Goal: Task Accomplishment & Management: Use online tool/utility

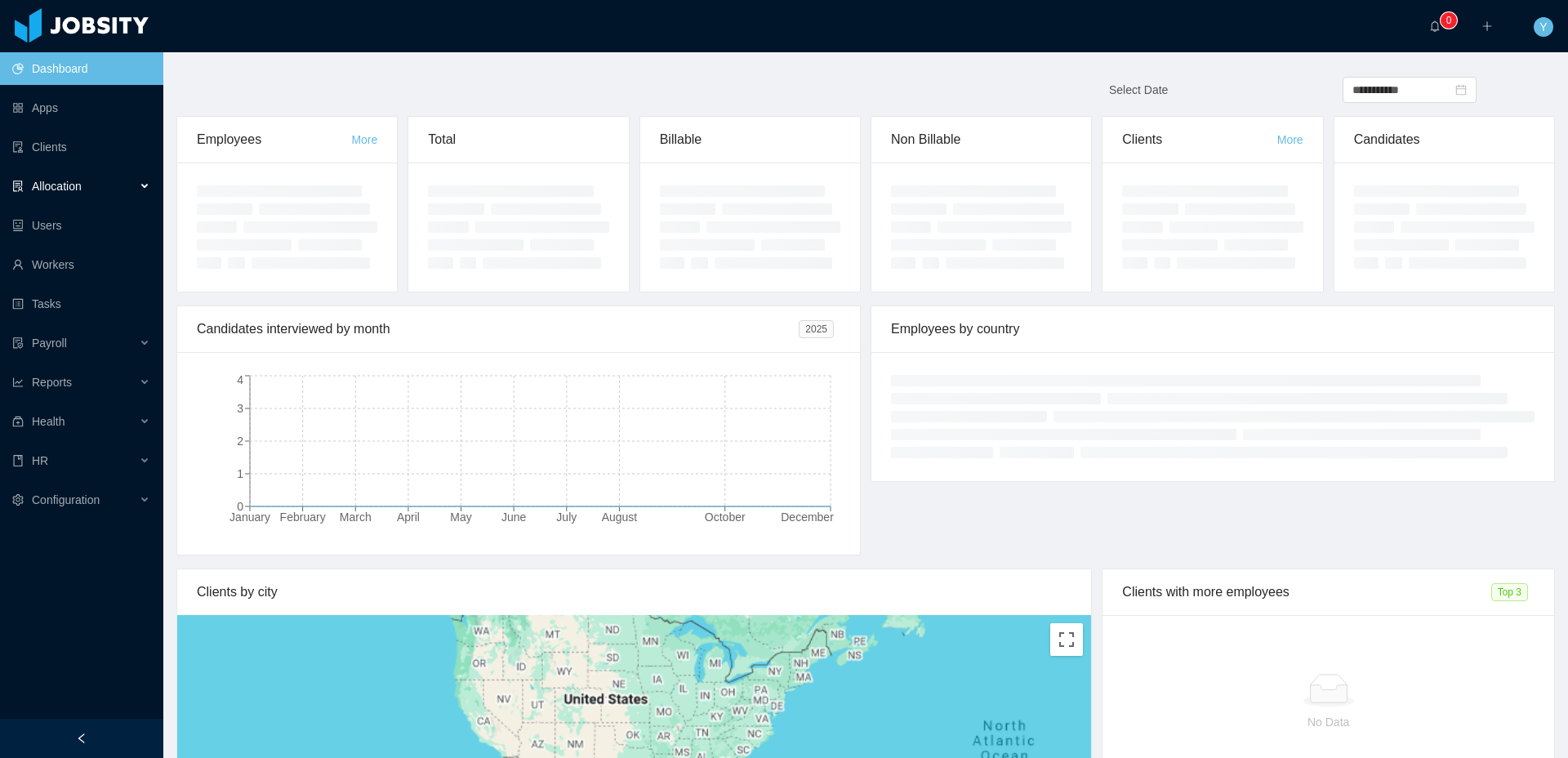
click at [101, 178] on div "Allocation" at bounding box center [82, 186] width 164 height 33
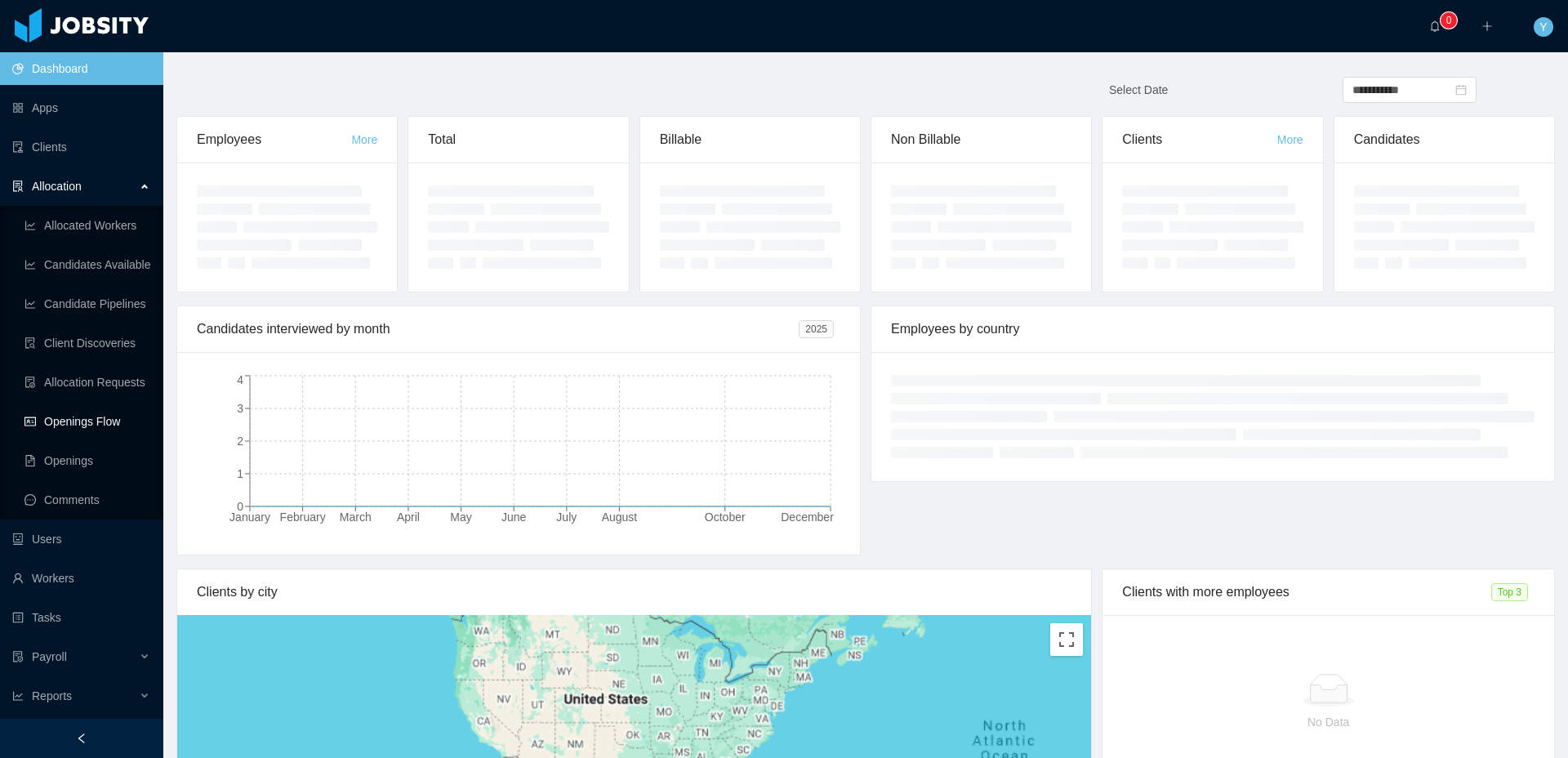
click at [108, 405] on link "Openings Flow" at bounding box center [87, 421] width 126 height 33
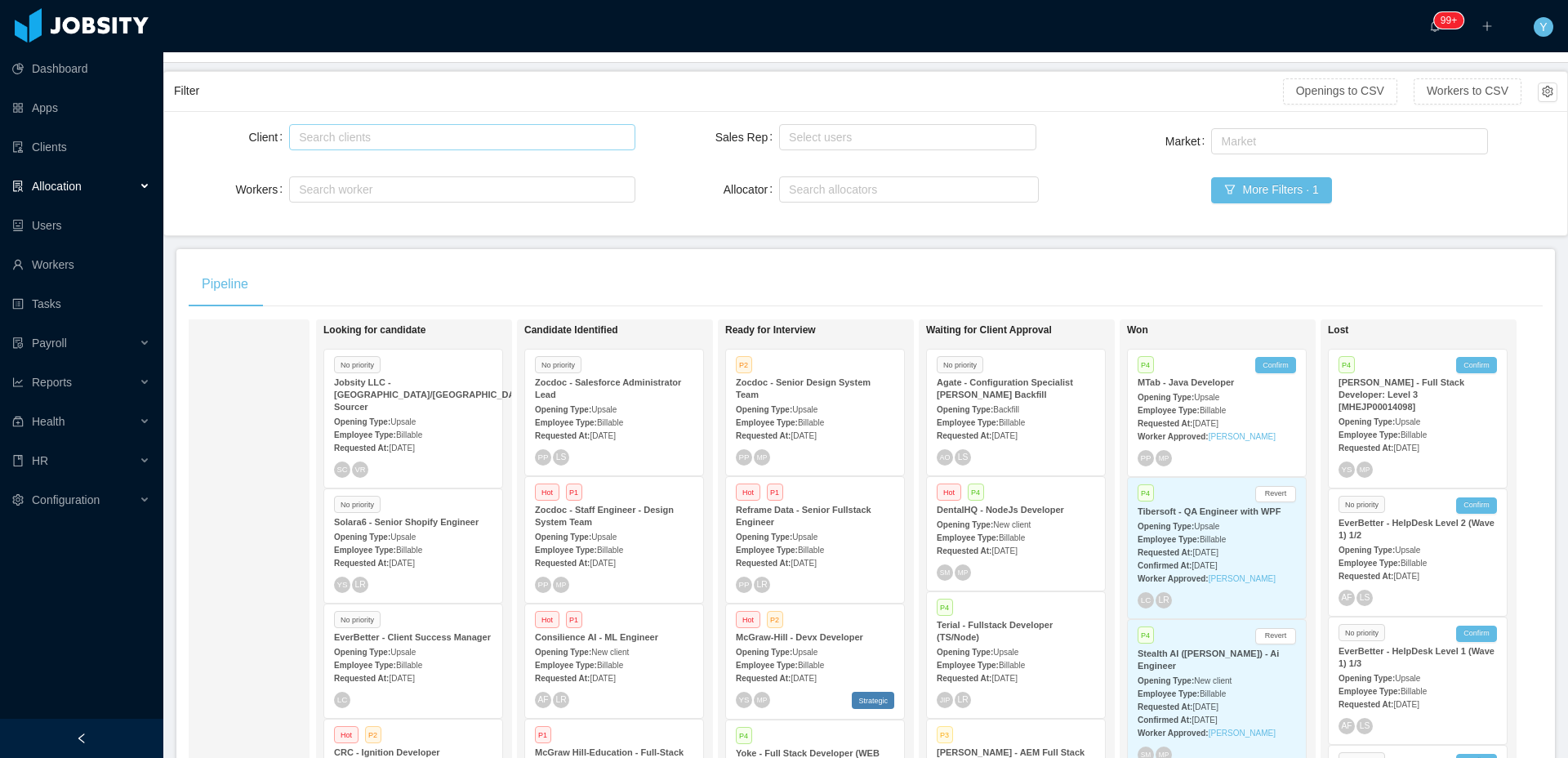
scroll to position [42, 0]
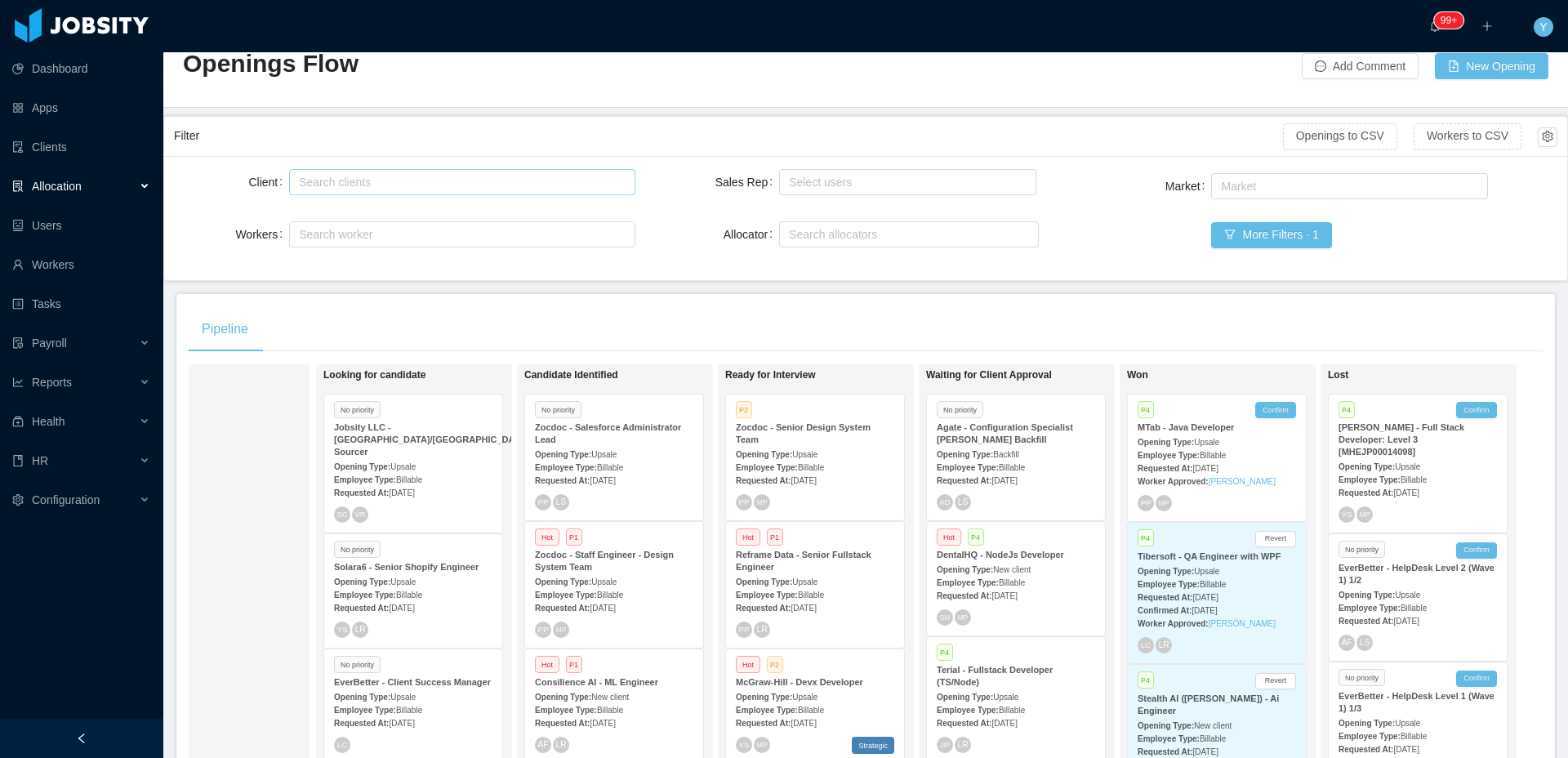
click at [527, 182] on div "Search clients" at bounding box center [458, 182] width 319 height 17
type input "******"
click at [440, 208] on li "McGraw-Hill Education" at bounding box center [458, 214] width 343 height 26
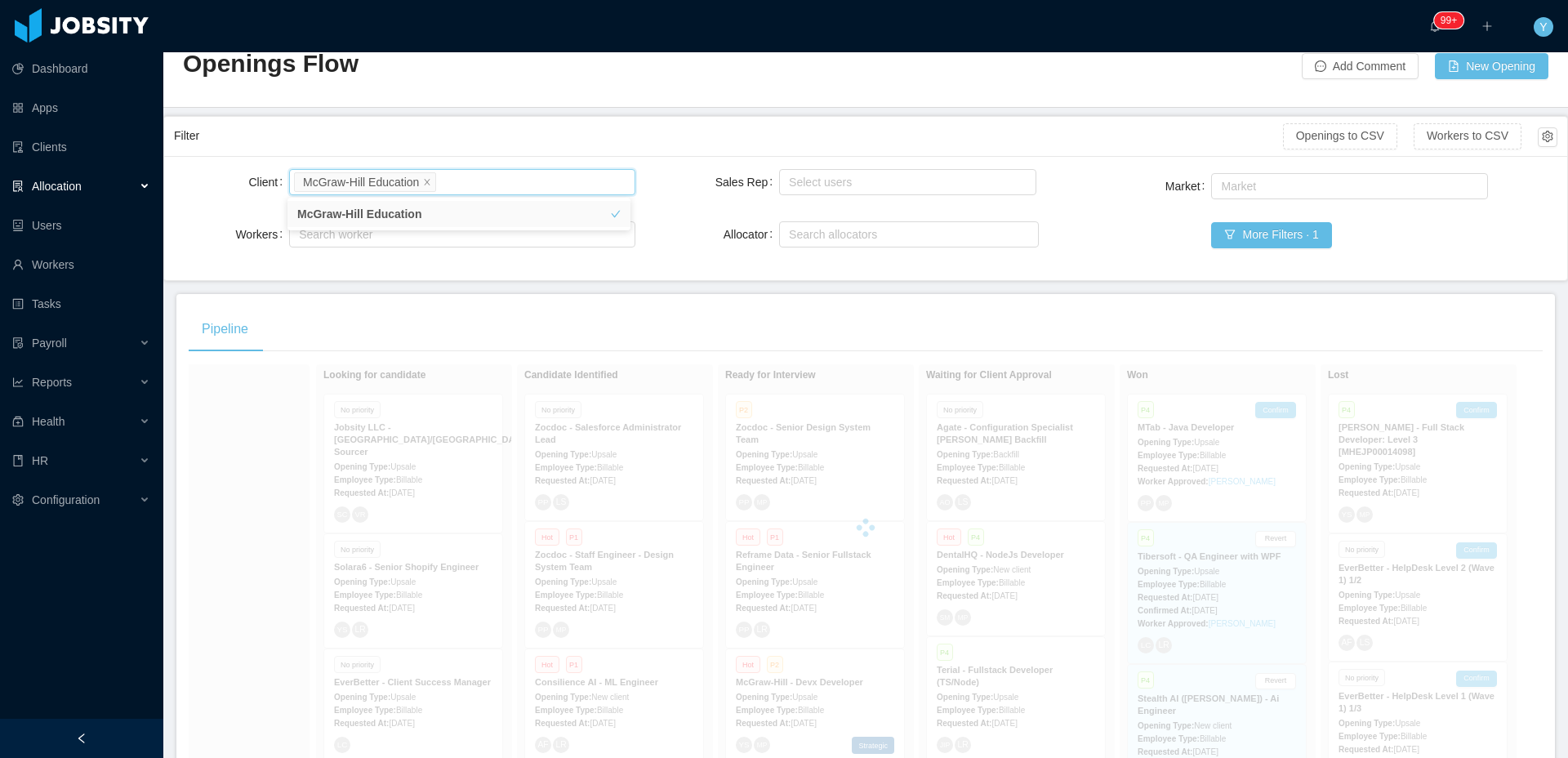
click at [478, 144] on div "Filter" at bounding box center [728, 136] width 1109 height 30
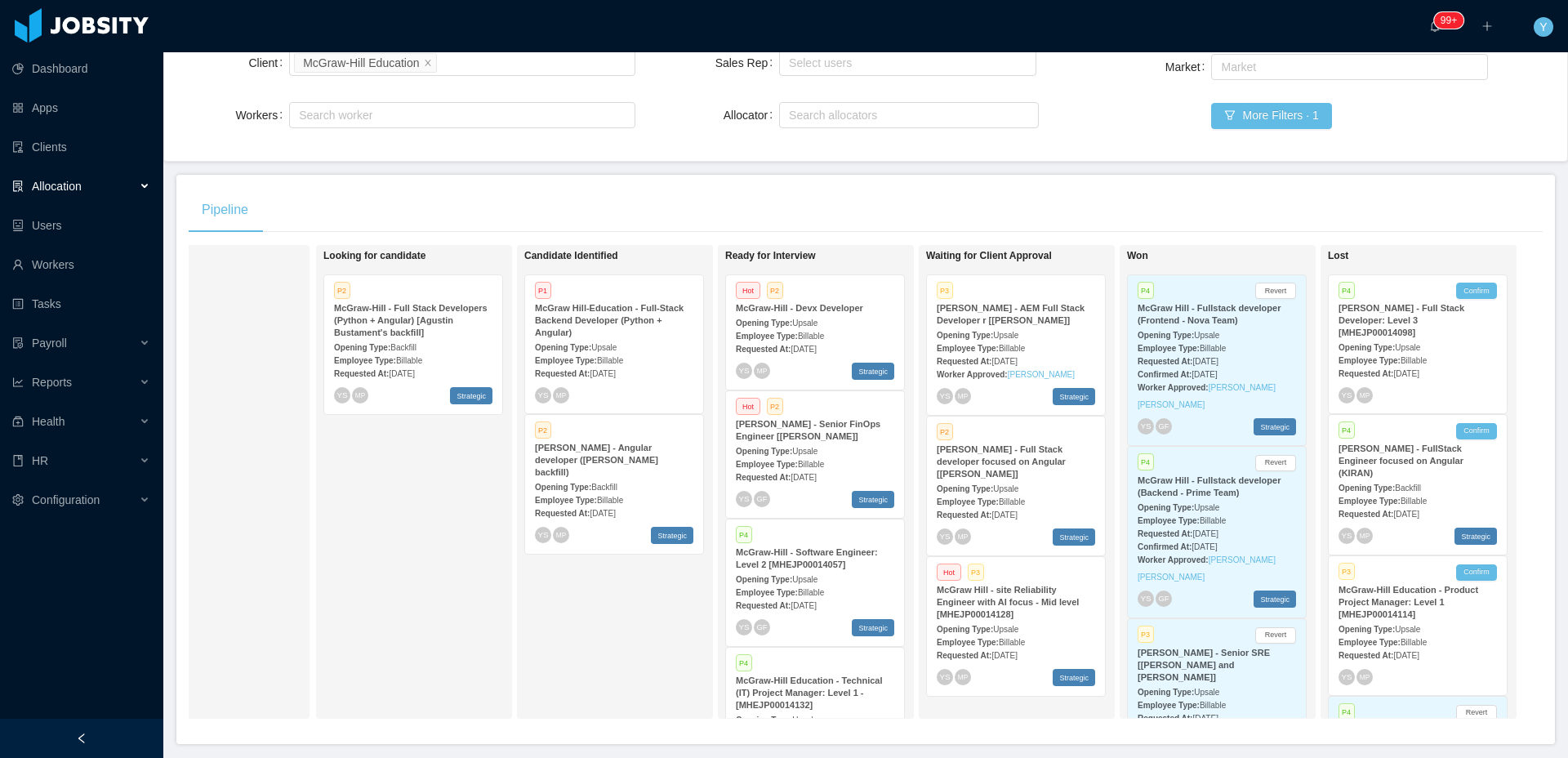
scroll to position [190, 0]
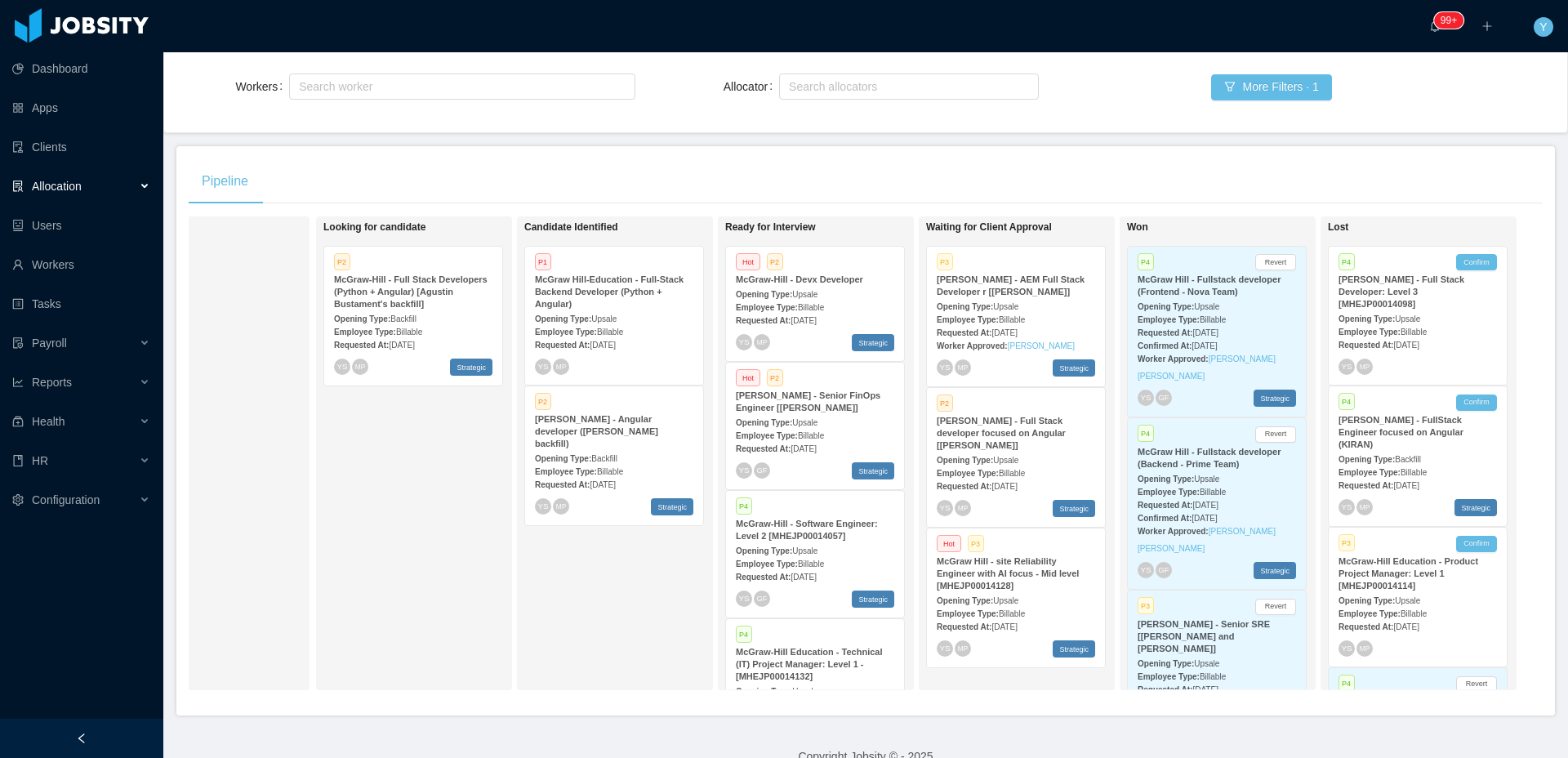
click at [971, 451] on div "Opening Type: Upsale" at bounding box center [1016, 459] width 159 height 18
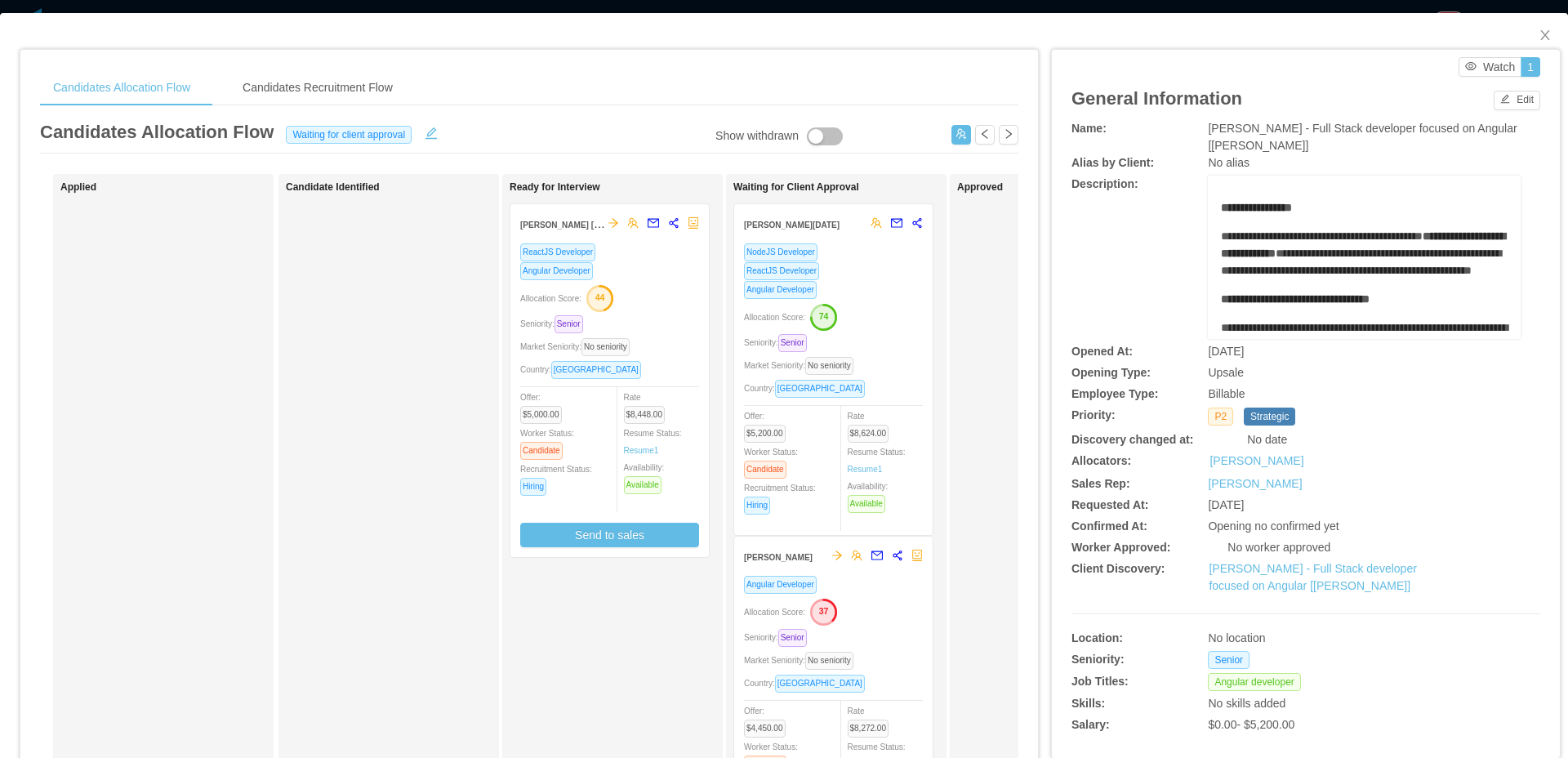
click at [870, 353] on div "NodeJS Developer ReactJS Developer Angular Developer Allocation Score: 74 Senio…" at bounding box center [834, 384] width 179 height 283
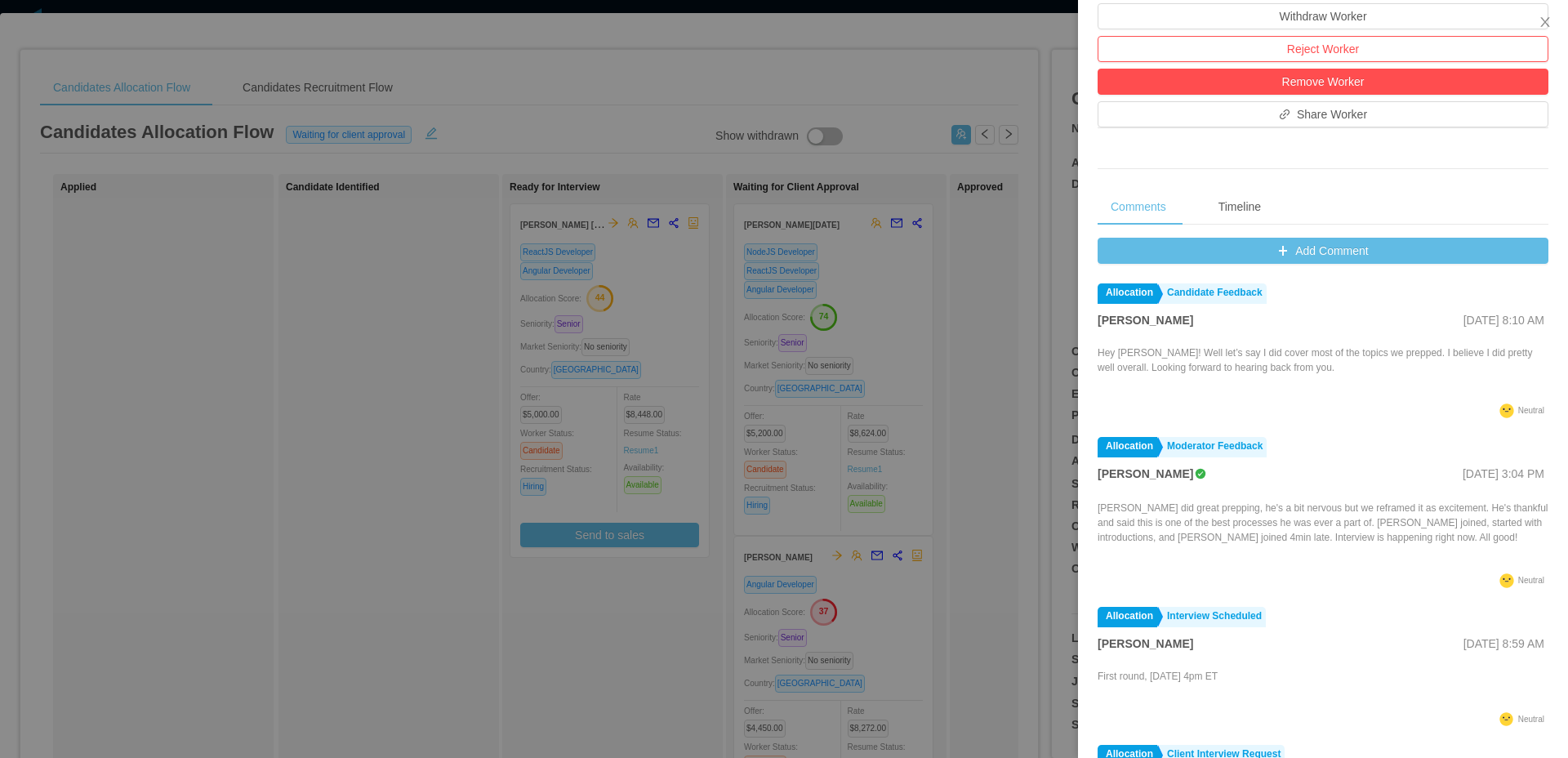
scroll to position [541, 0]
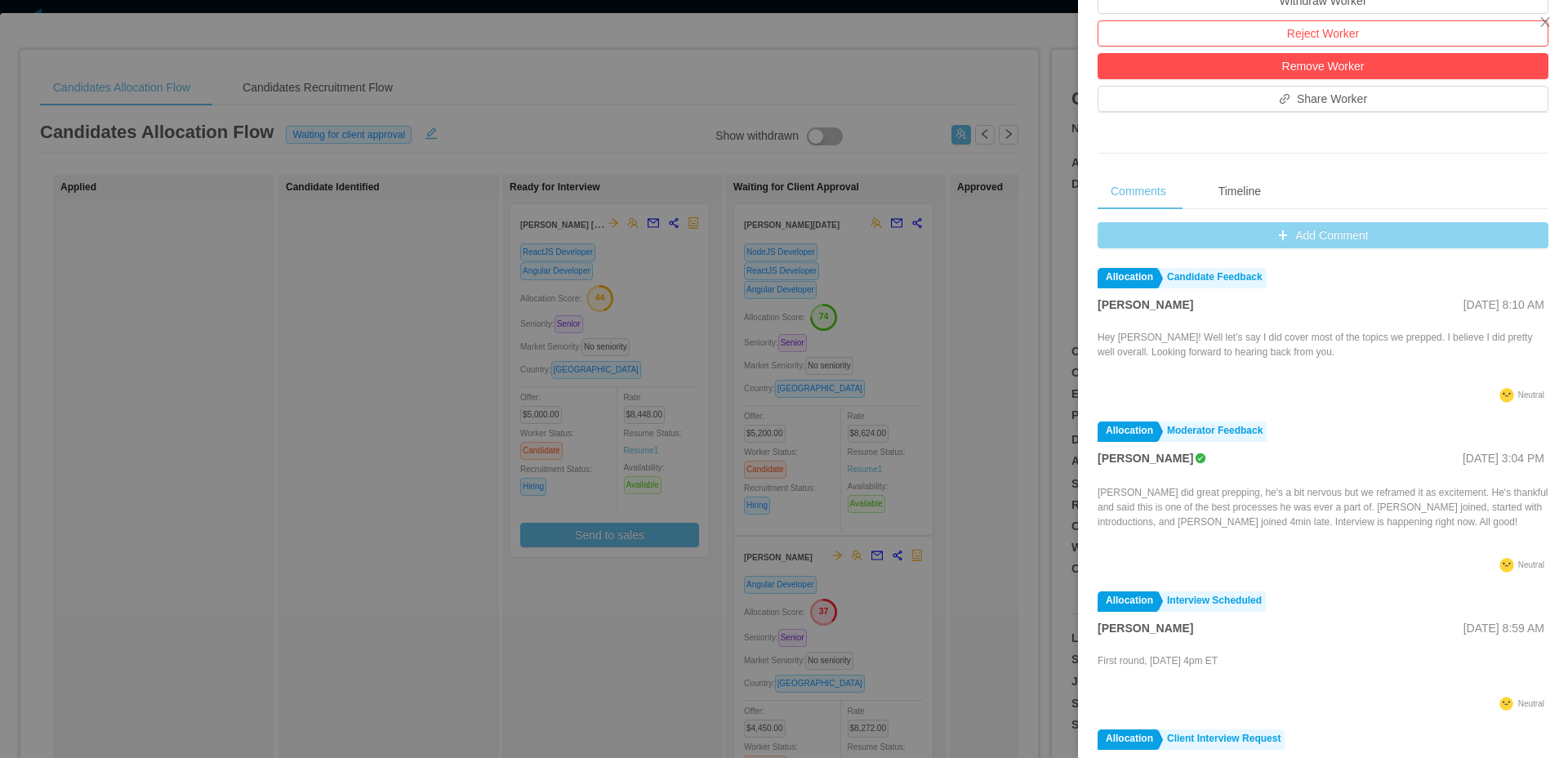
click at [1318, 245] on button "Add Comment" at bounding box center [1323, 235] width 451 height 26
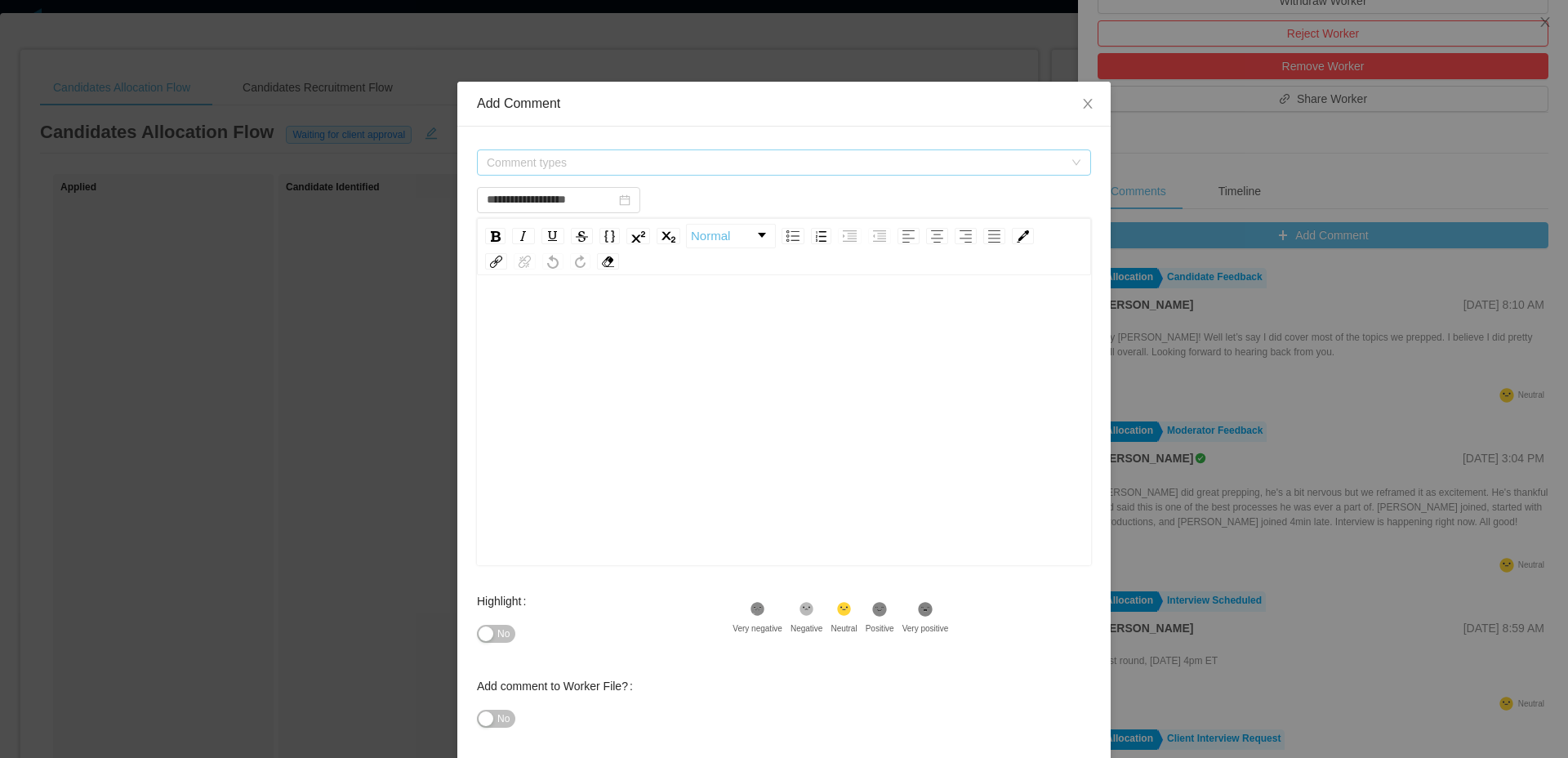
click at [852, 166] on span "Comment types" at bounding box center [774, 163] width 577 height 17
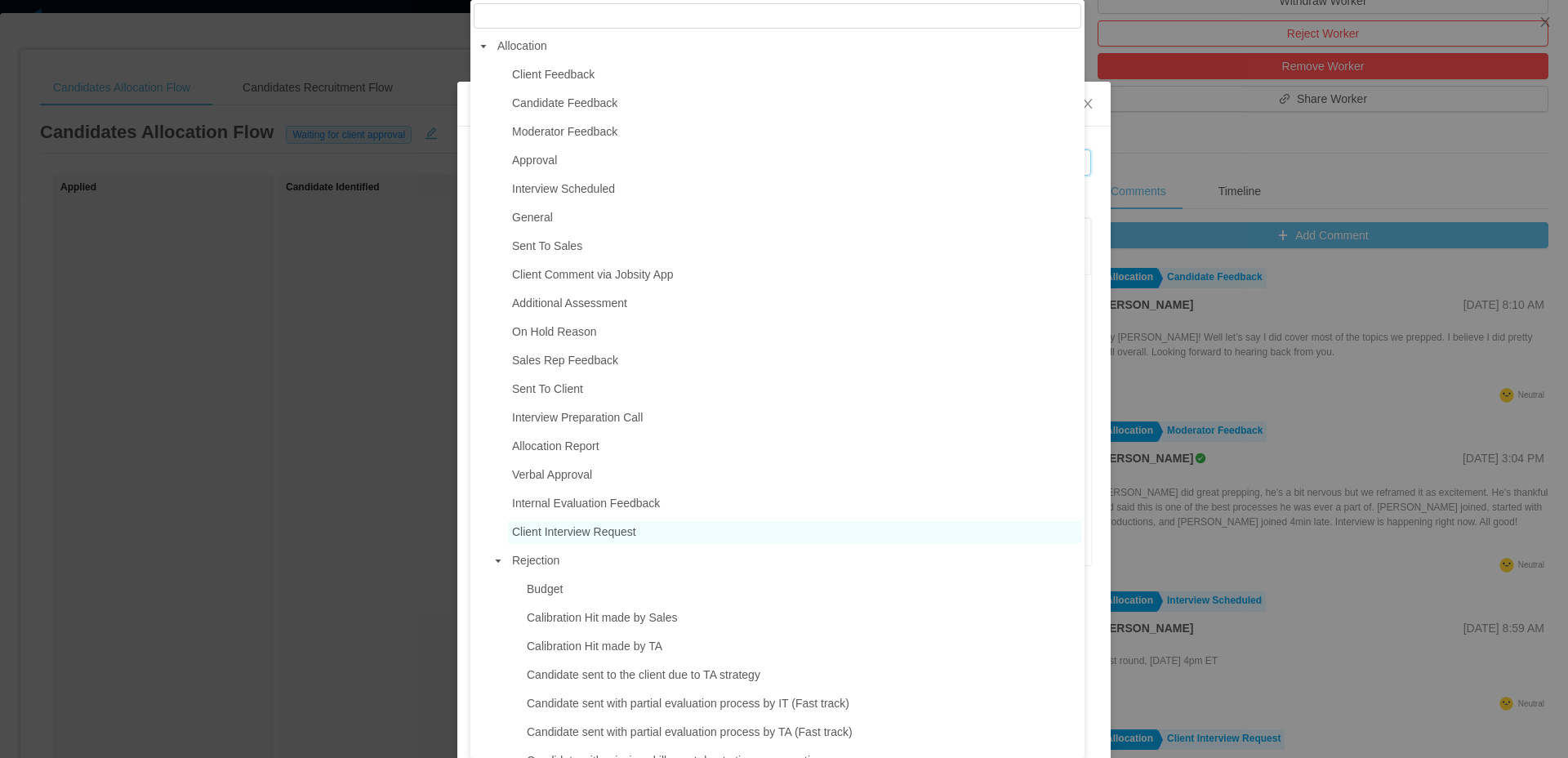
click at [608, 543] on span "Client Interview Request" at bounding box center [794, 532] width 573 height 22
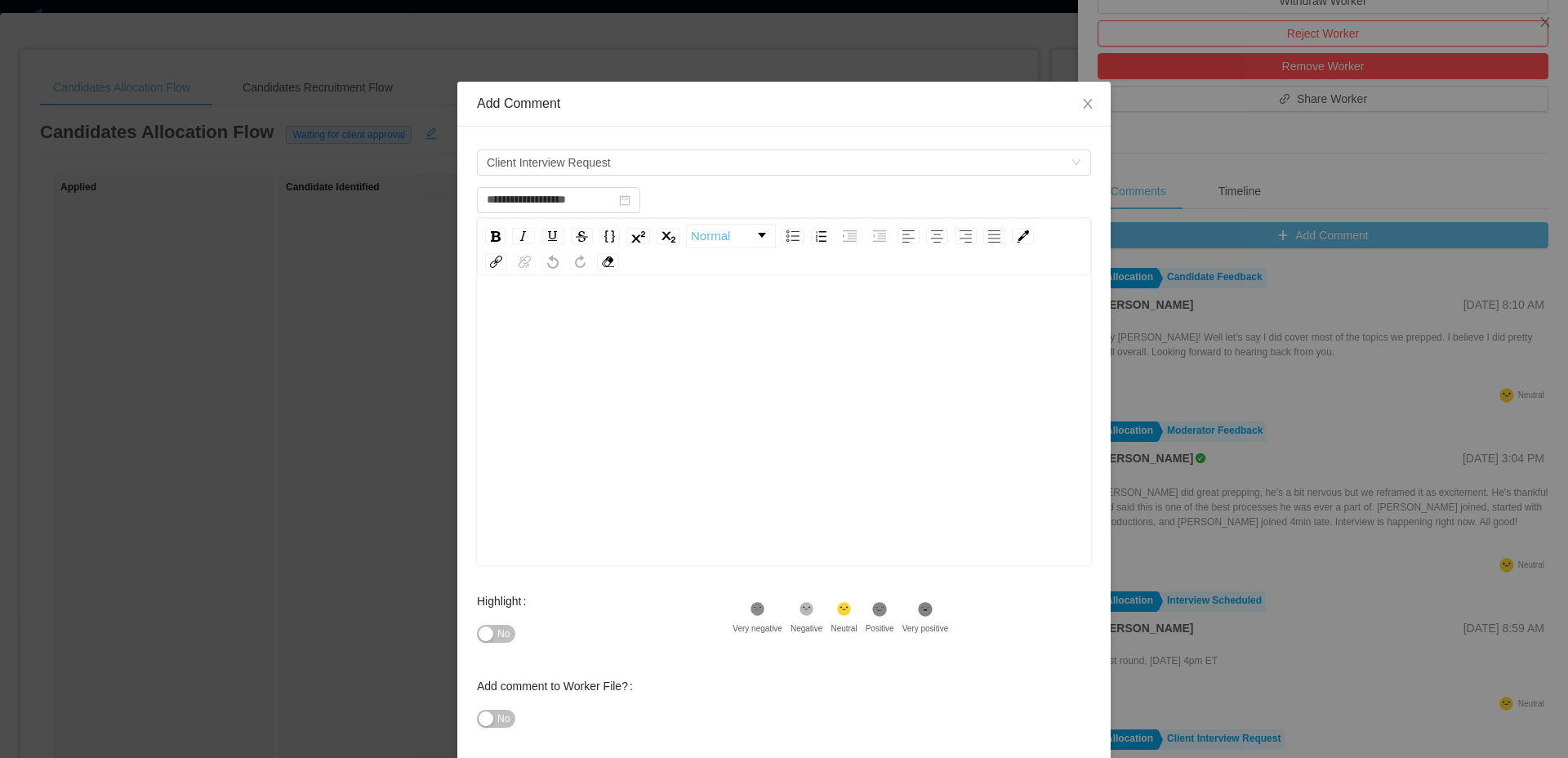
click at [740, 489] on div "rdw-editor" at bounding box center [784, 446] width 589 height 286
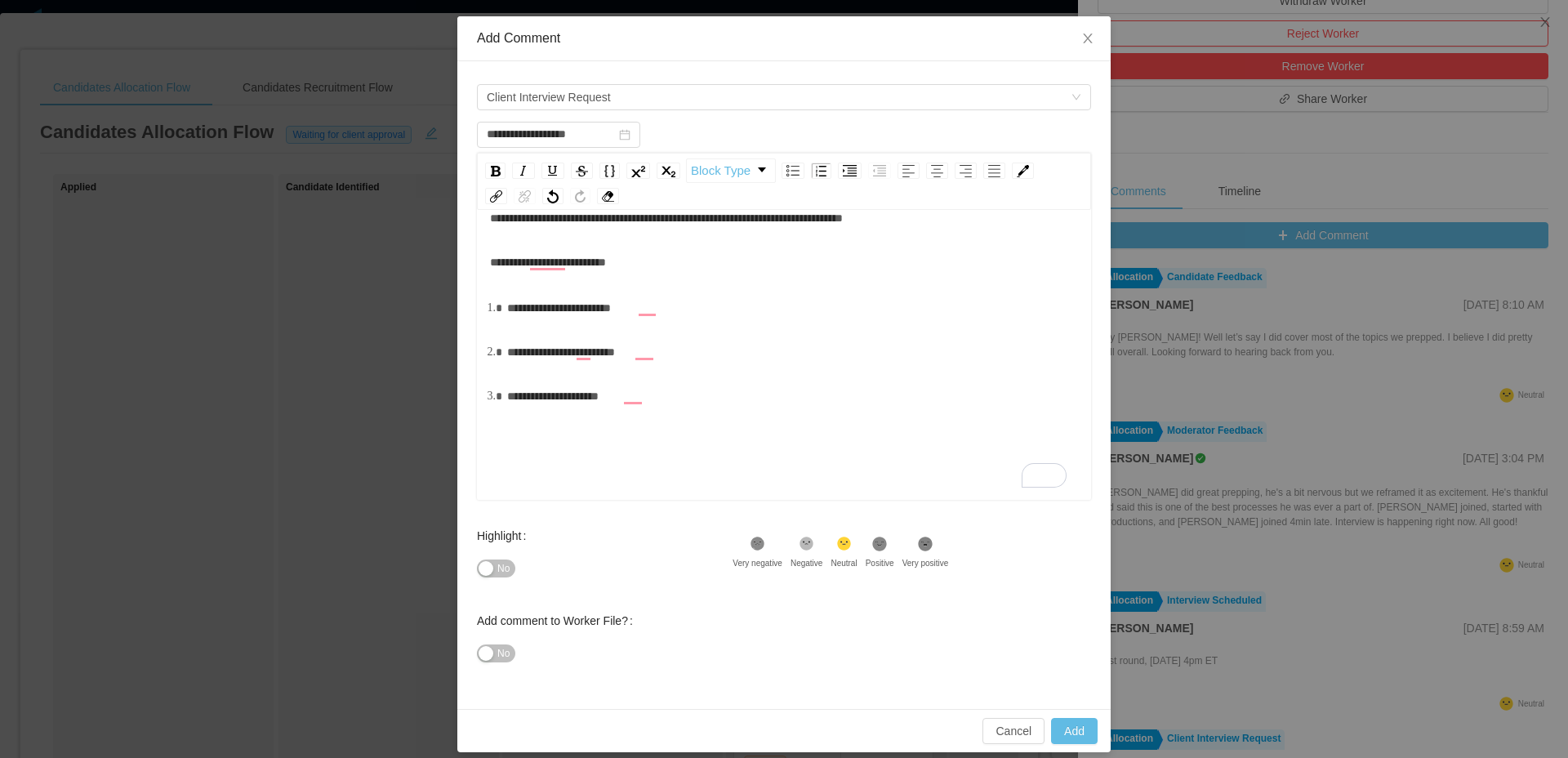
scroll to position [79, 0]
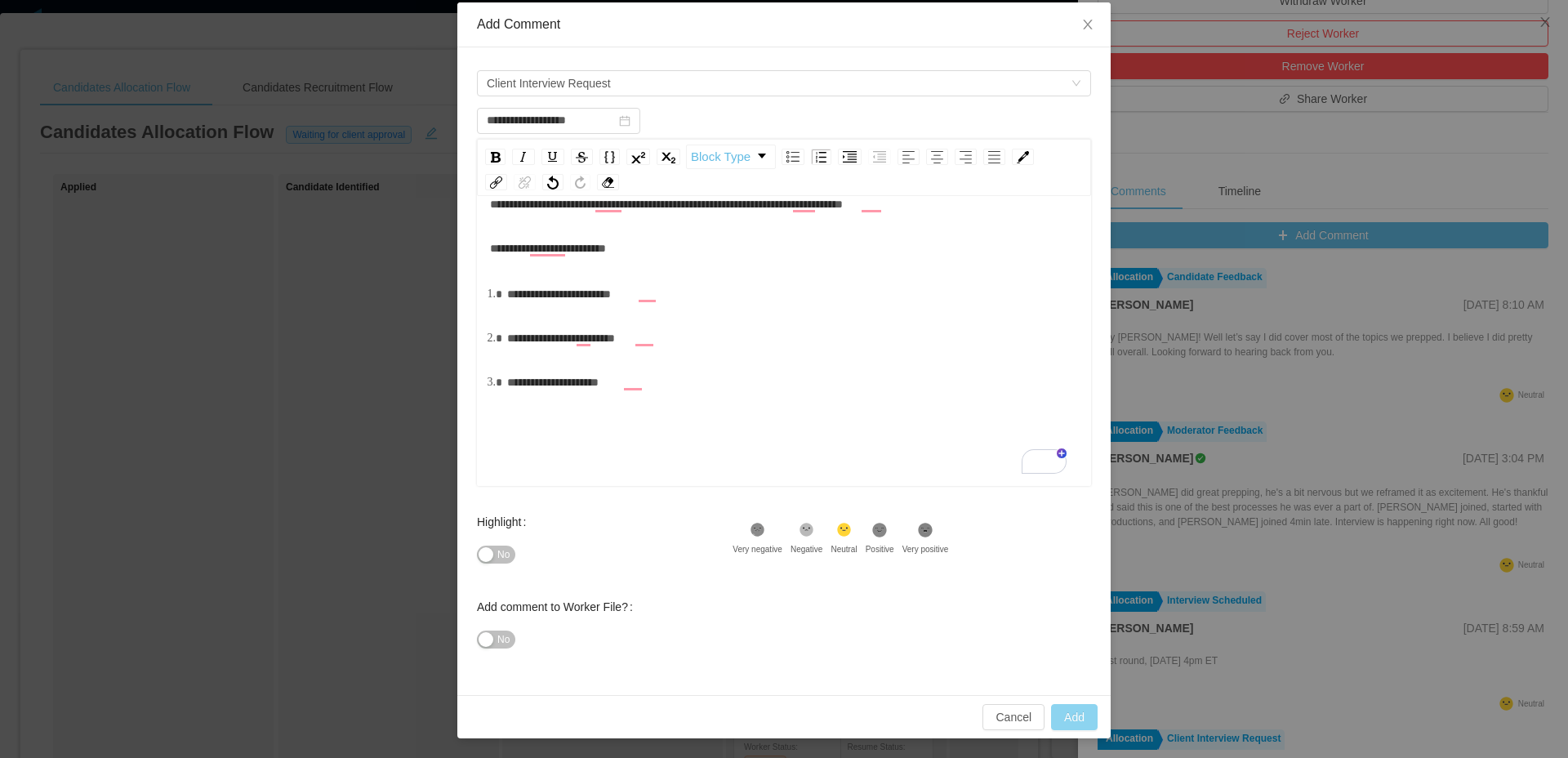
click at [1075, 706] on button "Add" at bounding box center [1075, 717] width 47 height 26
type input "**********"
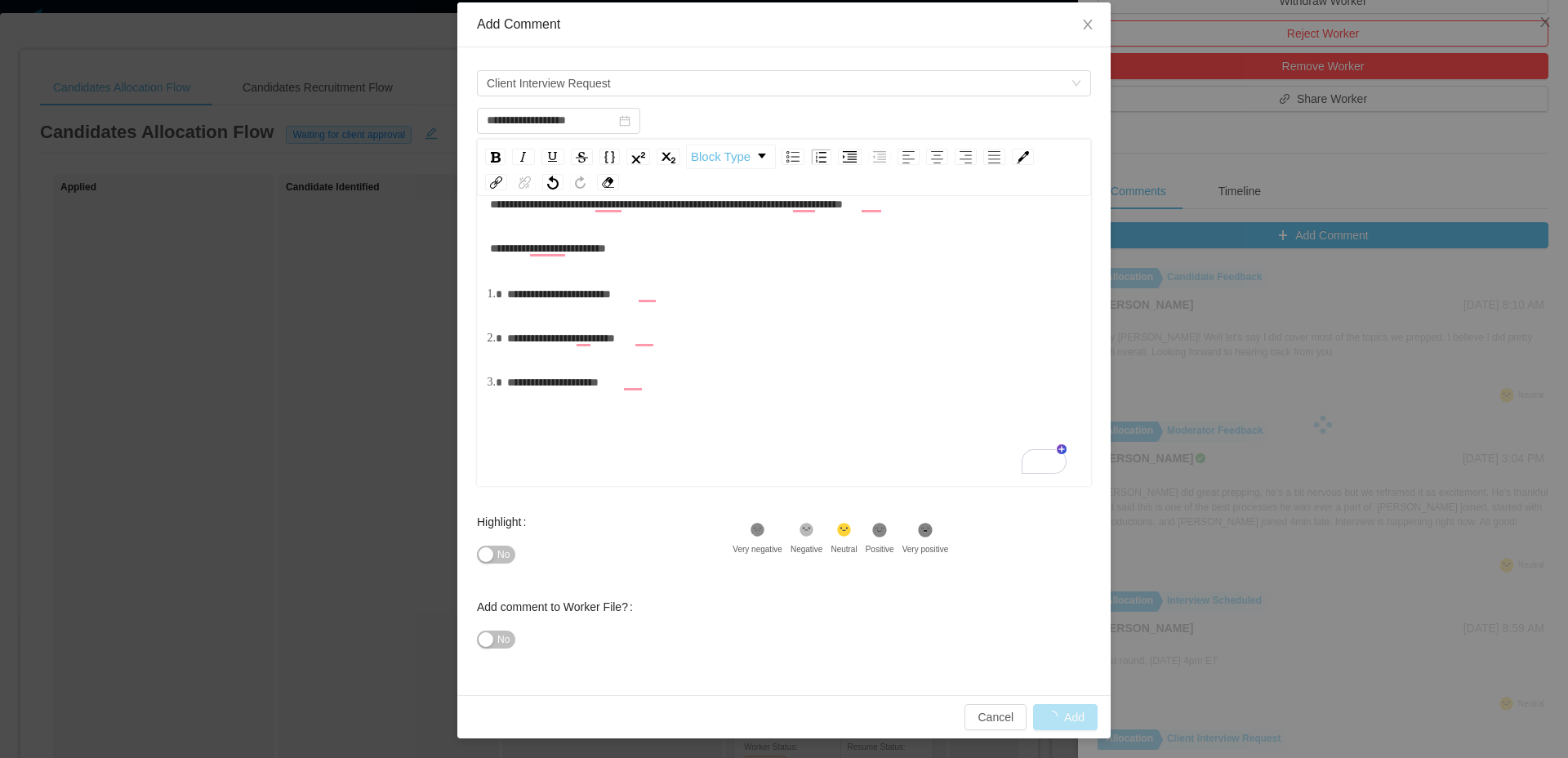
scroll to position [36, 0]
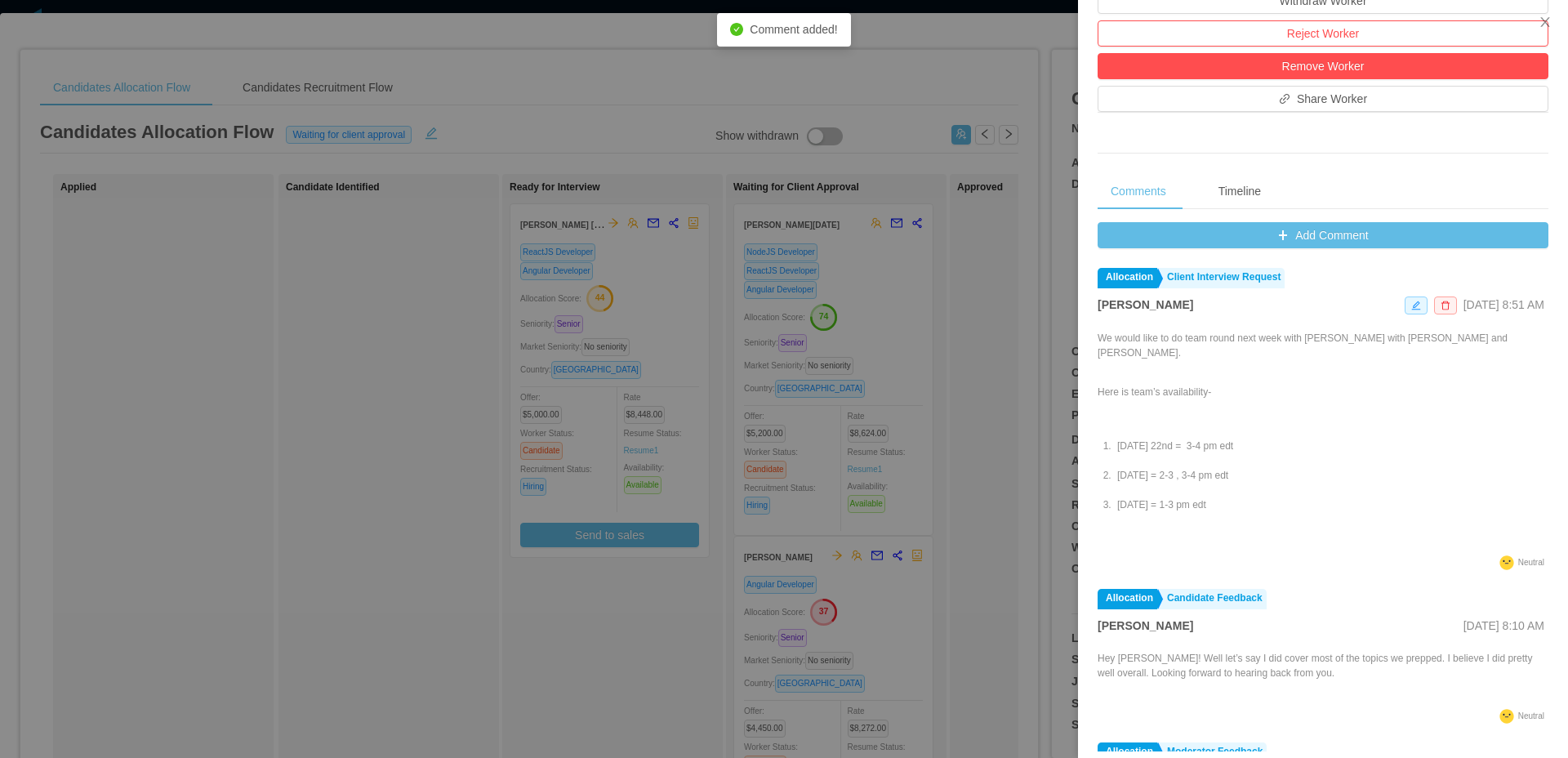
click at [930, 286] on div at bounding box center [784, 379] width 1568 height 758
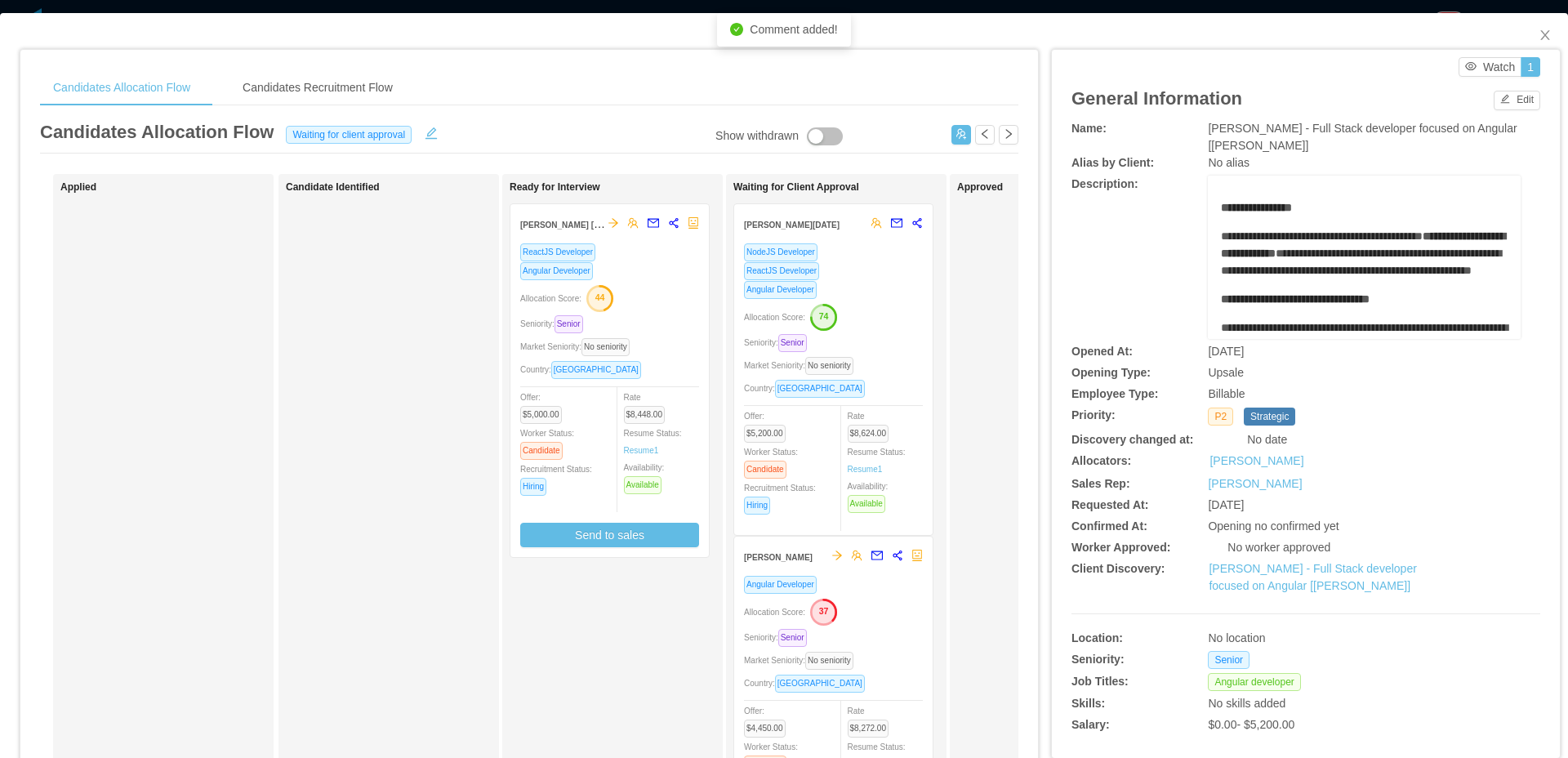
click at [684, 364] on div "Country: Brazil" at bounding box center [609, 370] width 179 height 19
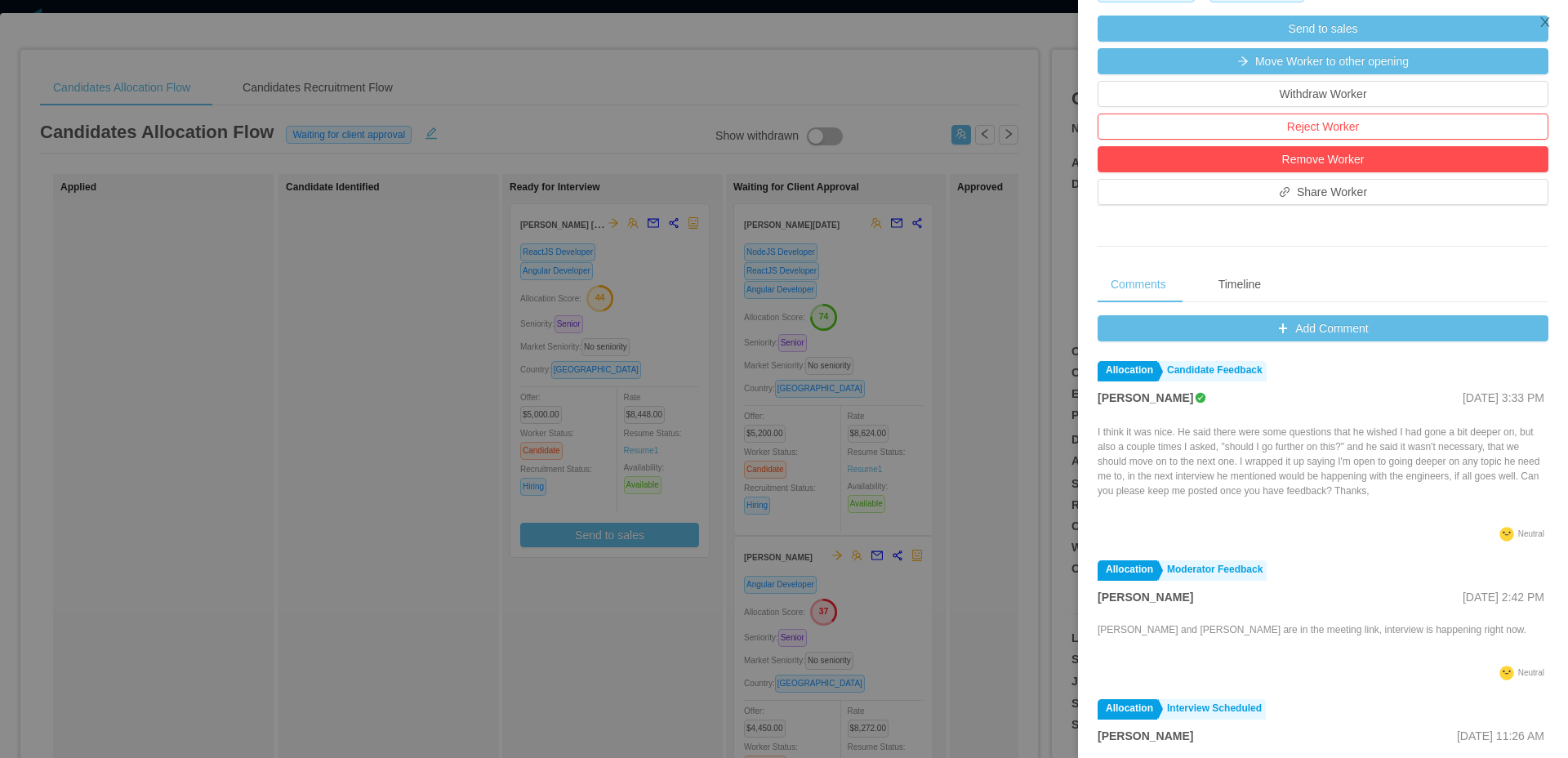
scroll to position [545, 0]
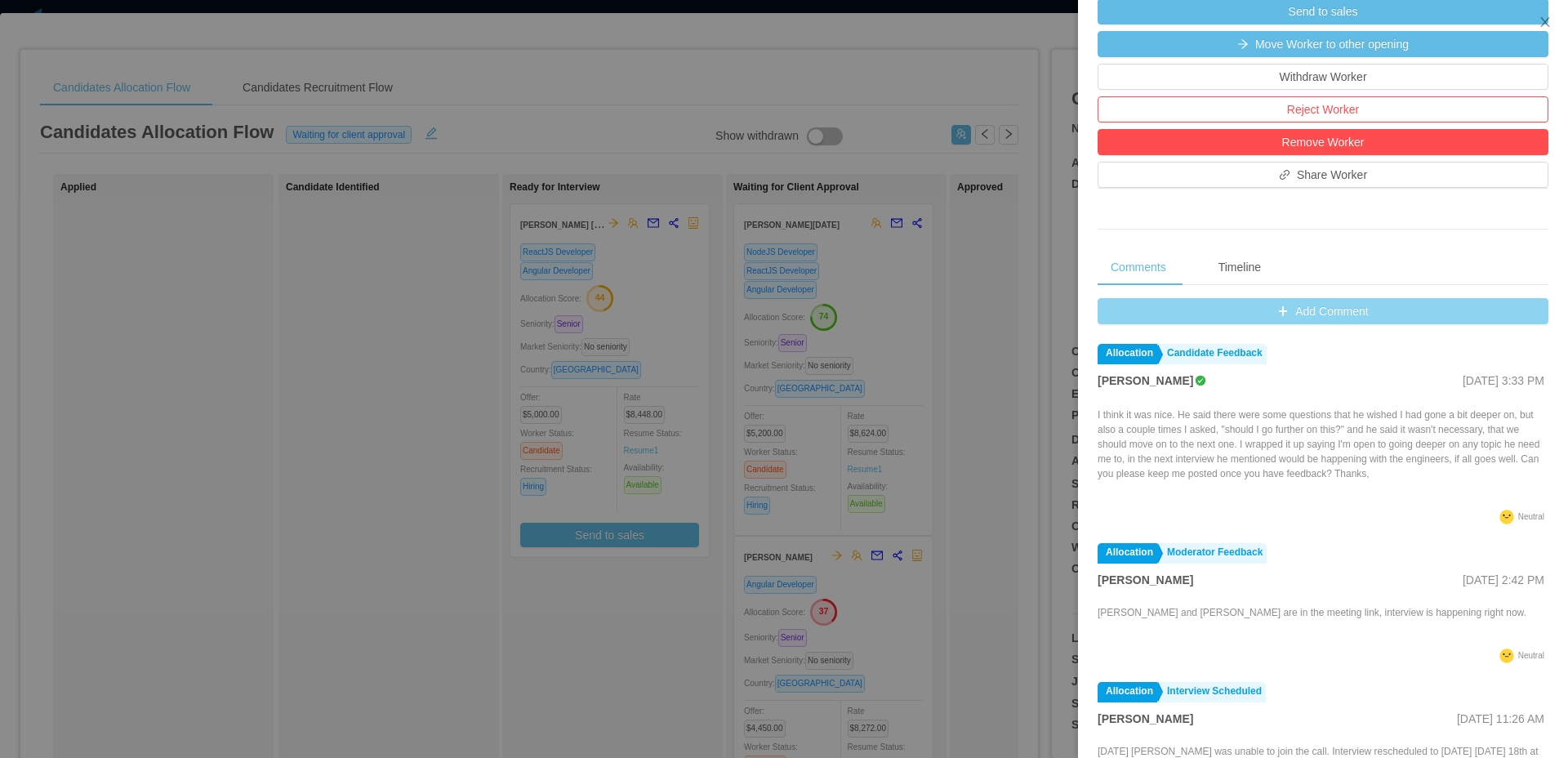
click at [1339, 325] on button "Add Comment" at bounding box center [1323, 311] width 451 height 26
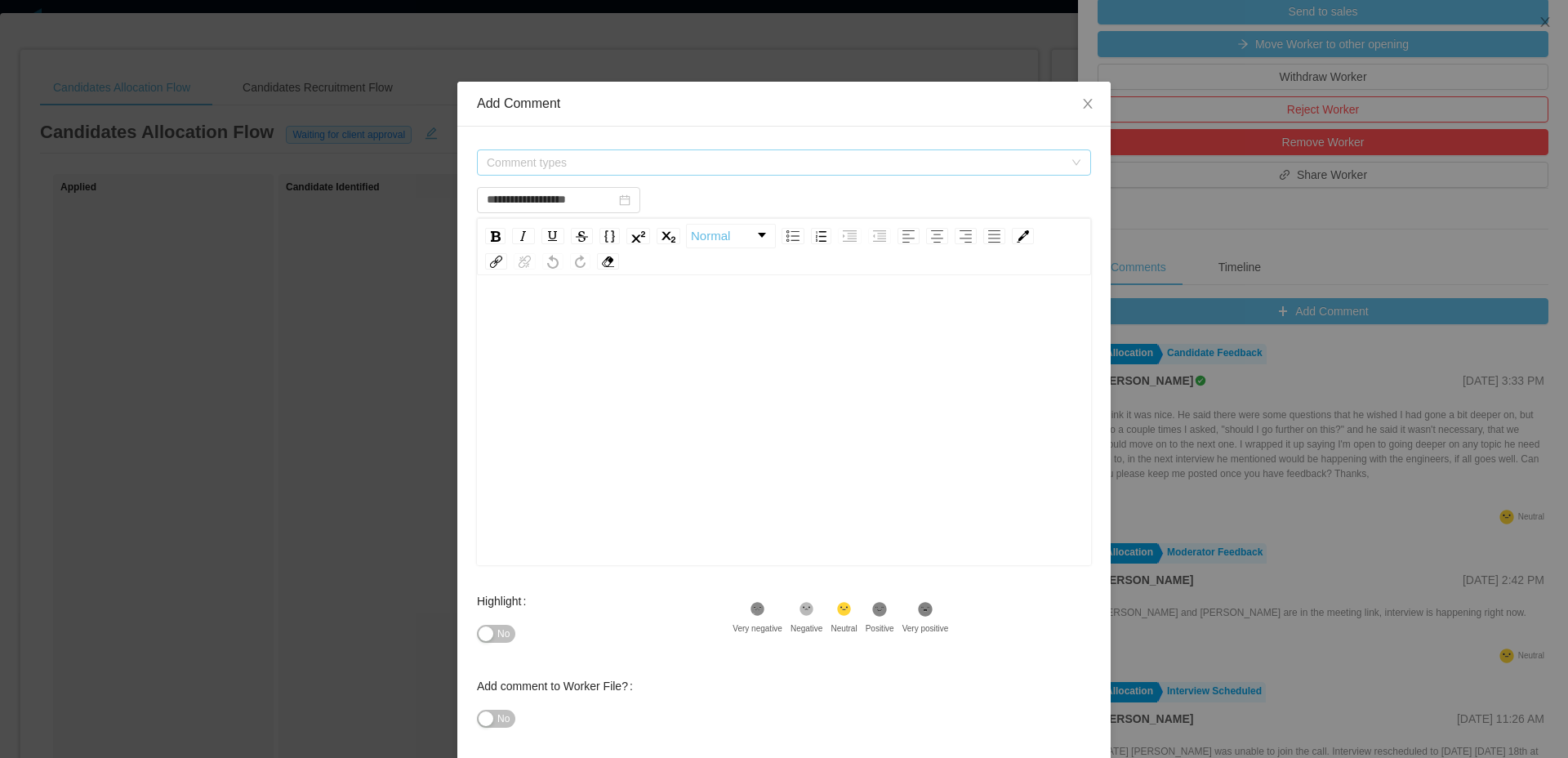
click at [905, 166] on span "Comment types" at bounding box center [774, 163] width 577 height 17
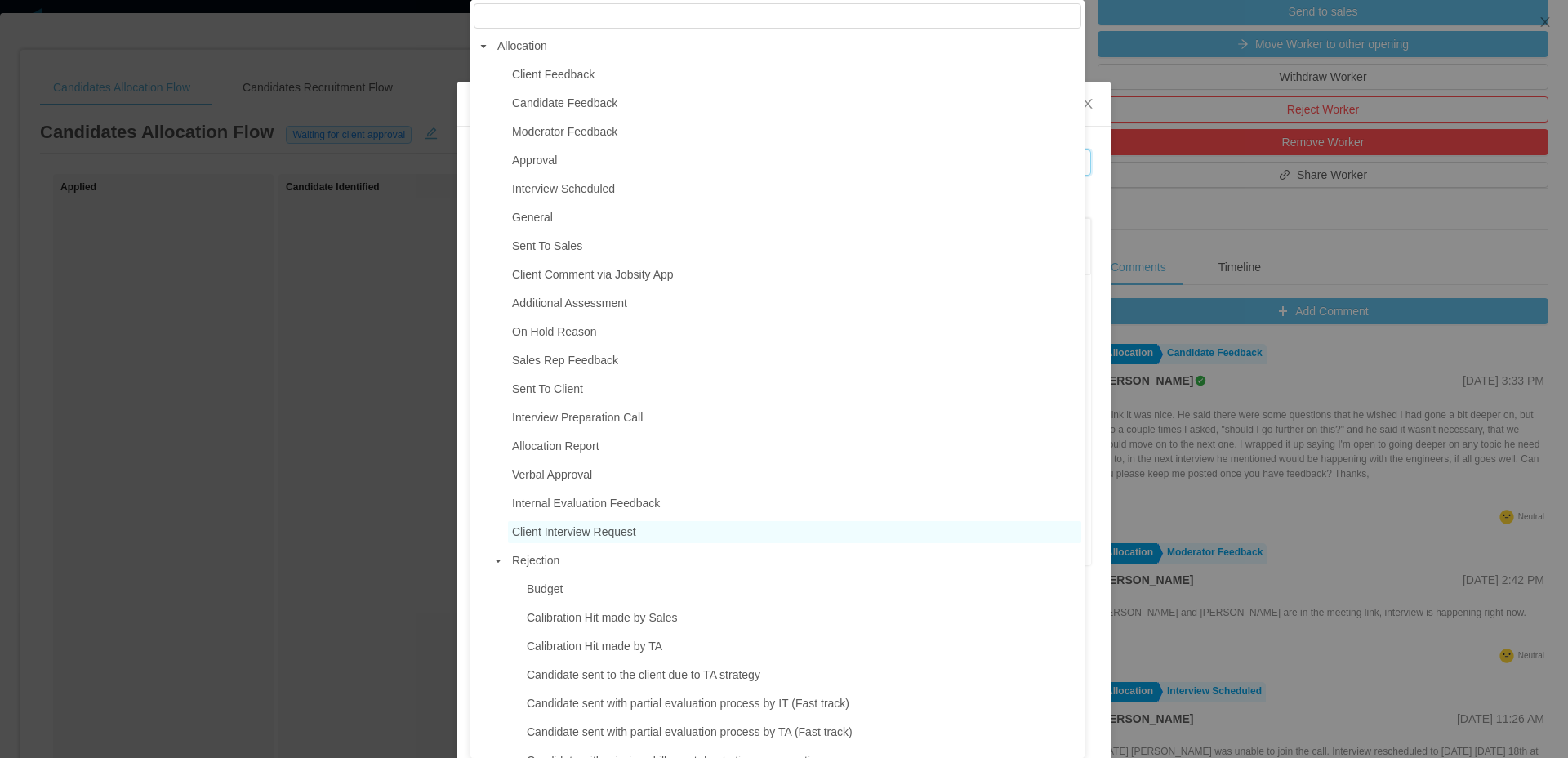
click at [572, 538] on span "Client Interview Request" at bounding box center [574, 532] width 124 height 13
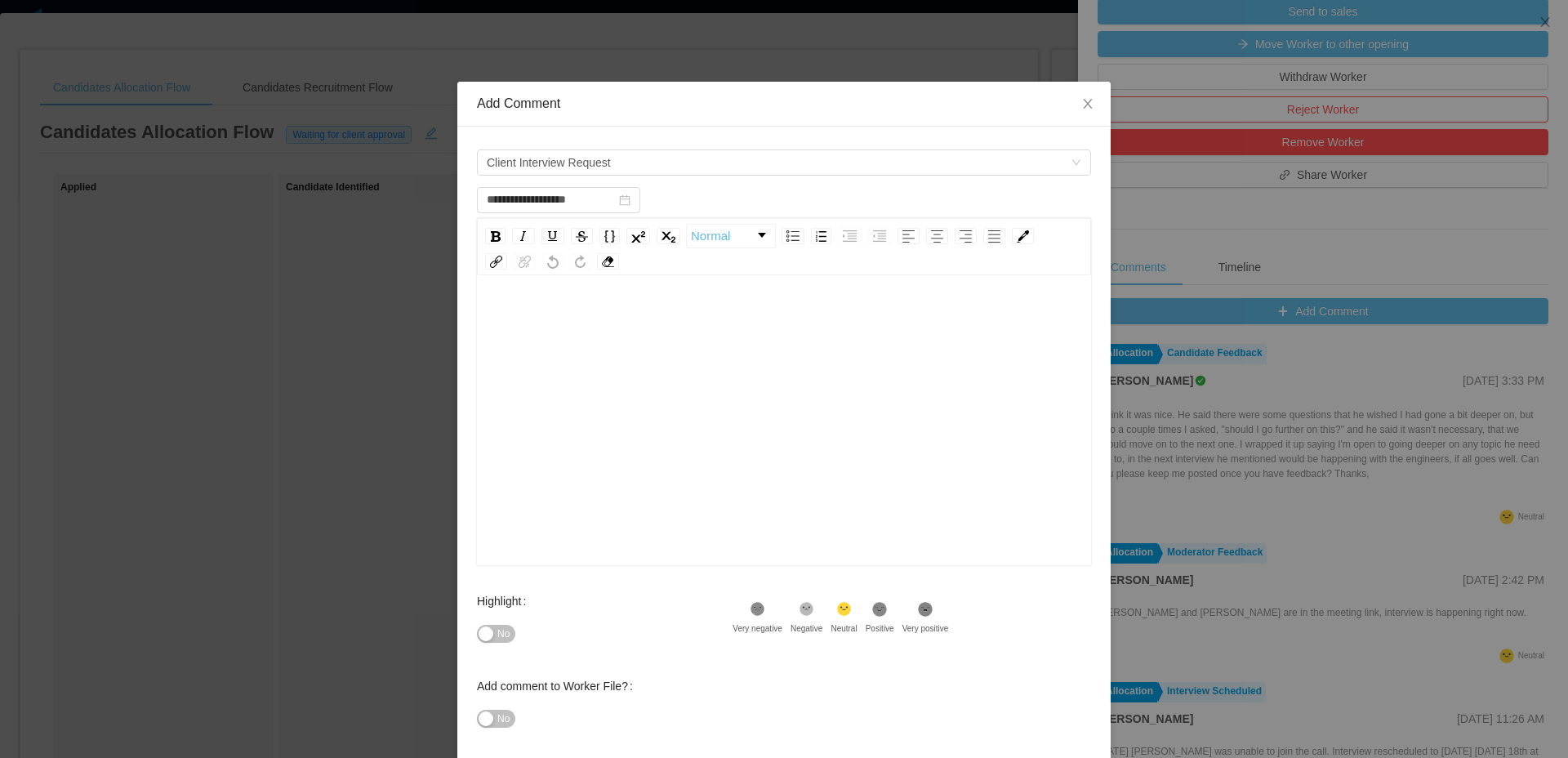
click at [735, 527] on div "rdw-editor" at bounding box center [784, 446] width 589 height 286
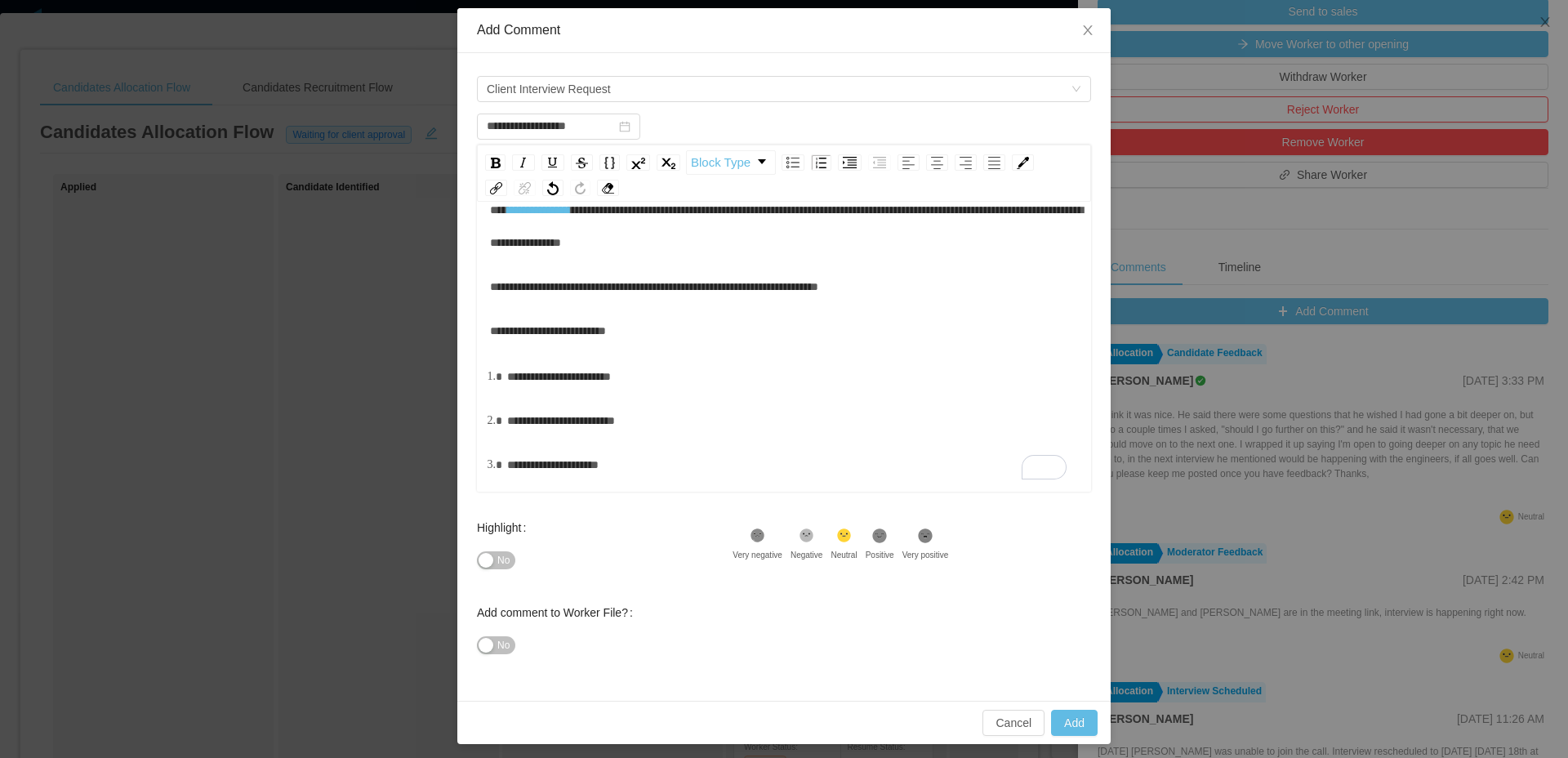
scroll to position [79, 0]
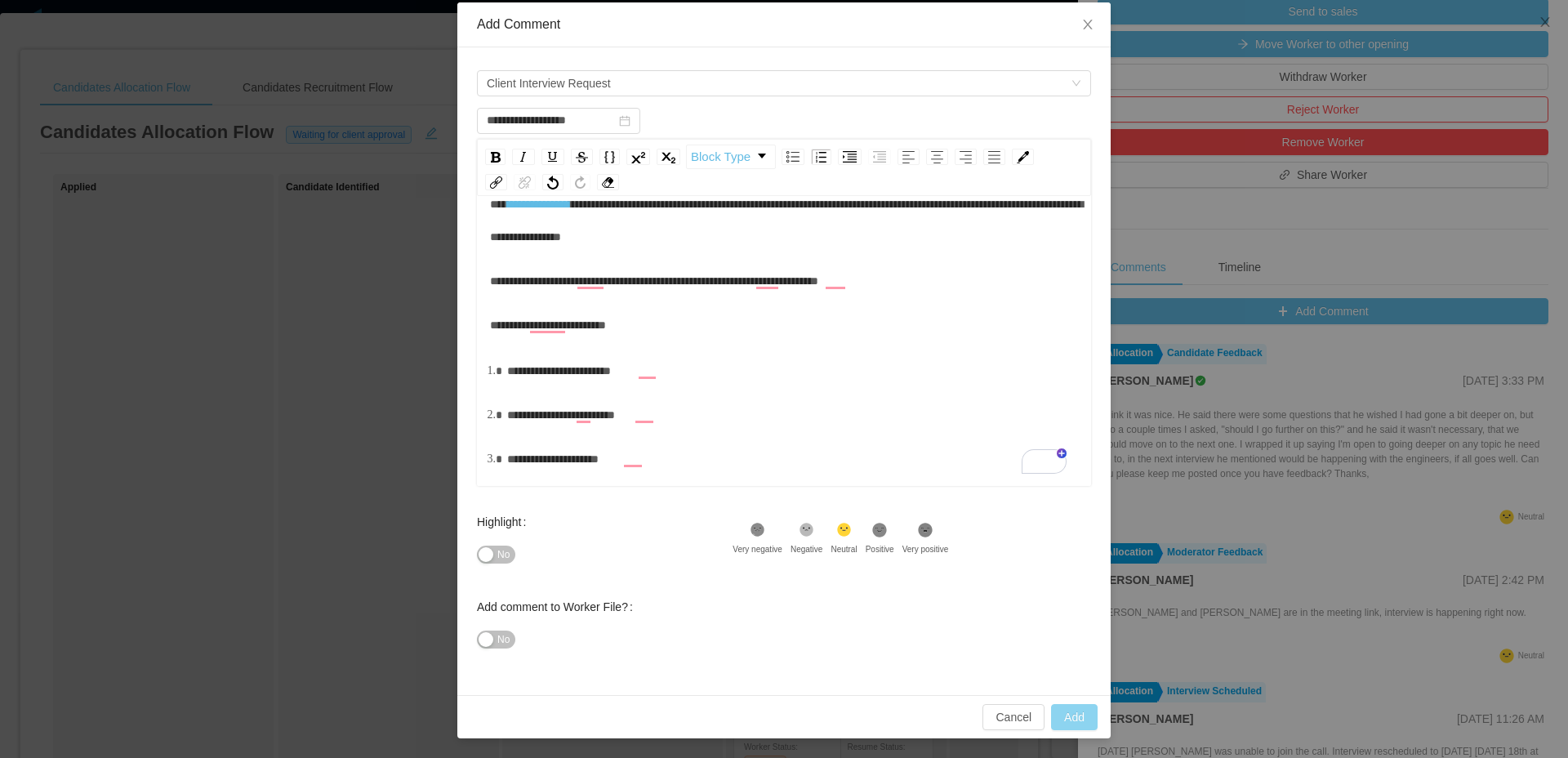
type input "**********"
click at [1064, 710] on button "Add" at bounding box center [1075, 717] width 47 height 26
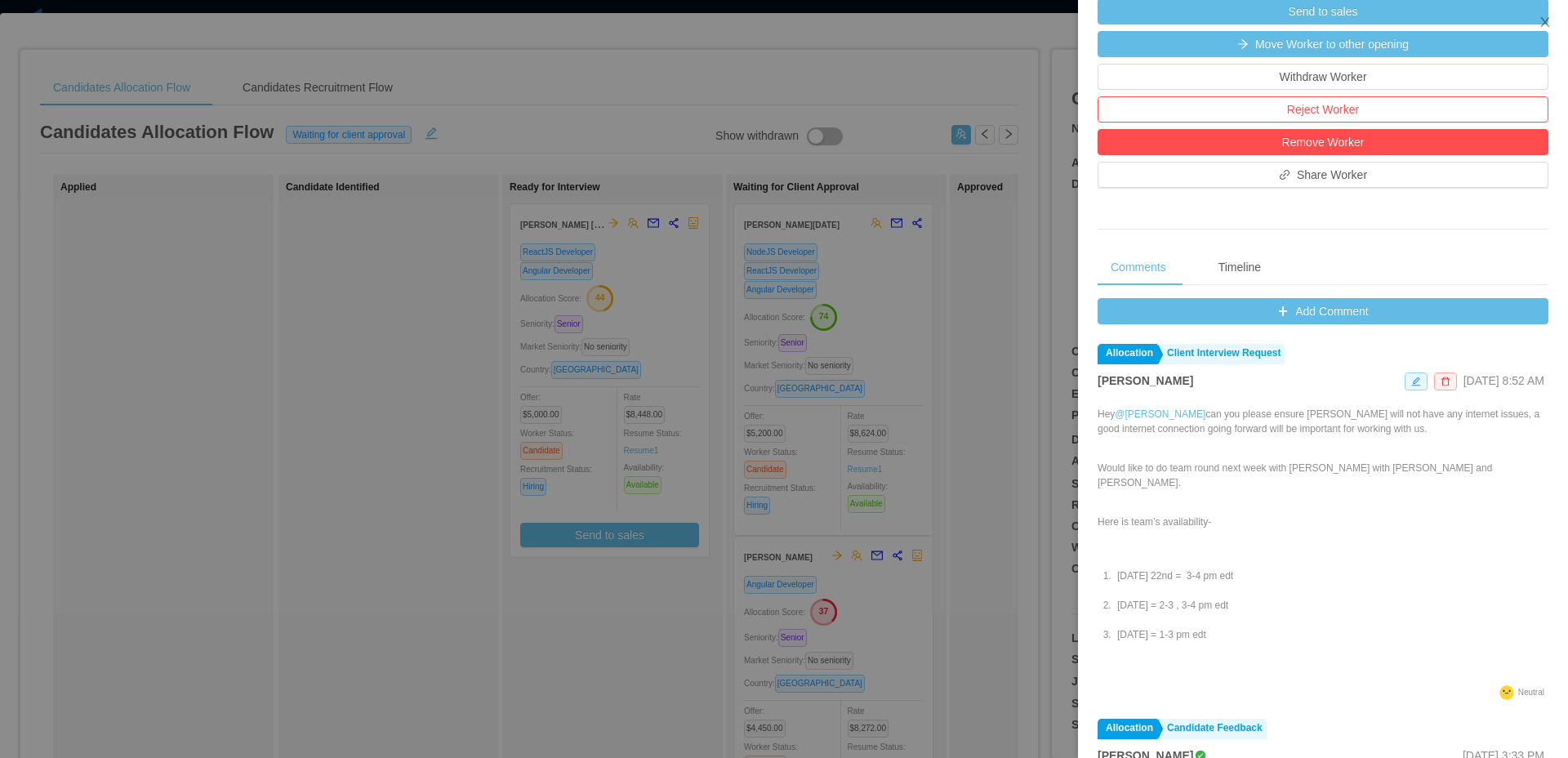
click at [1071, 235] on div at bounding box center [784, 379] width 1568 height 758
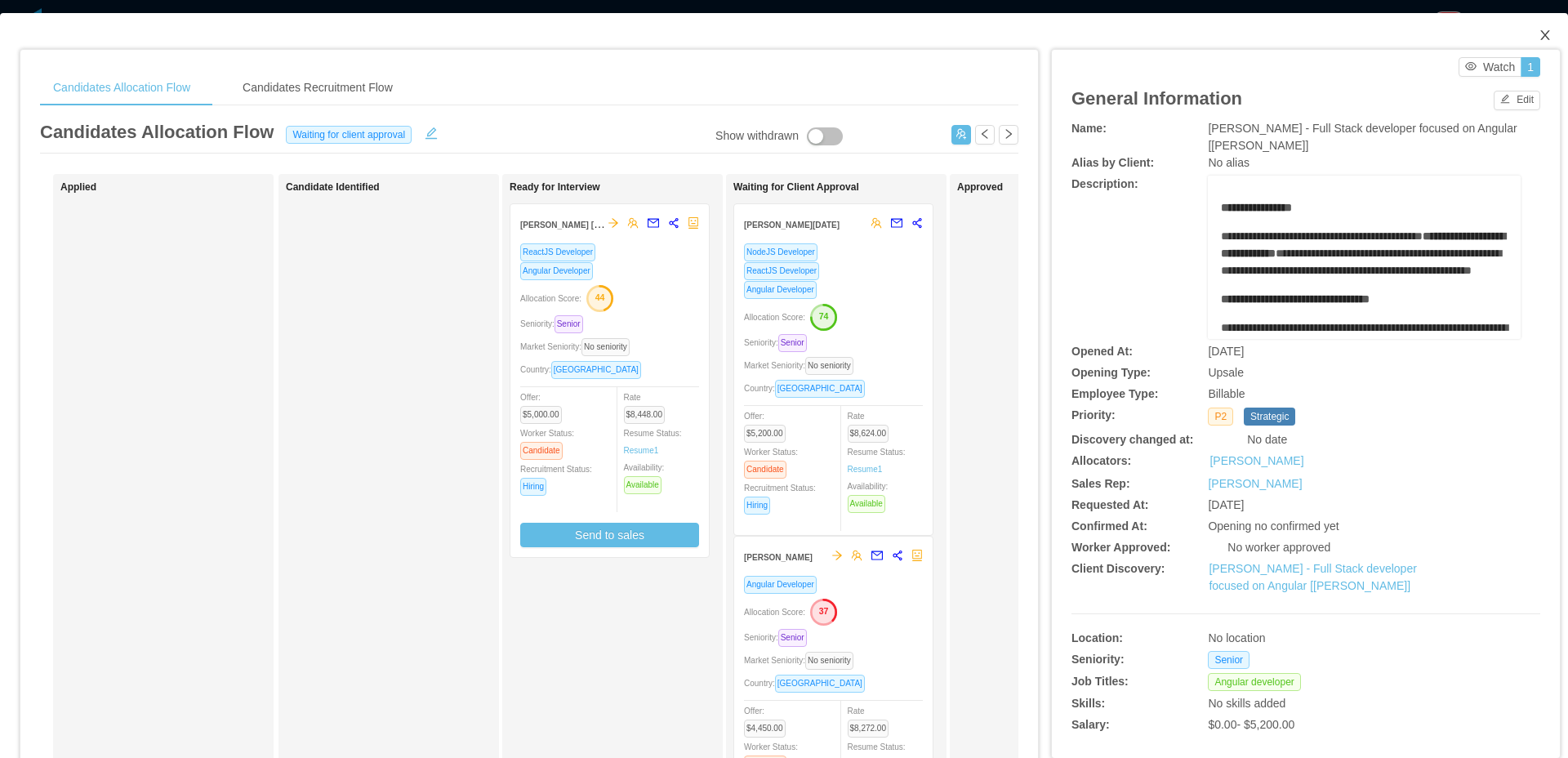
click at [1535, 22] on span "Close" at bounding box center [1545, 36] width 46 height 46
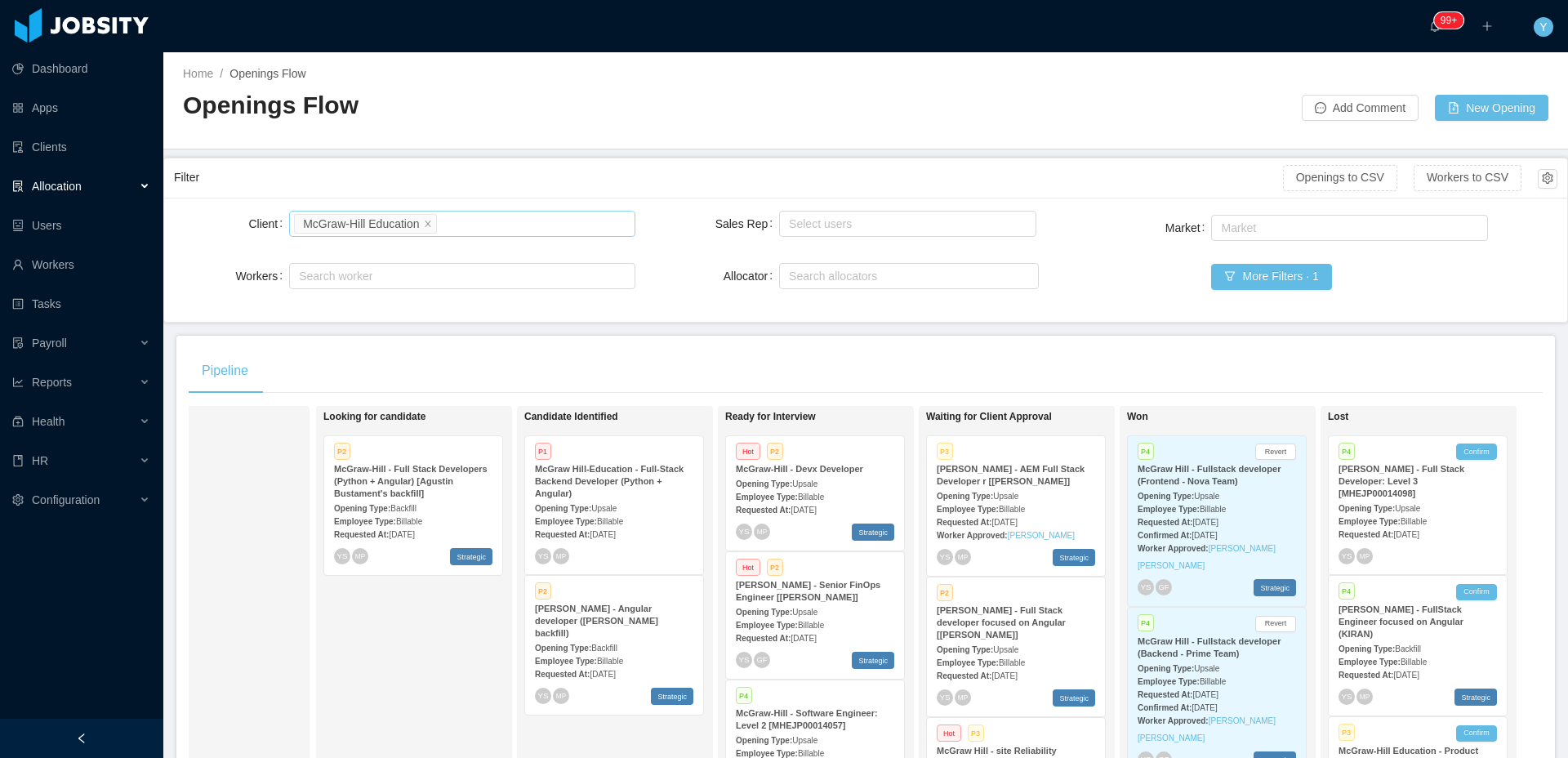
click at [436, 221] on li "McGraw-Hill Education" at bounding box center [365, 223] width 142 height 19
click at [432, 222] on icon "icon: close" at bounding box center [428, 223] width 8 height 8
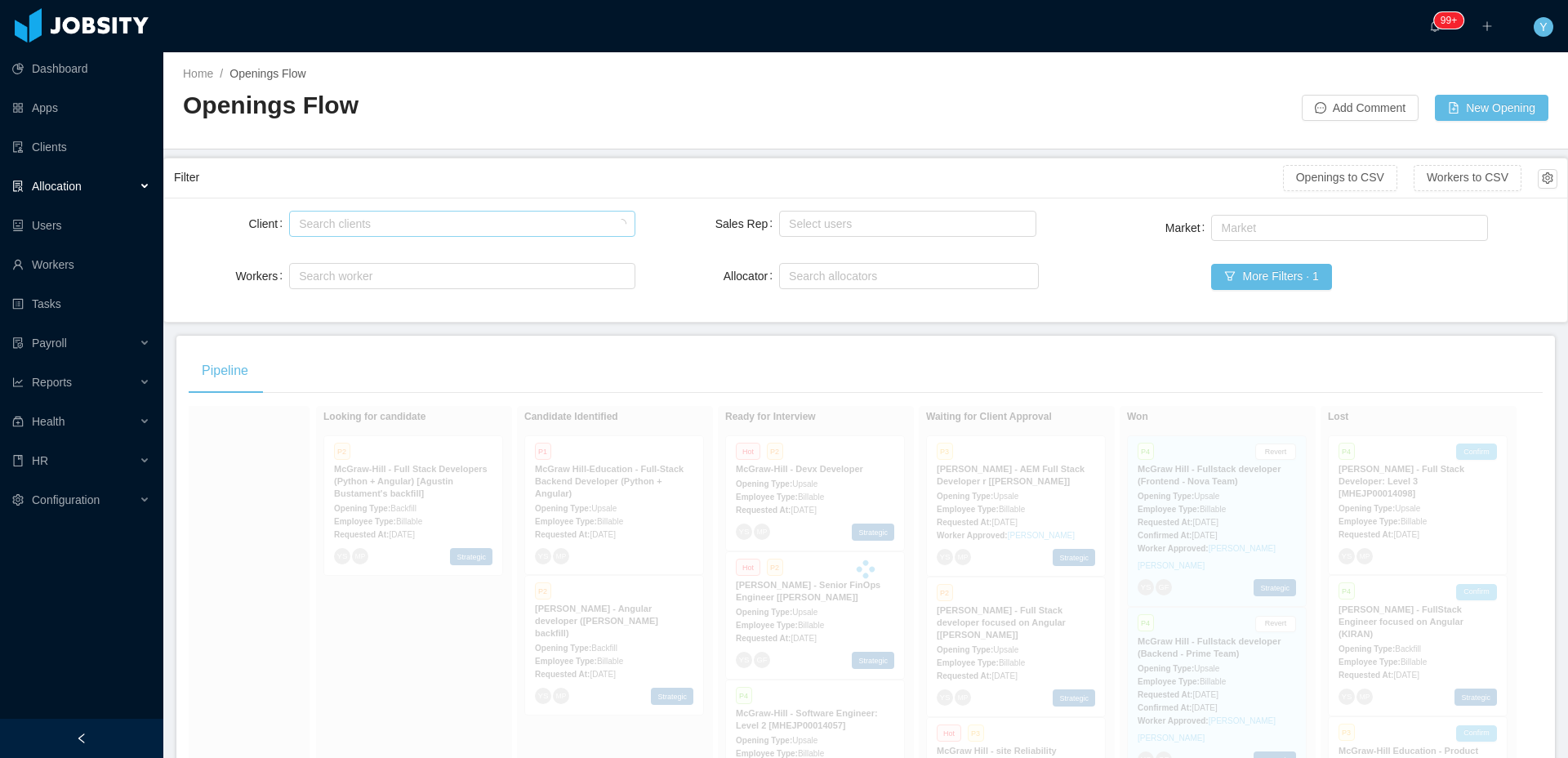
click at [531, 171] on div "Filter" at bounding box center [728, 178] width 1109 height 30
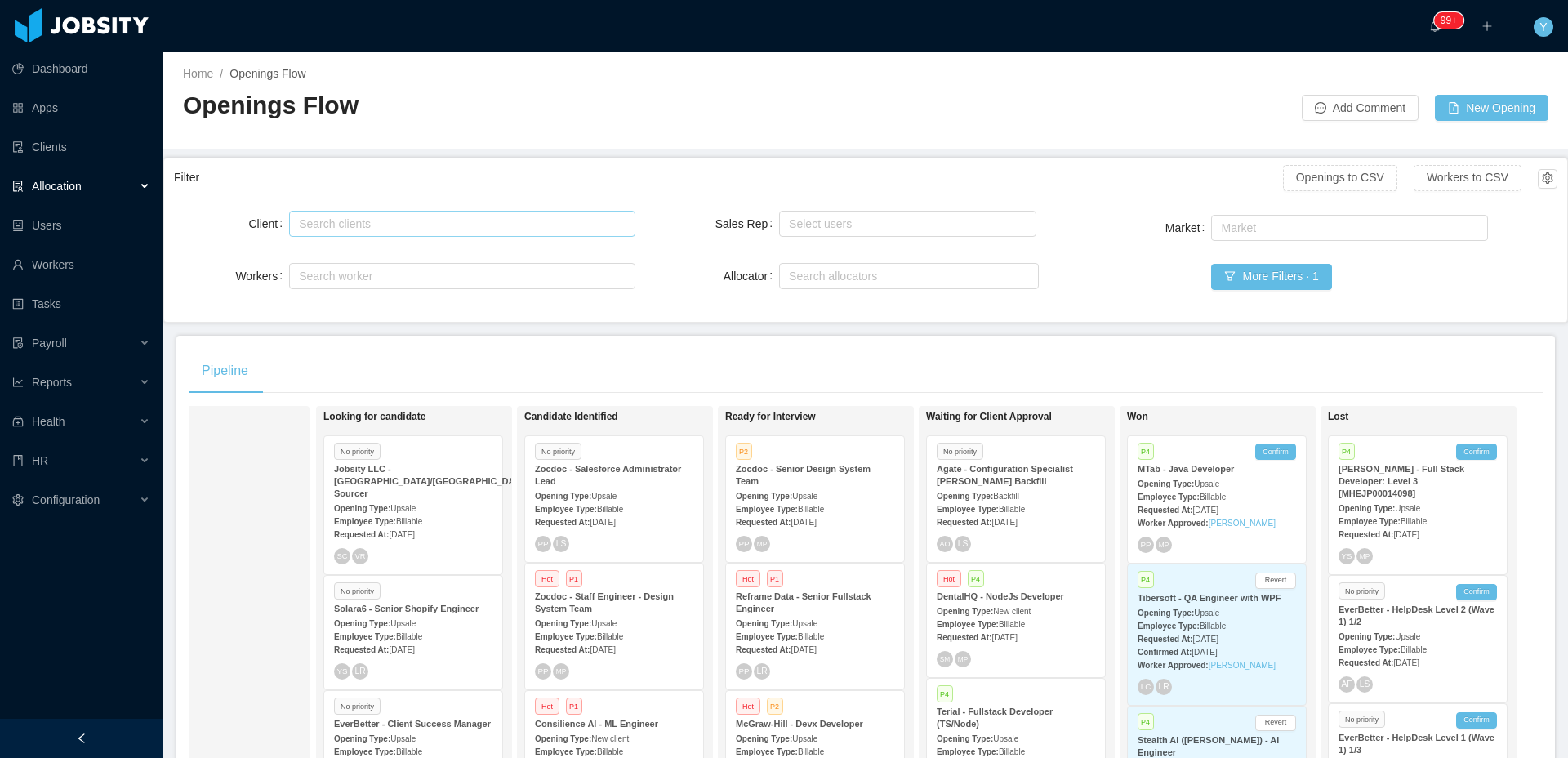
click at [1202, 515] on div "Worker Approved: Andres Felipe Perez" at bounding box center [1217, 523] width 159 height 18
click at [1203, 493] on span "Billable" at bounding box center [1213, 497] width 26 height 9
click at [785, 376] on div "Pipeline" at bounding box center [865, 371] width 1354 height 46
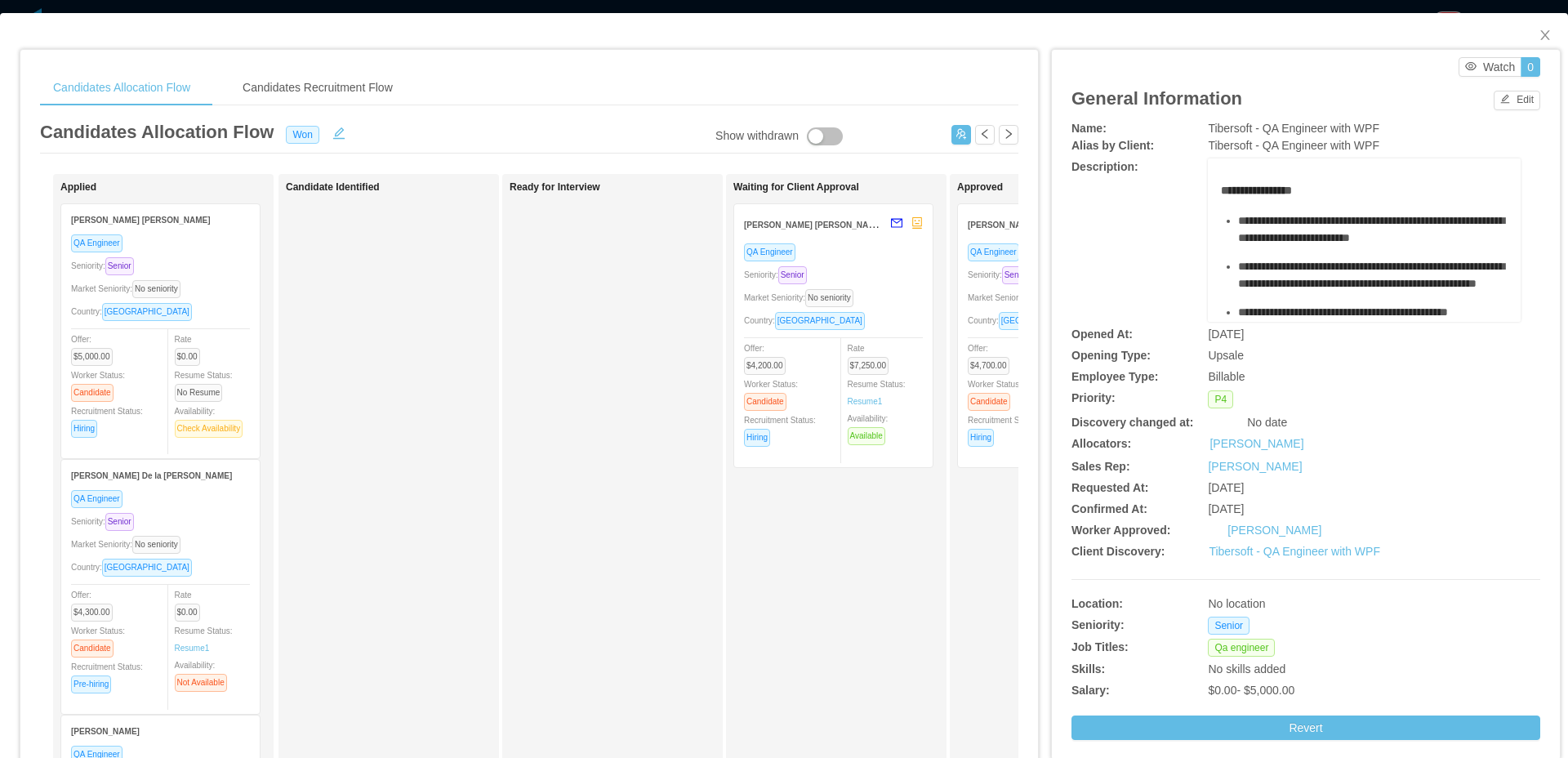
click at [983, 347] on span "Offer: $4,700.00" at bounding box center [992, 356] width 48 height 26
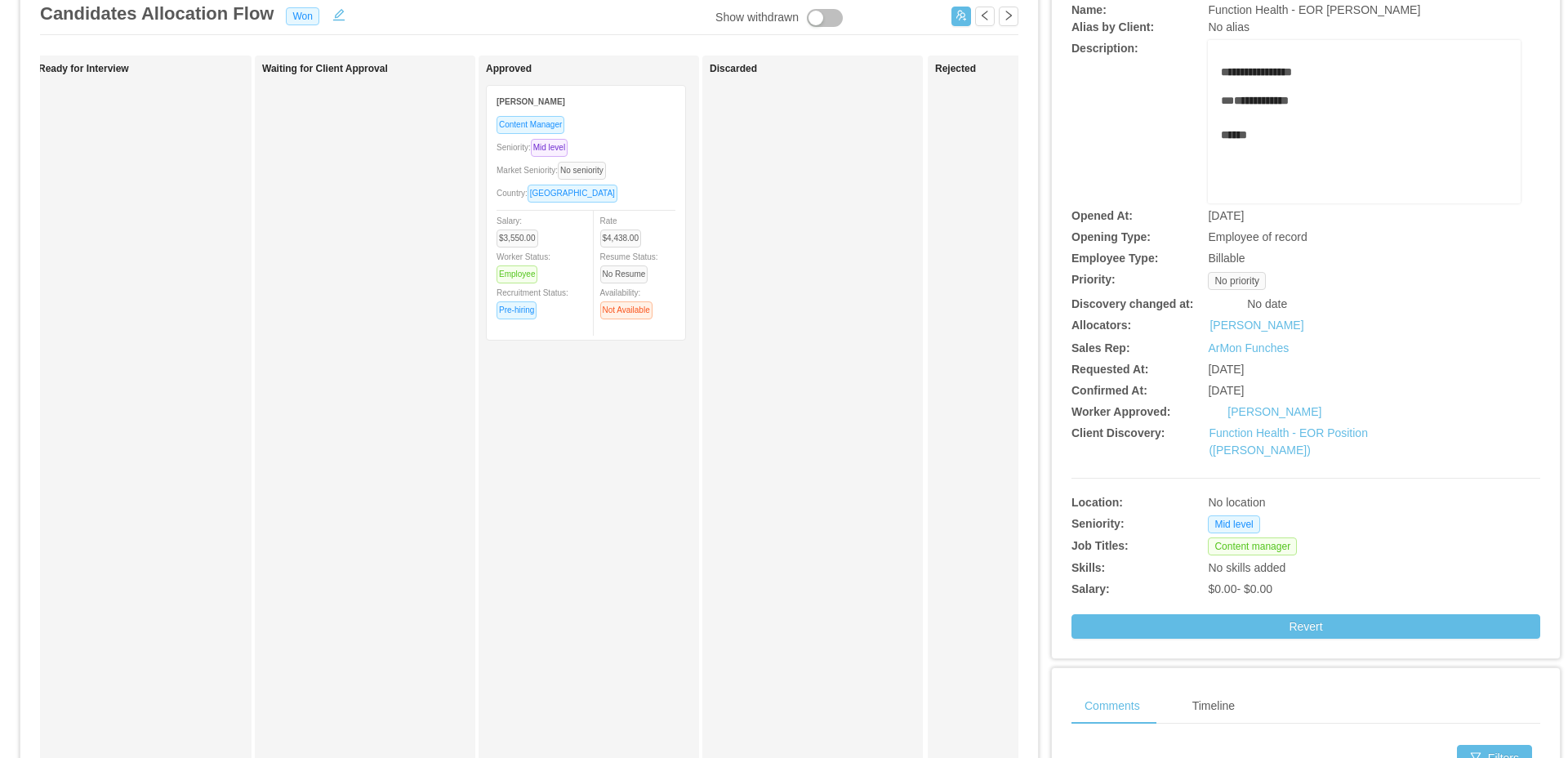
scroll to position [93, 0]
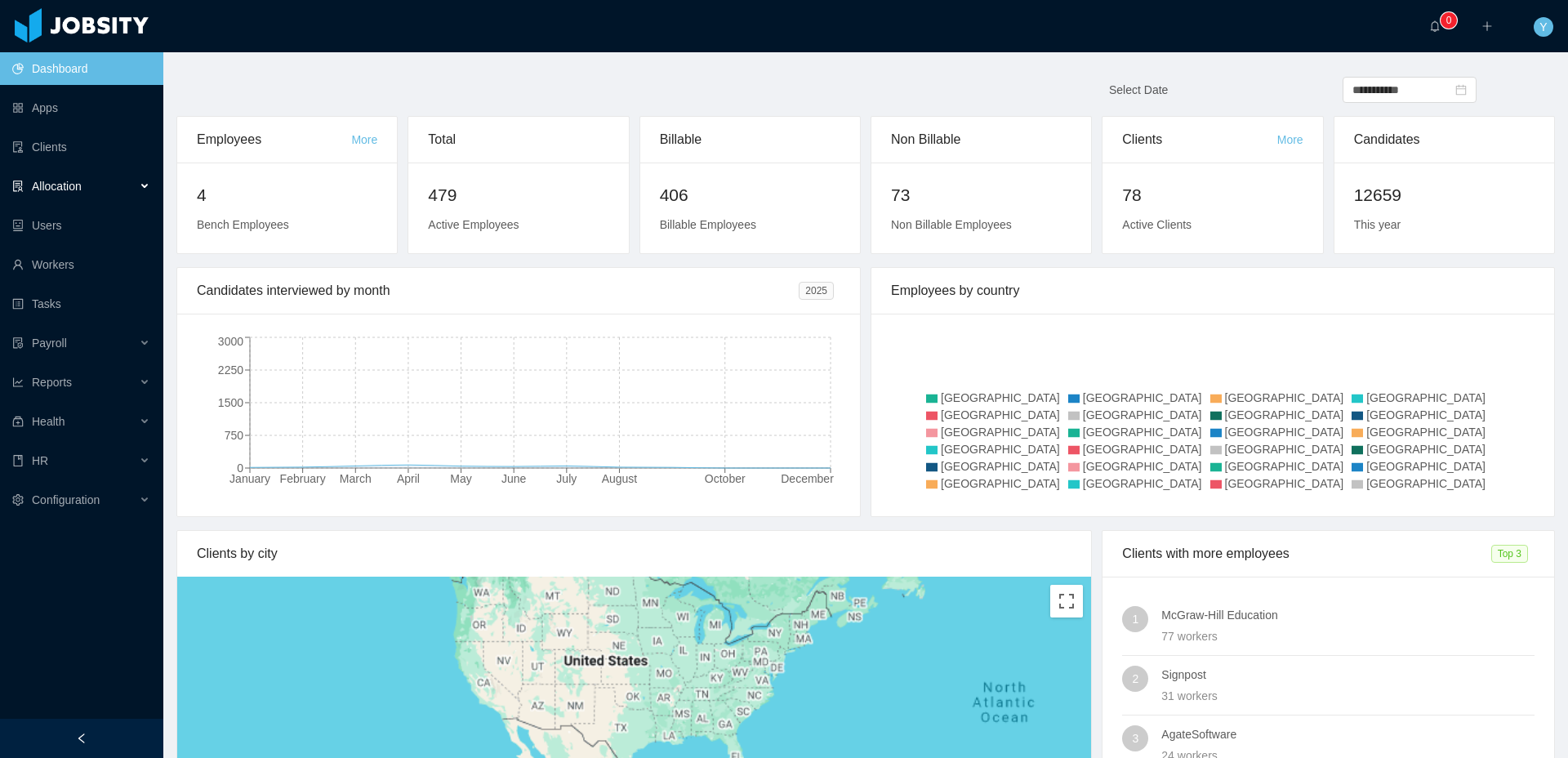
click at [124, 173] on div "Allocation" at bounding box center [82, 186] width 164 height 33
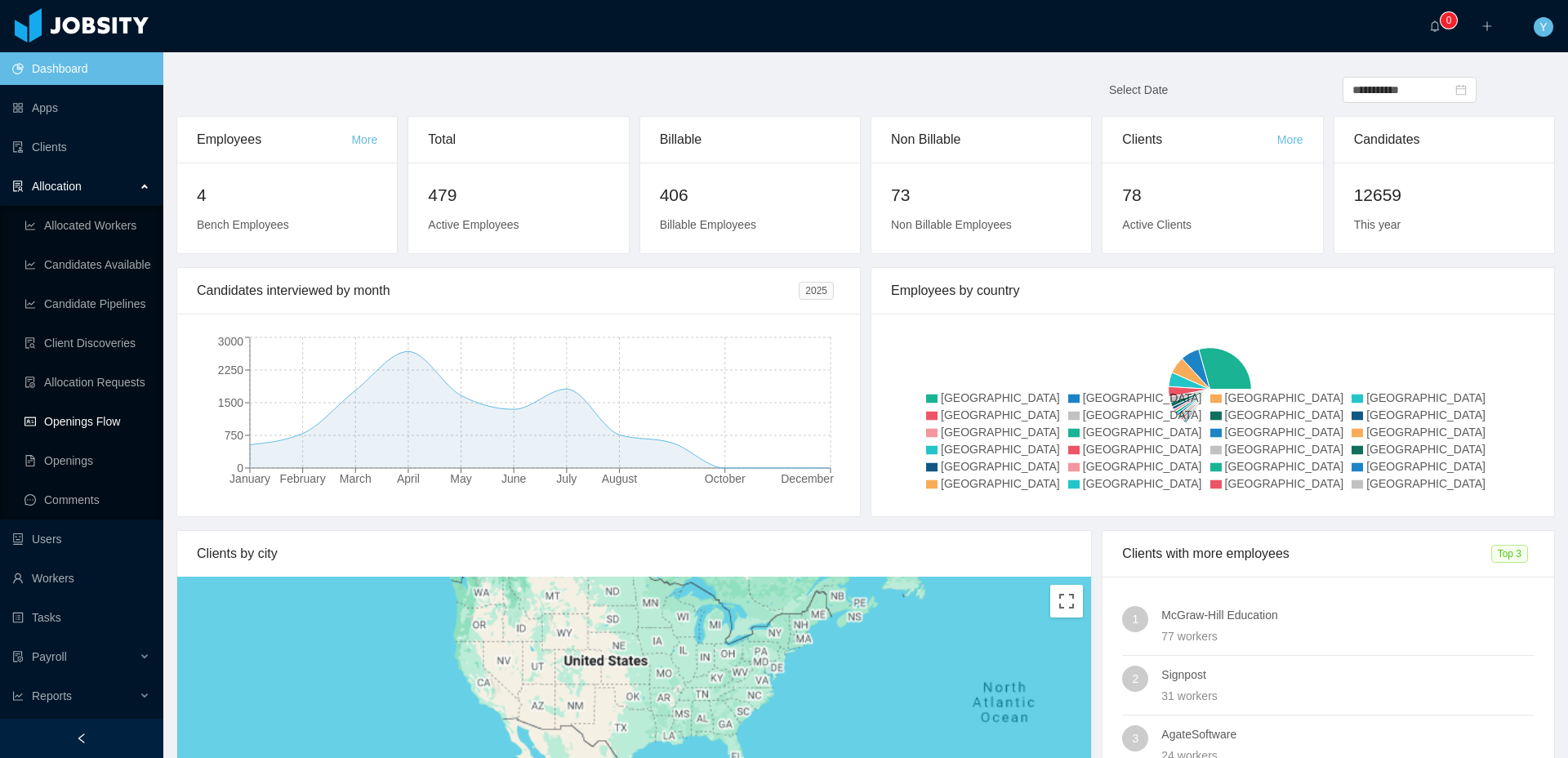
click at [81, 407] on link "Openings Flow" at bounding box center [87, 421] width 126 height 33
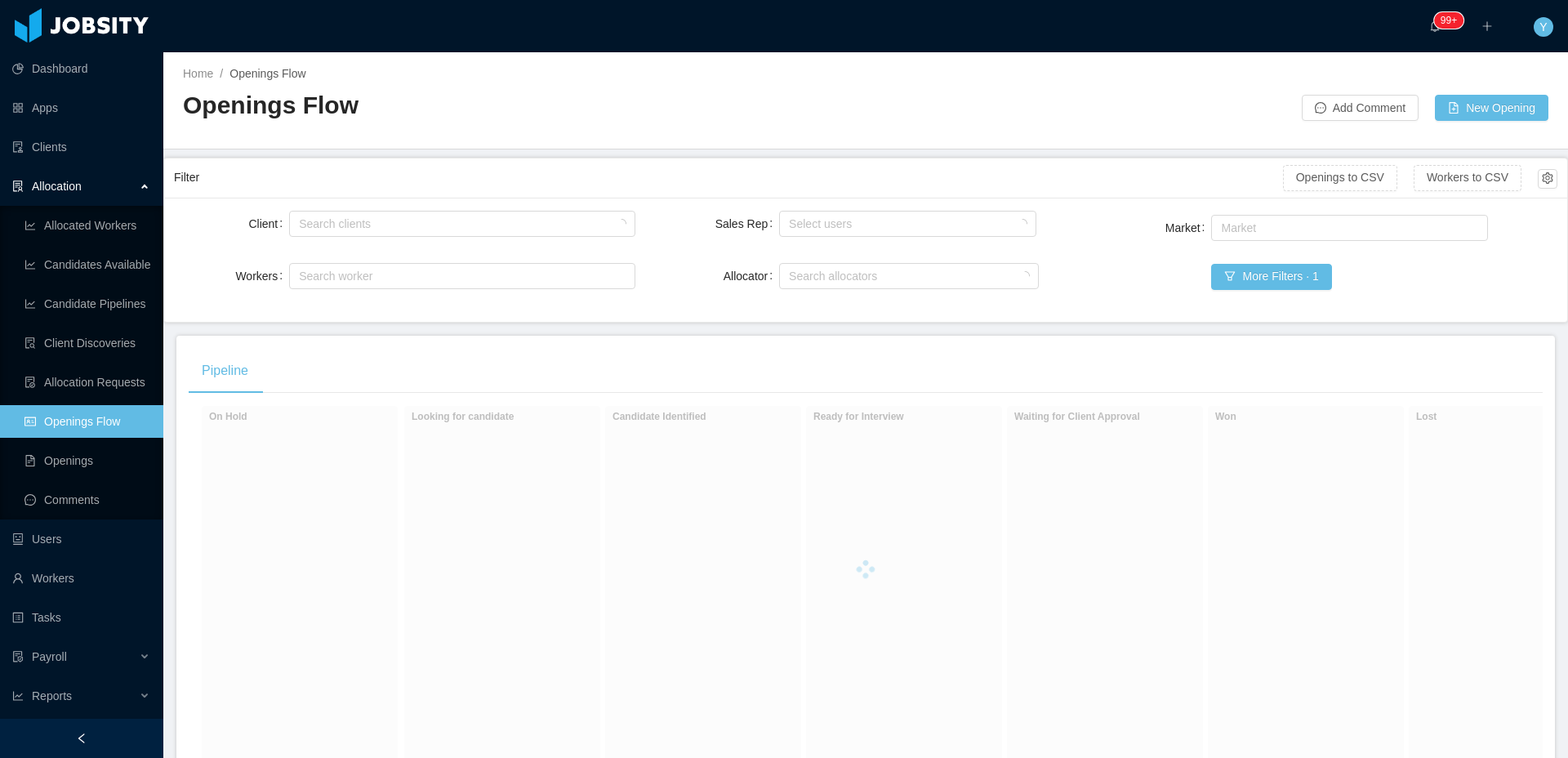
click at [345, 237] on div "Search clients" at bounding box center [461, 224] width 345 height 33
click at [377, 216] on div "Search clients" at bounding box center [458, 224] width 319 height 17
type input "******"
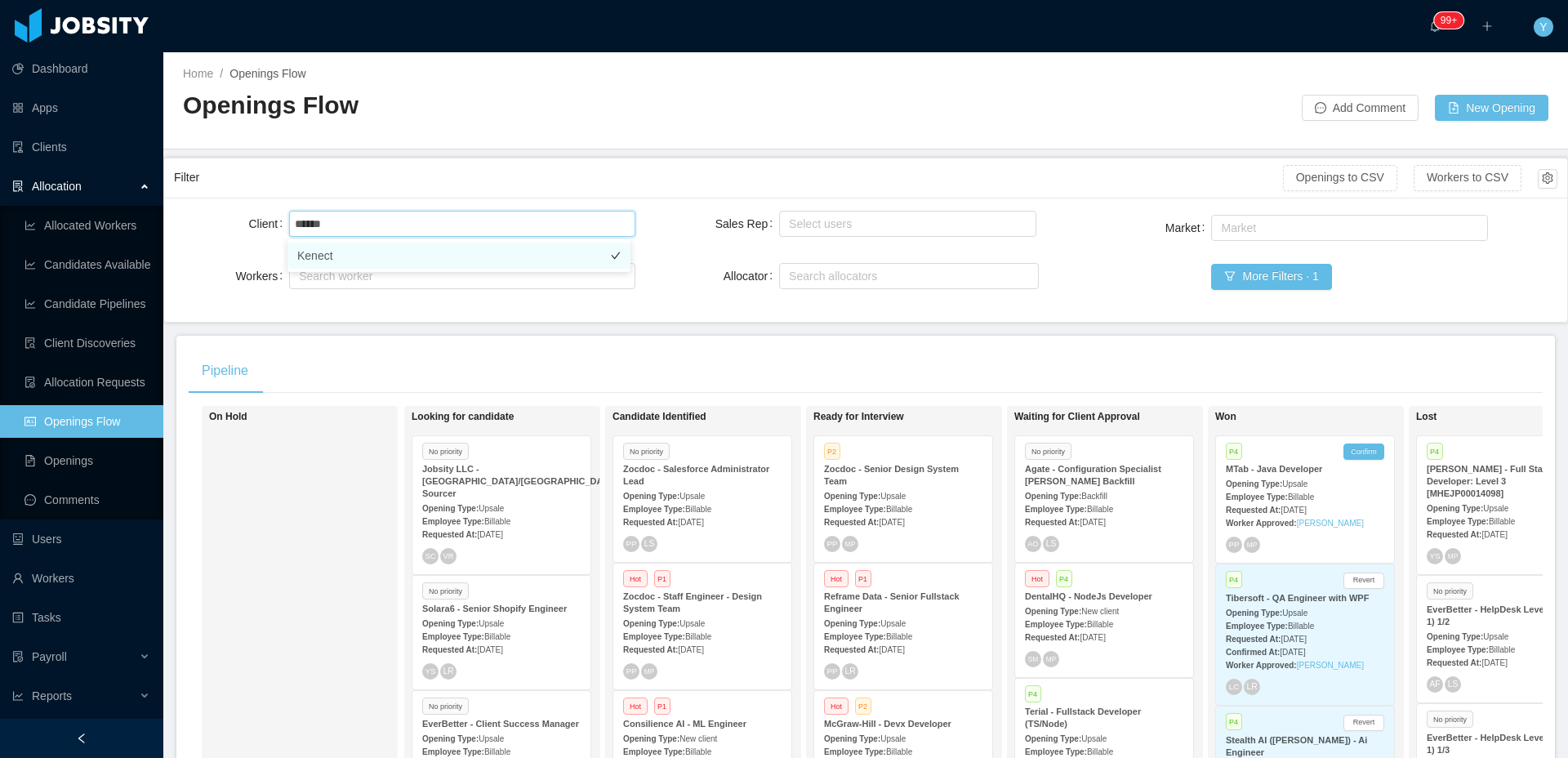
click at [457, 250] on li "Kenect" at bounding box center [458, 255] width 343 height 26
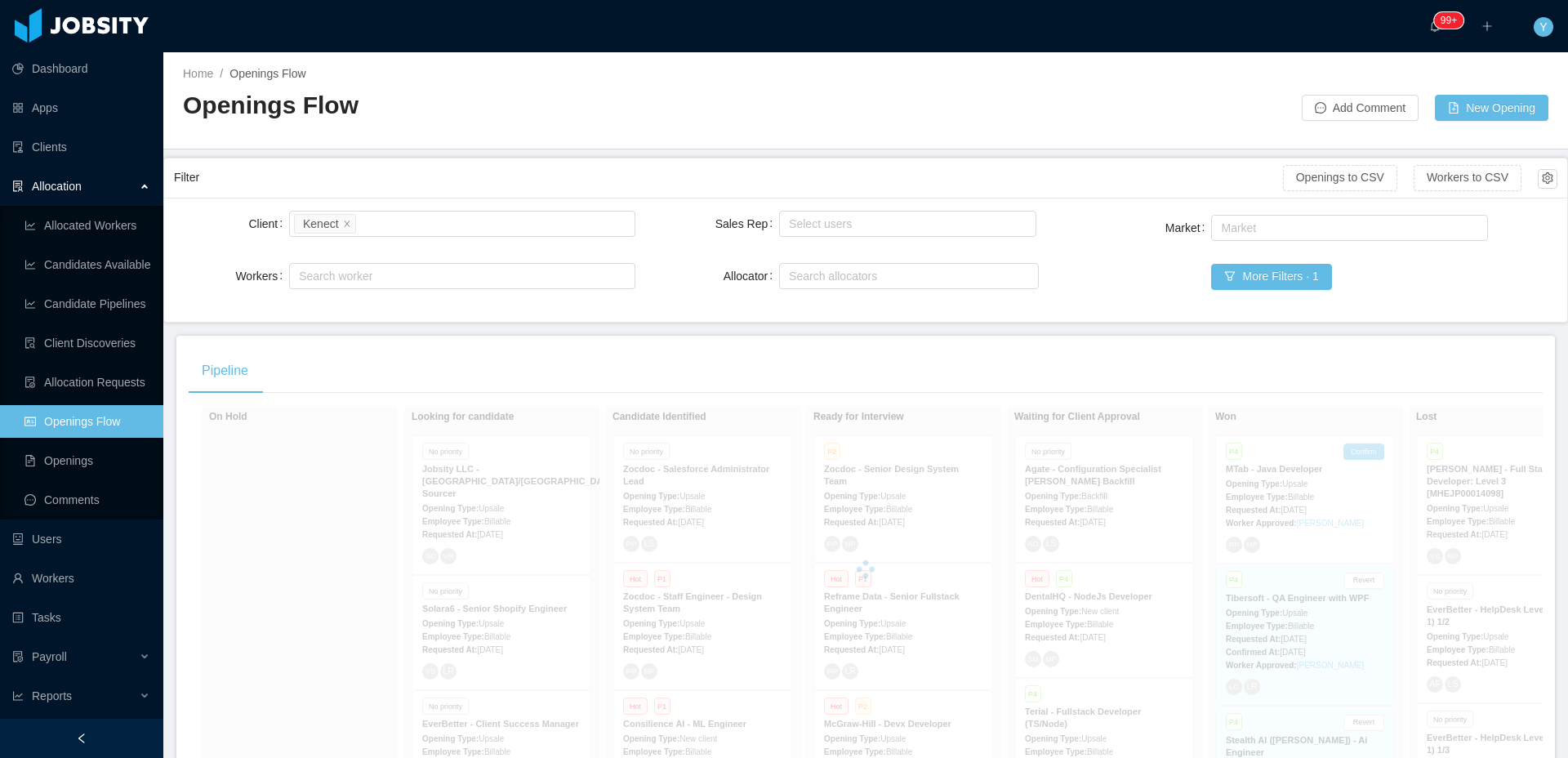
click at [473, 150] on main "Home / Openings Flow / Openings Flow Add Comment New Opening Filter Openings to…" at bounding box center [865, 406] width 1404 height 706
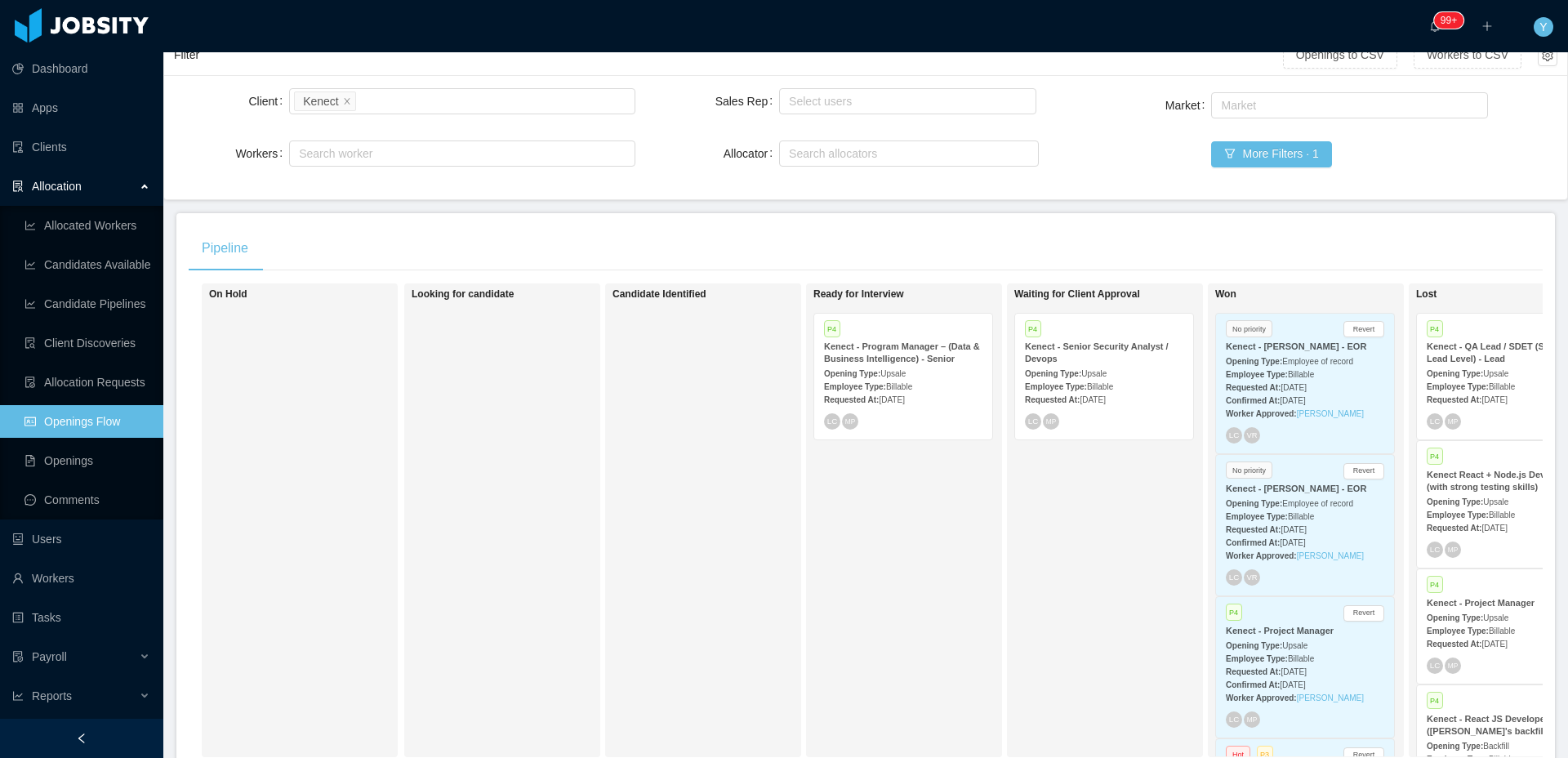
scroll to position [229, 0]
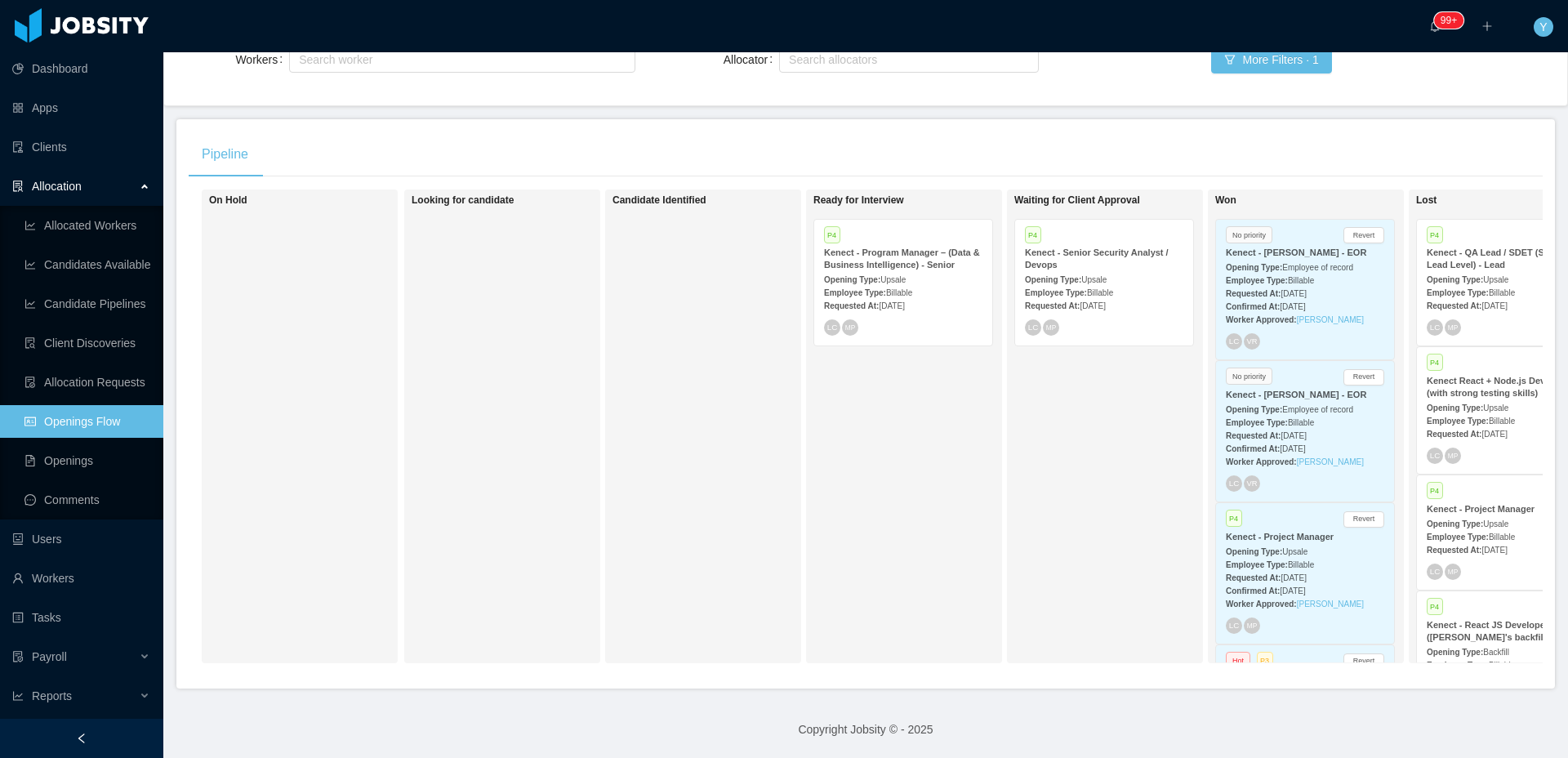
click at [1306, 432] on span "[DATE]" at bounding box center [1293, 436] width 25 height 9
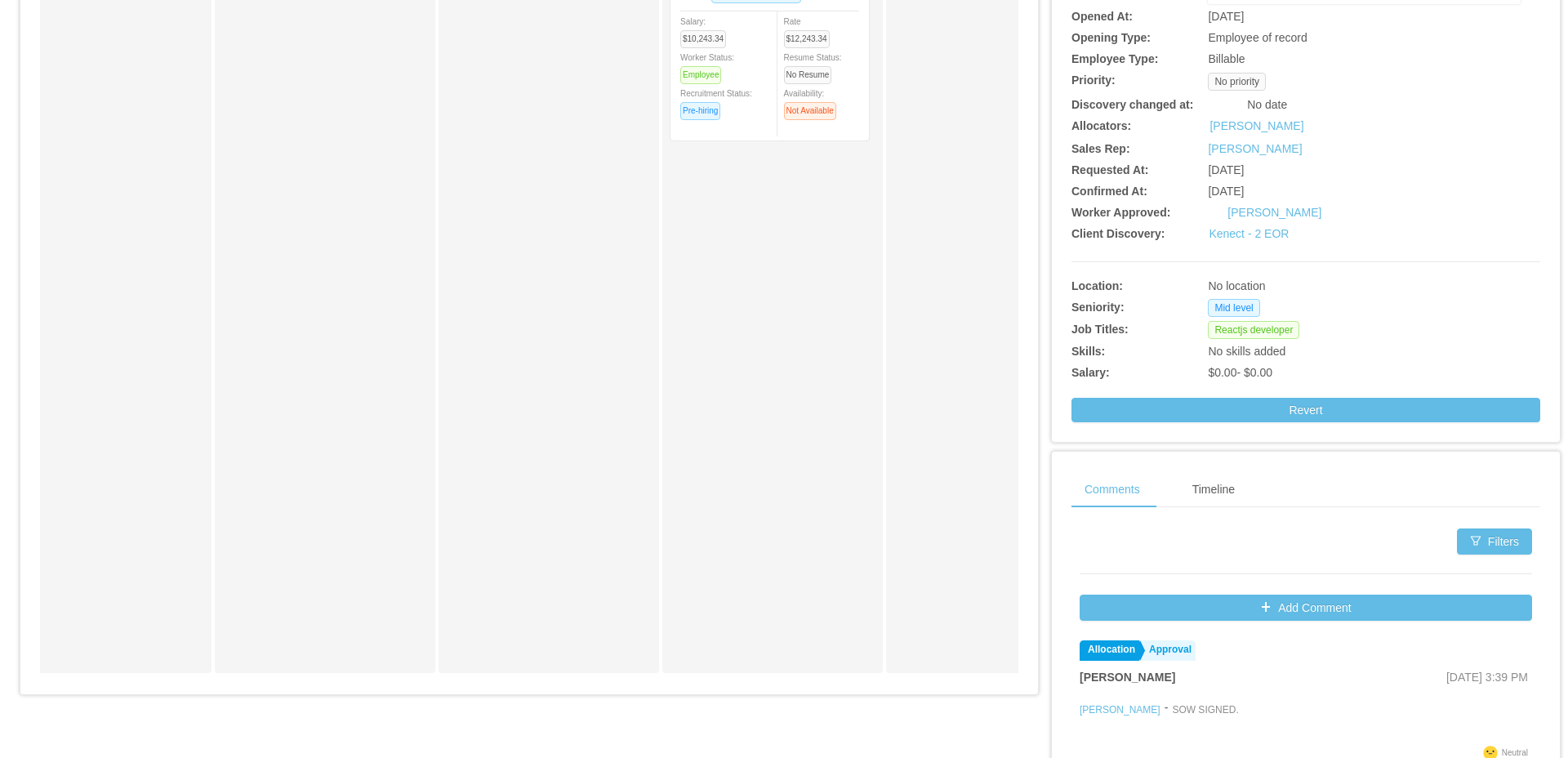
scroll to position [0, 305]
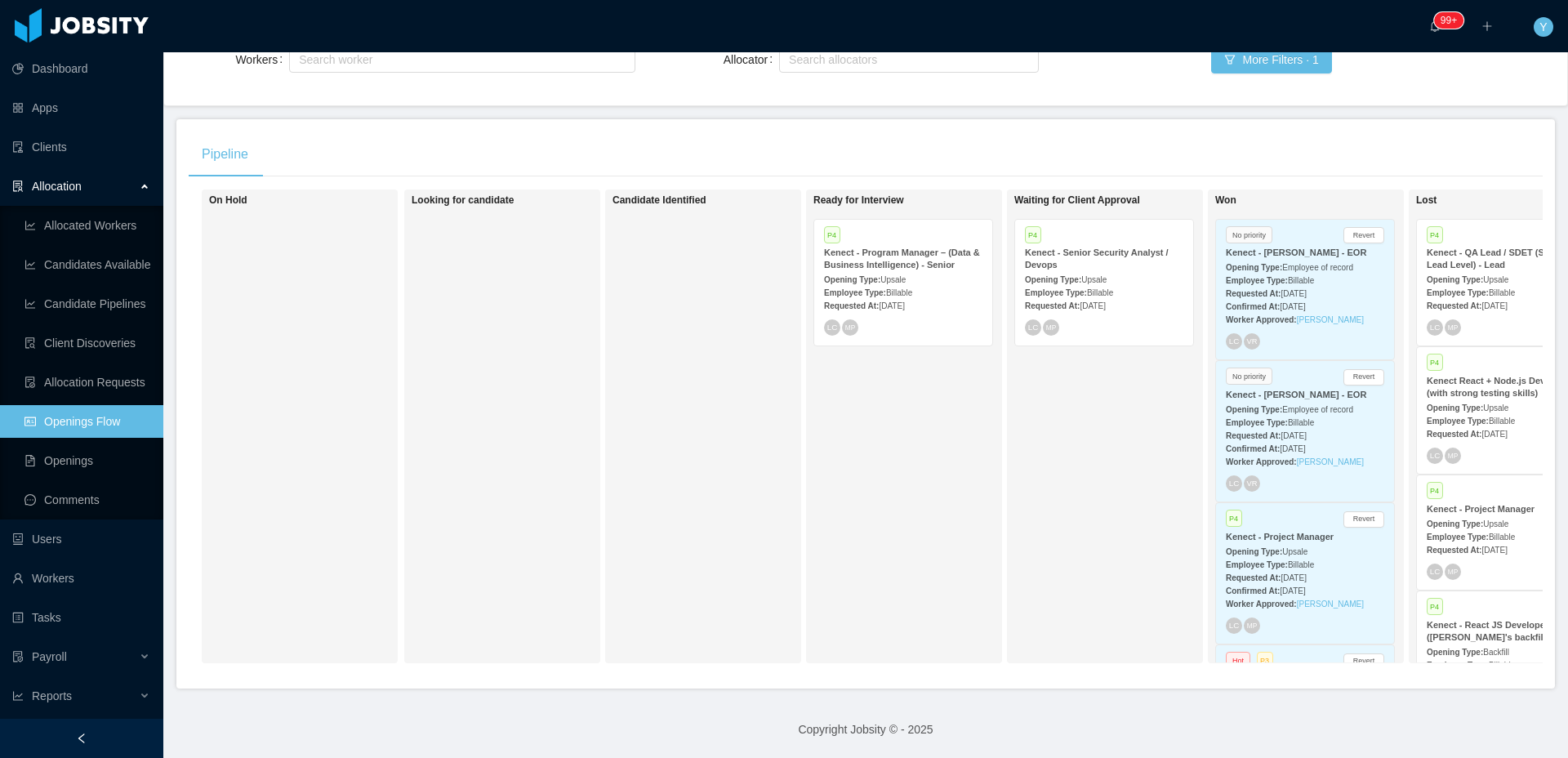
click at [1306, 289] on span "[DATE]" at bounding box center [1293, 293] width 25 height 9
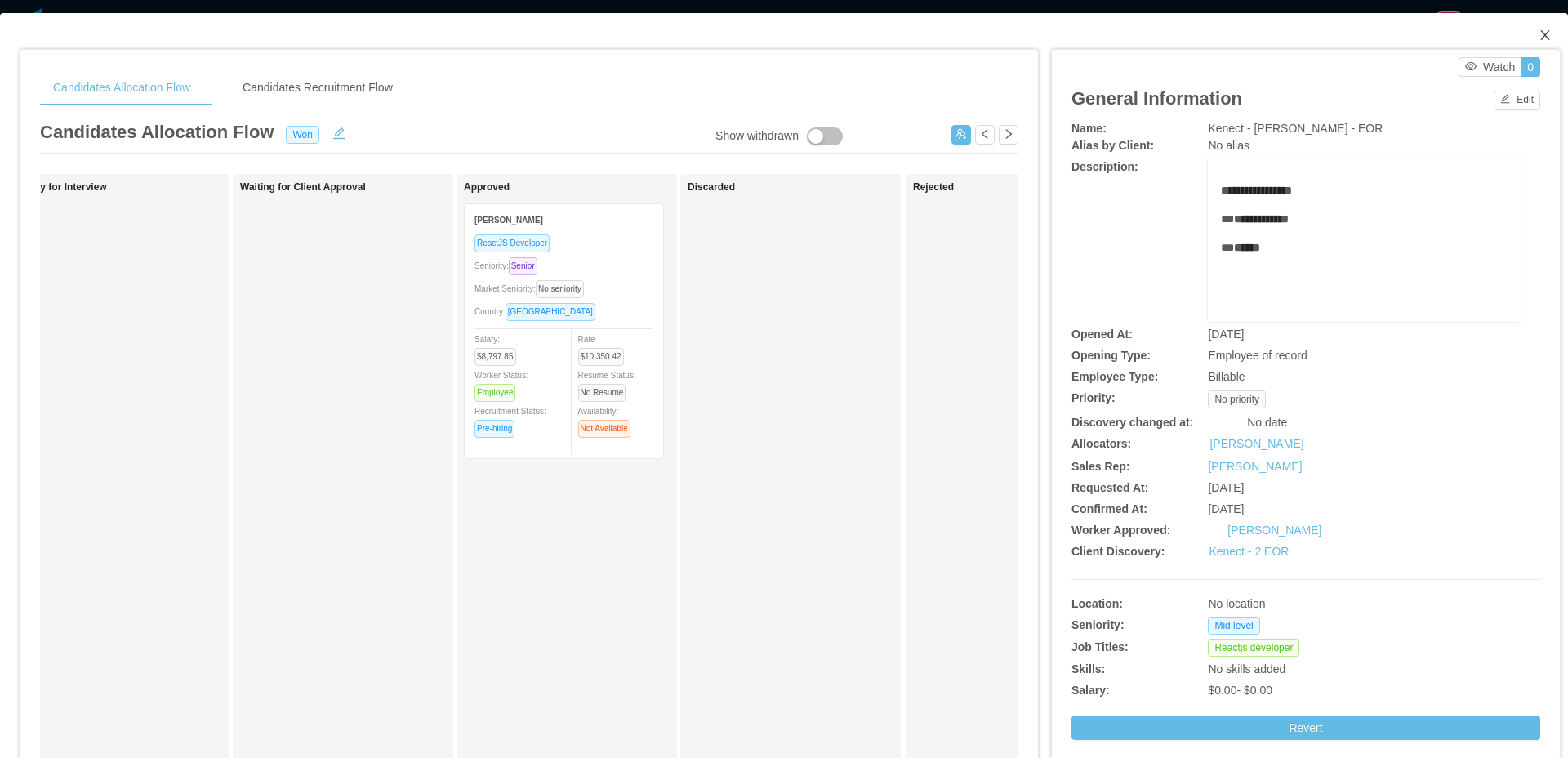
click at [1539, 40] on icon "icon: close" at bounding box center [1545, 35] width 13 height 13
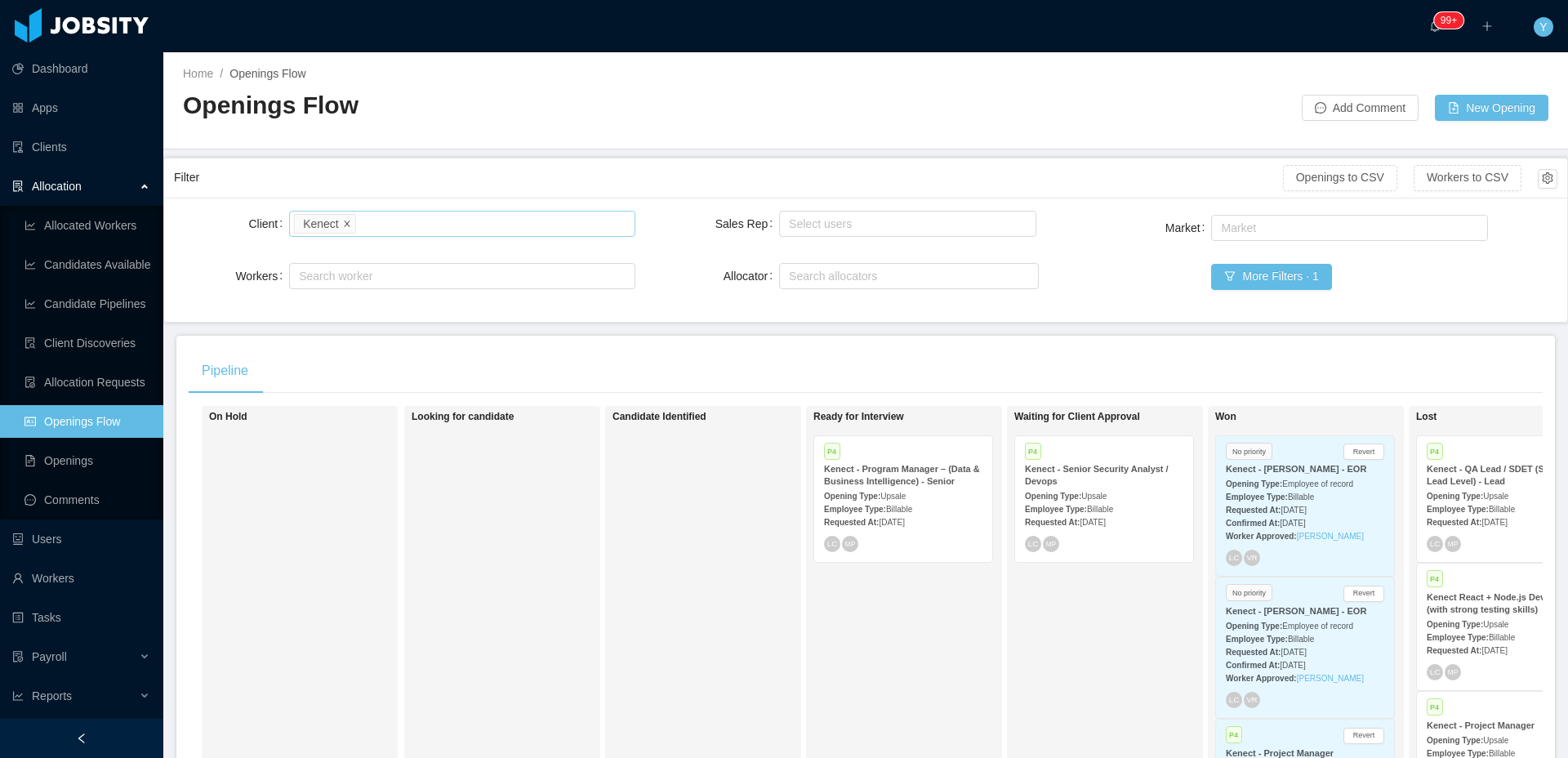
click at [350, 218] on span at bounding box center [347, 223] width 8 height 15
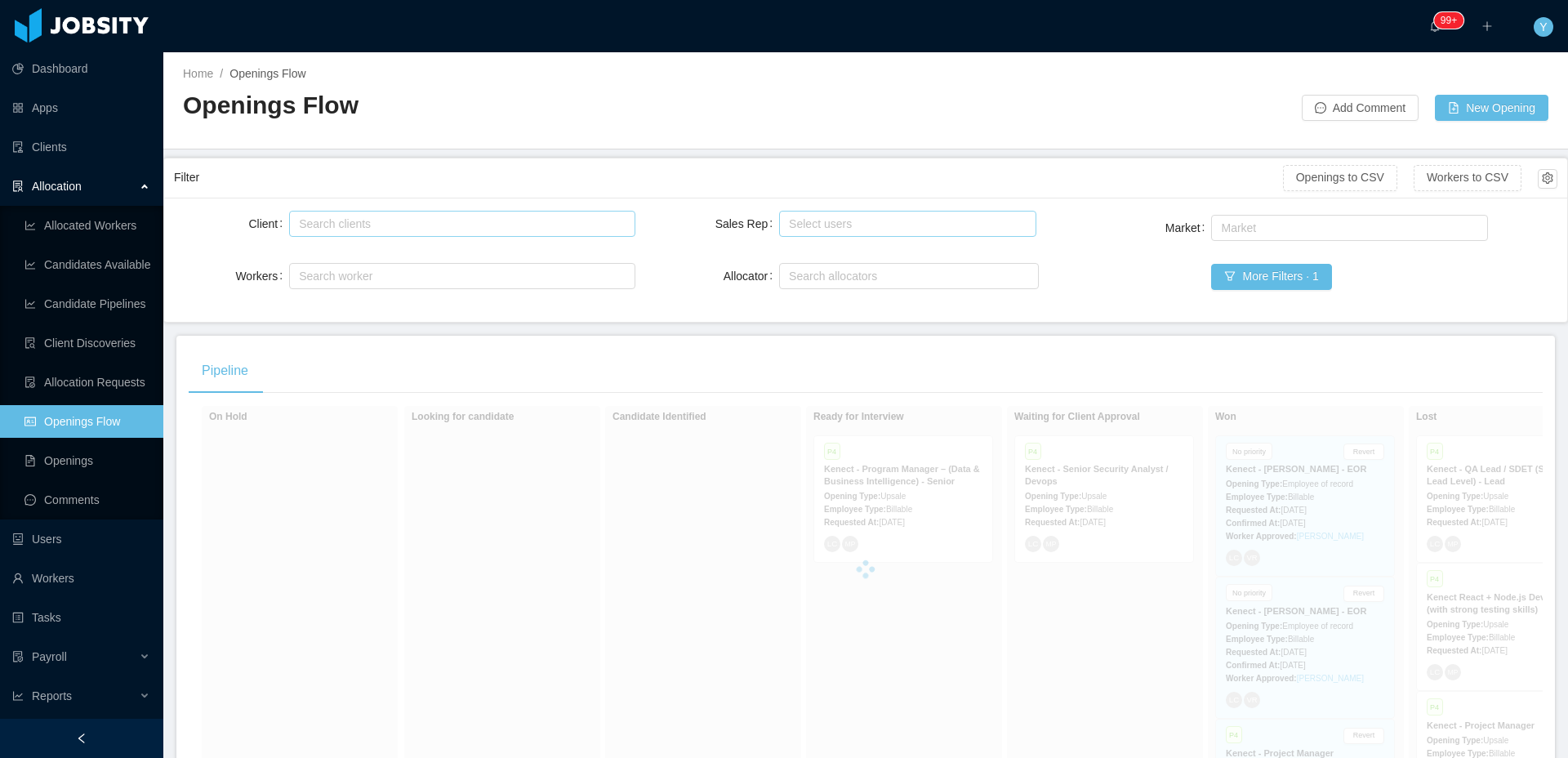
click at [923, 230] on div "Select users" at bounding box center [903, 224] width 229 height 17
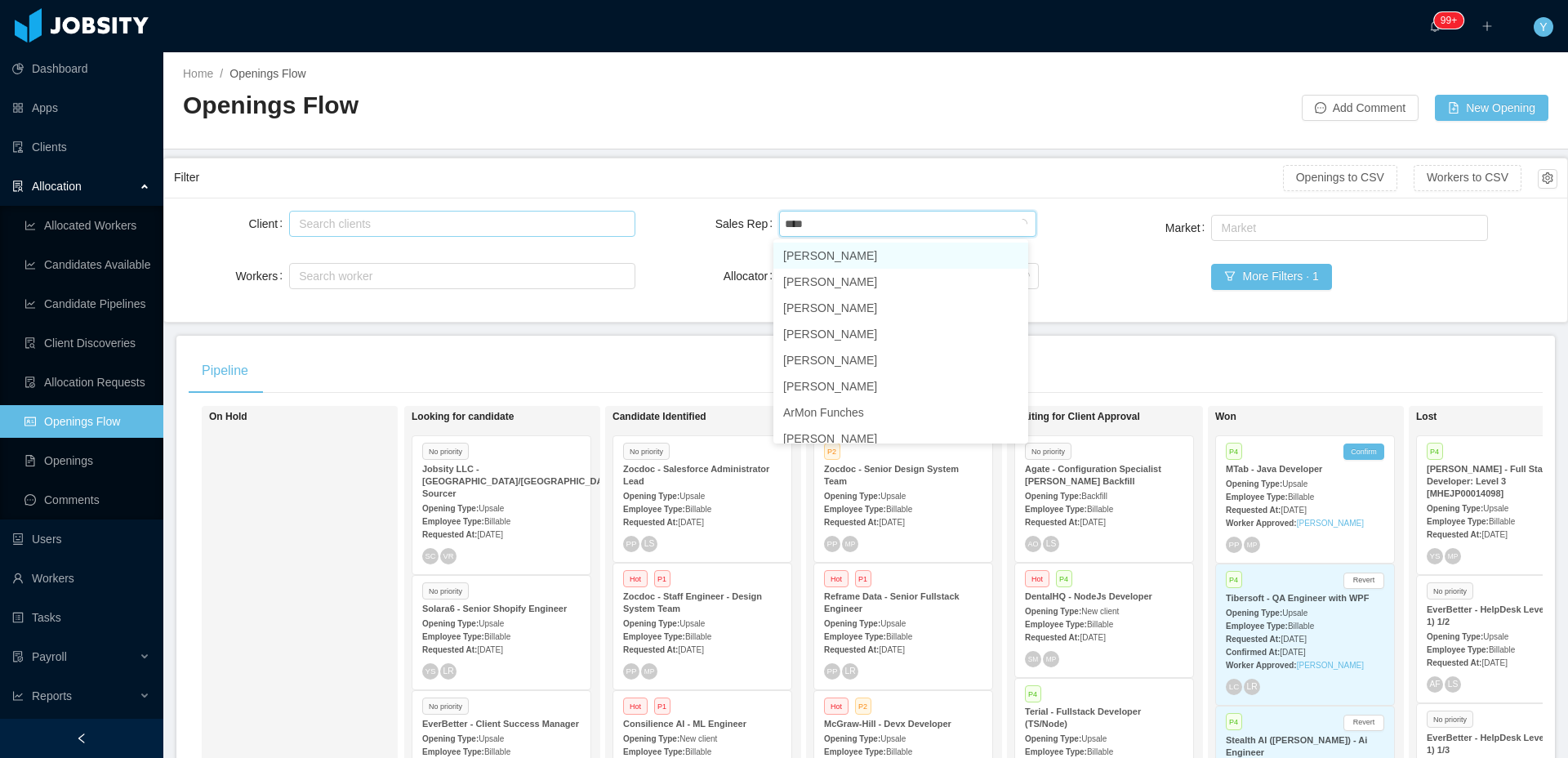
type input "***"
click at [870, 259] on li "[PERSON_NAME]" at bounding box center [900, 255] width 255 height 26
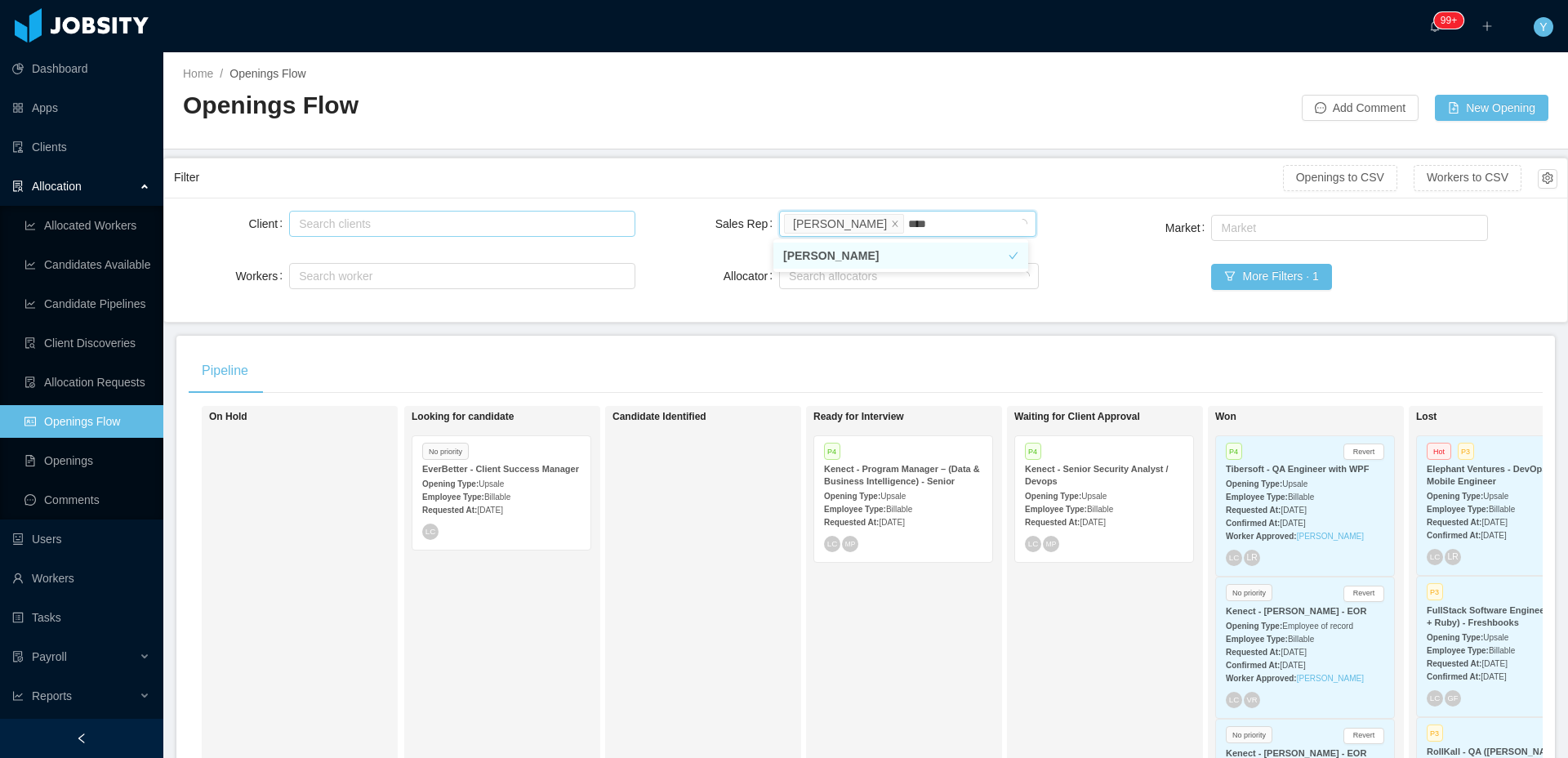
type input "*****"
click at [937, 263] on li "[PERSON_NAME]" at bounding box center [900, 255] width 255 height 26
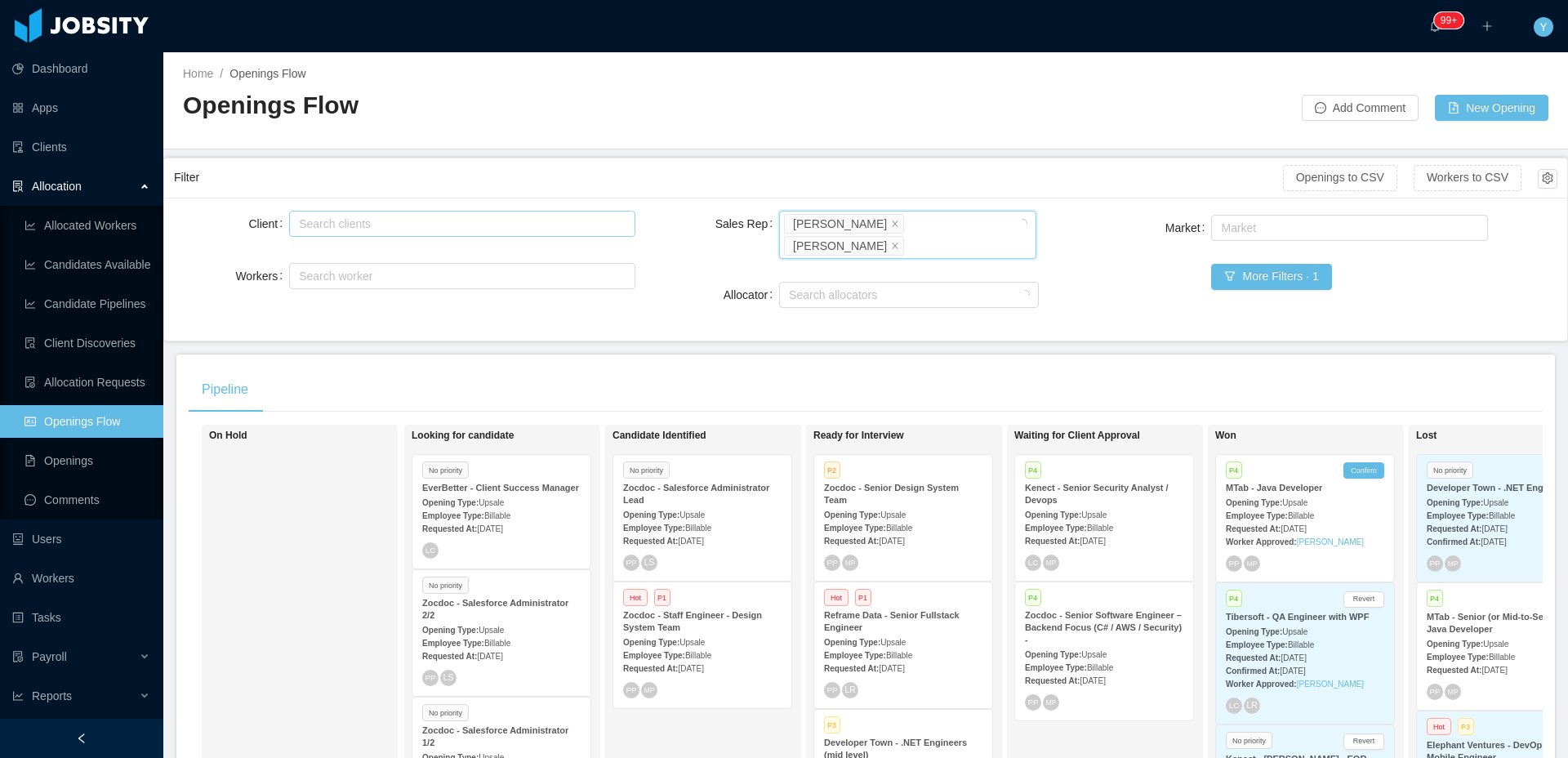
click at [1072, 287] on div "Client Search clients Workers Search worker Sales Rep Select users [PERSON_NAME…" at bounding box center [865, 270] width 1384 height 124
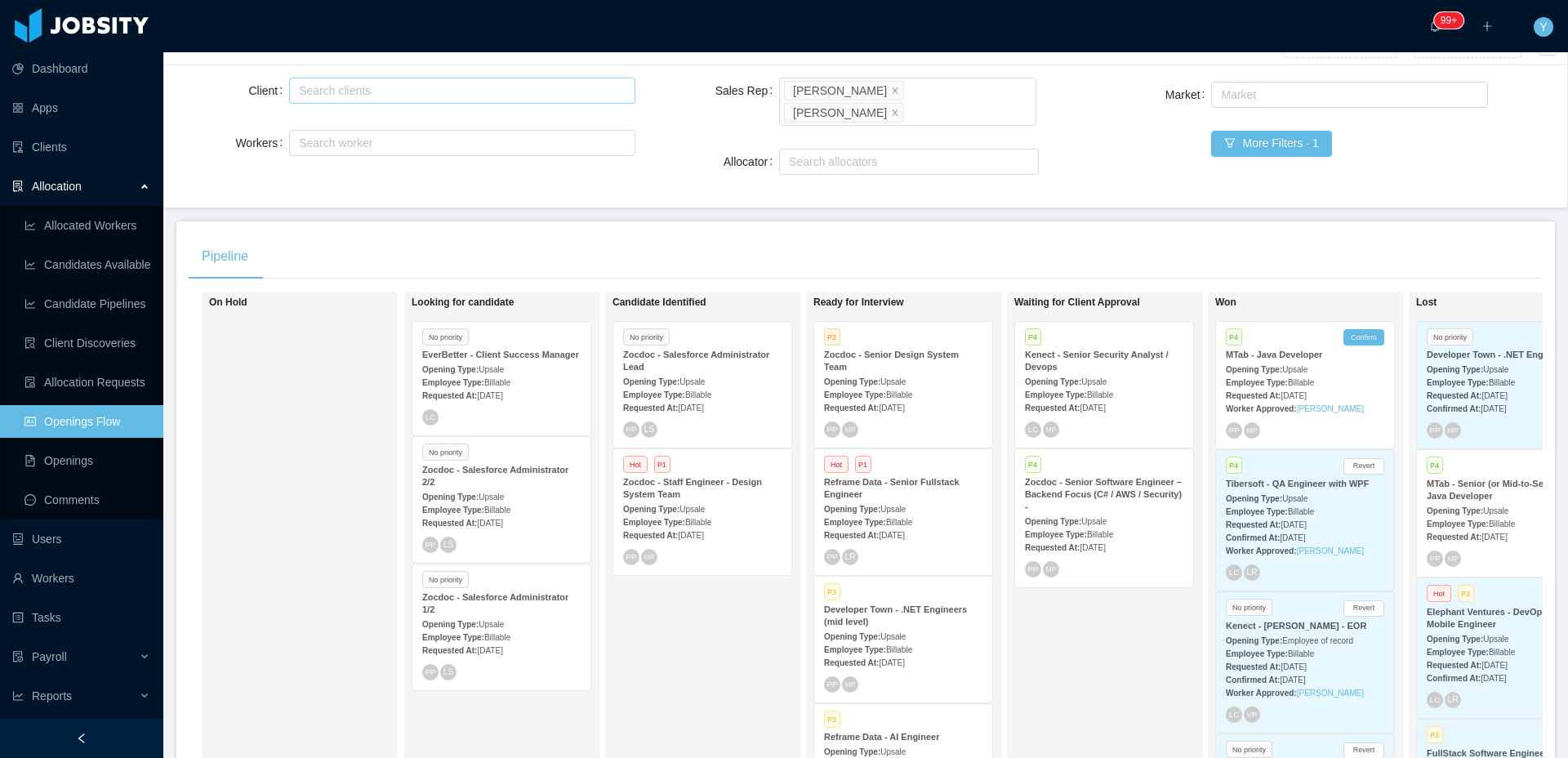
scroll to position [152, 0]
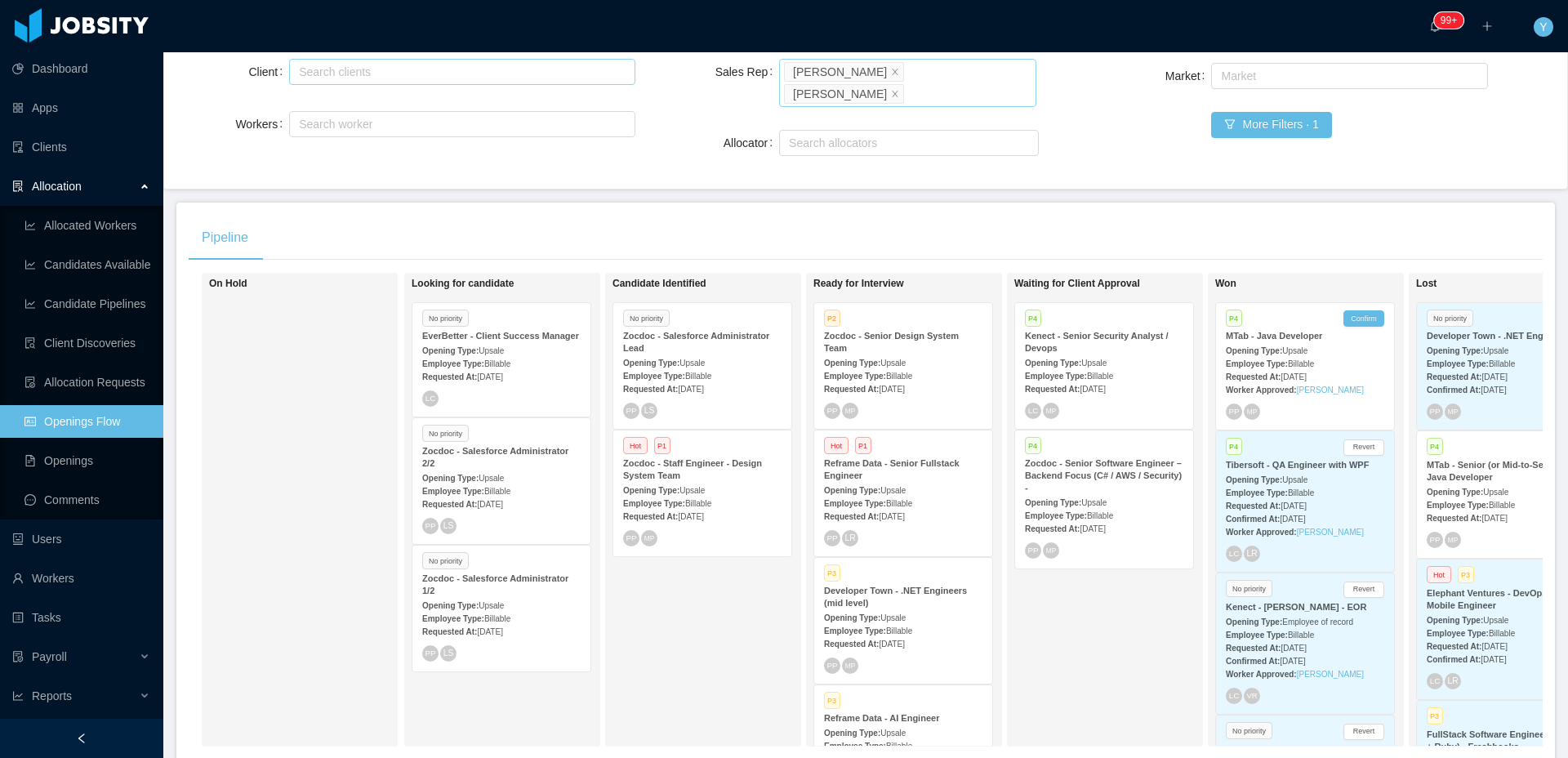
click at [1006, 79] on div "Select users [PERSON_NAME] [PERSON_NAME]" at bounding box center [905, 71] width 242 height 24
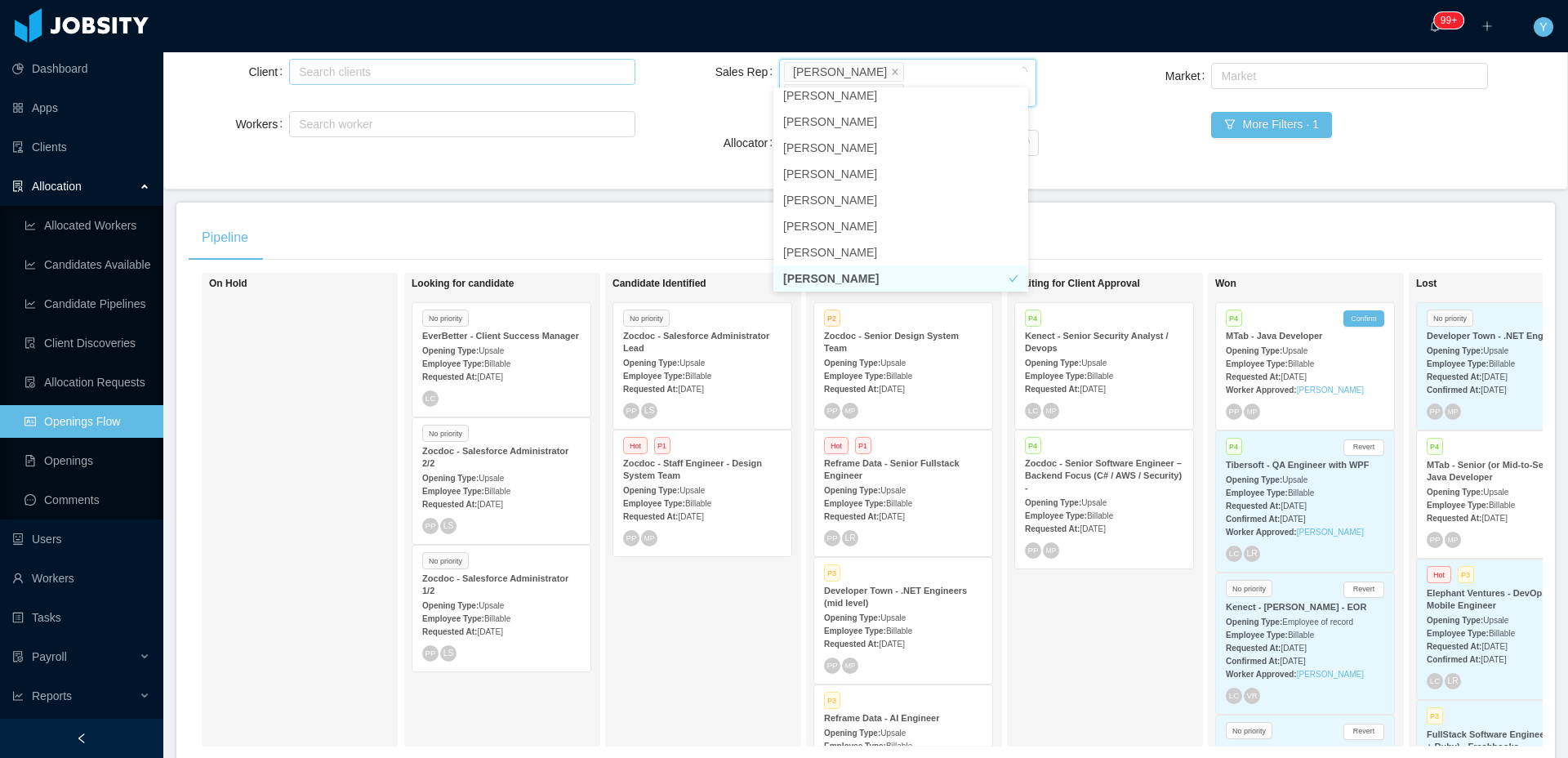
scroll to position [3, 0]
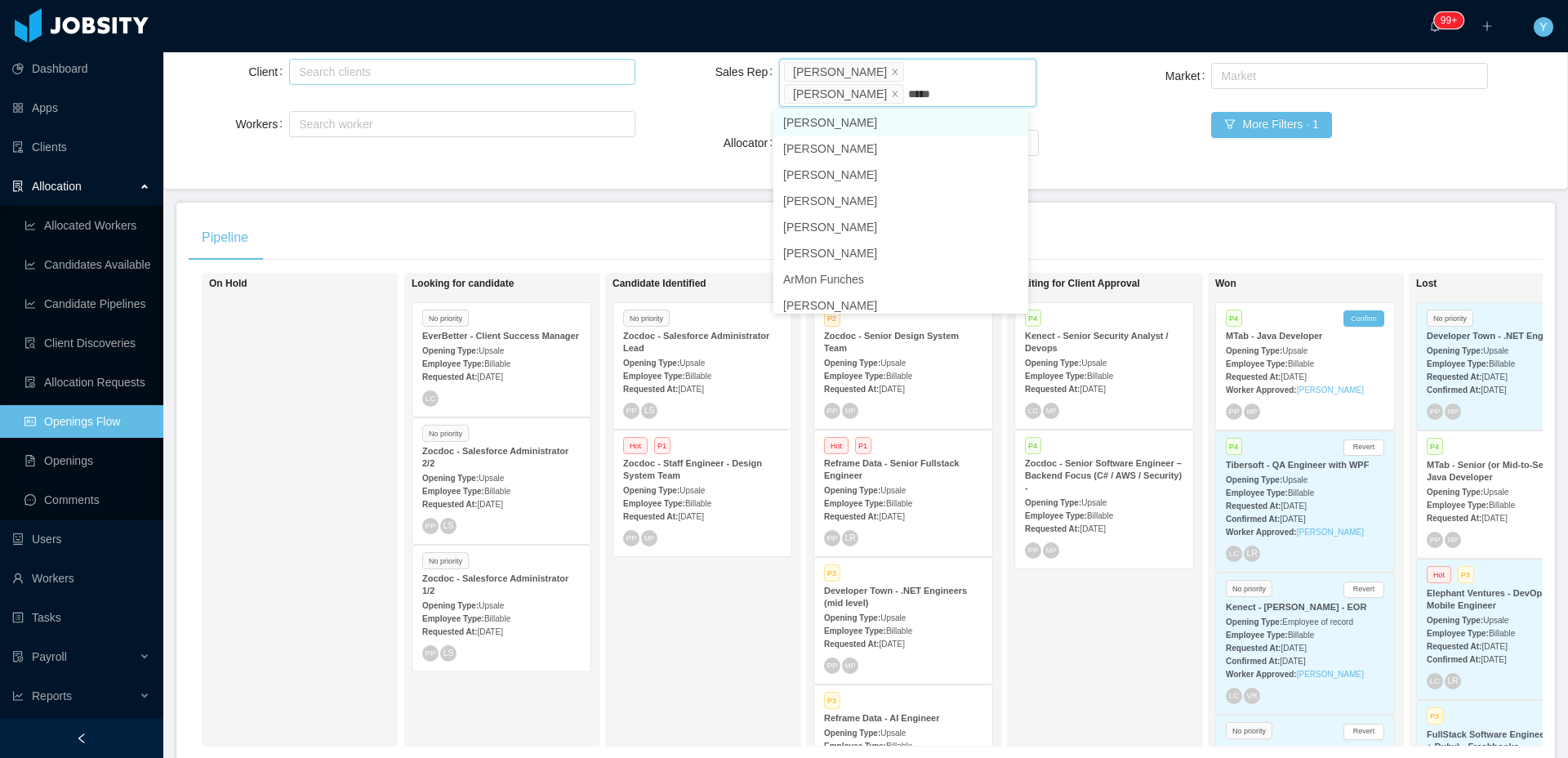
type input "****"
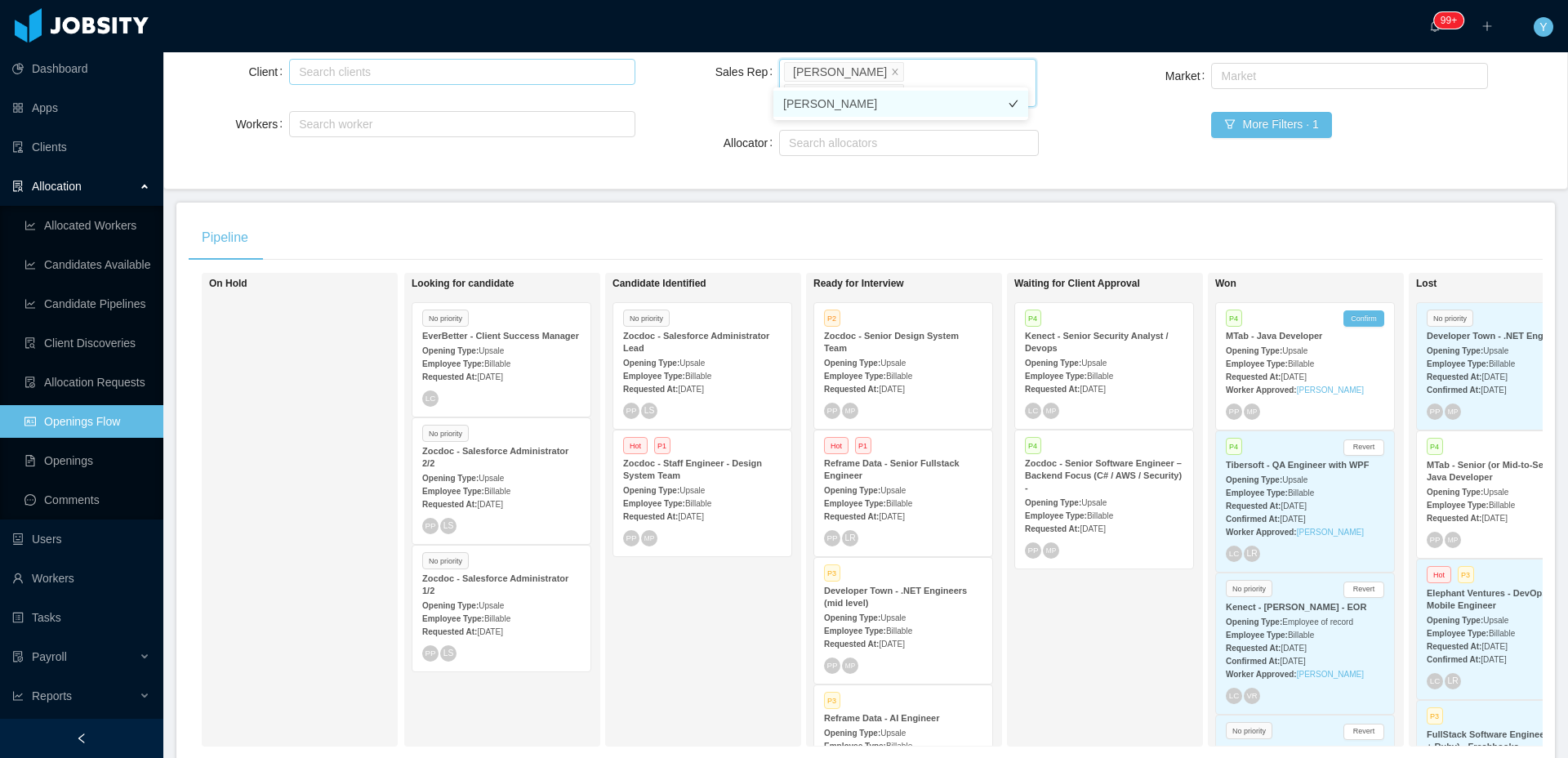
click at [913, 95] on li "[PERSON_NAME]" at bounding box center [900, 104] width 255 height 26
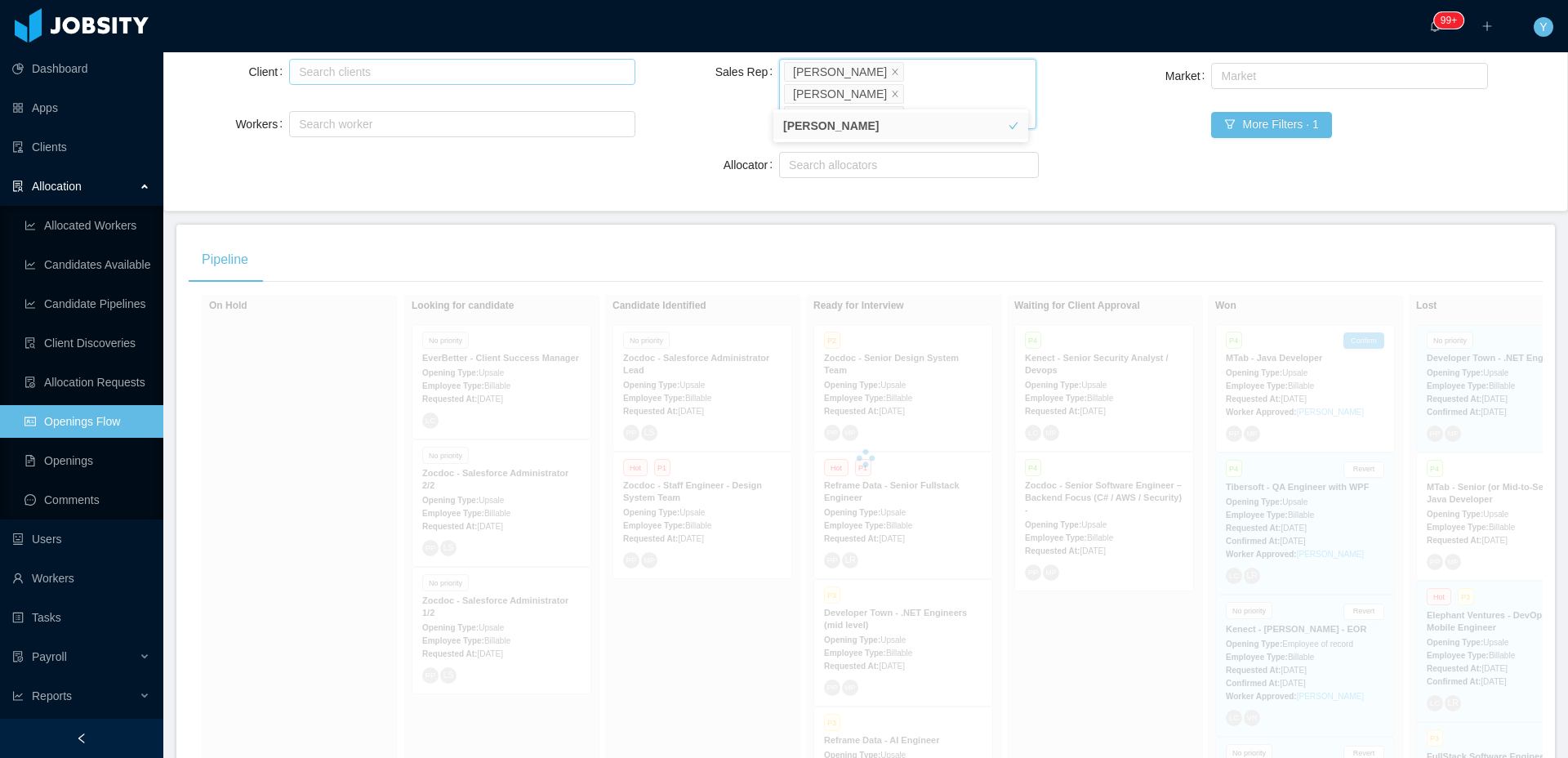
click at [782, 237] on div "Pipeline" at bounding box center [865, 260] width 1354 height 46
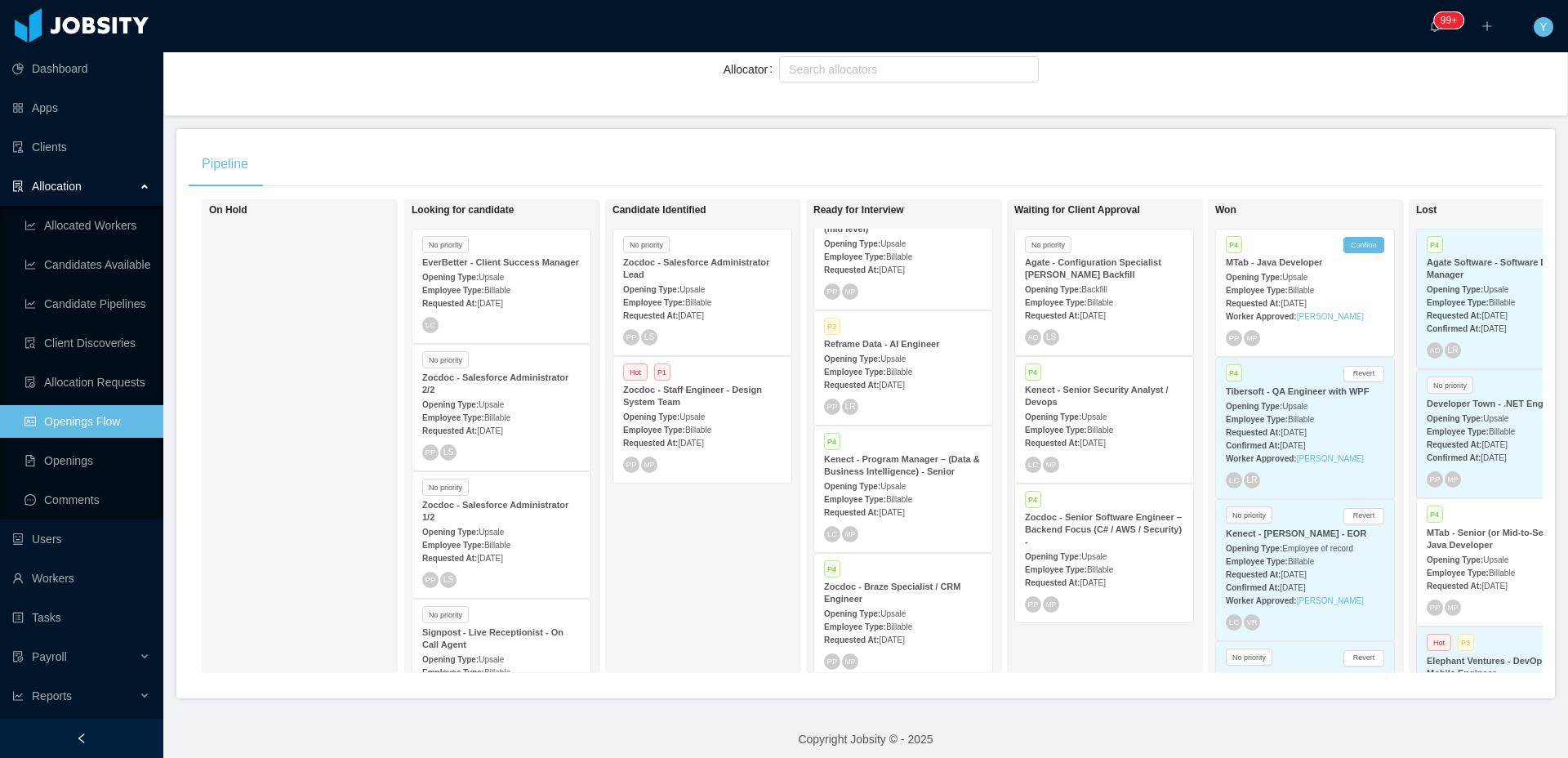
scroll to position [321, 0]
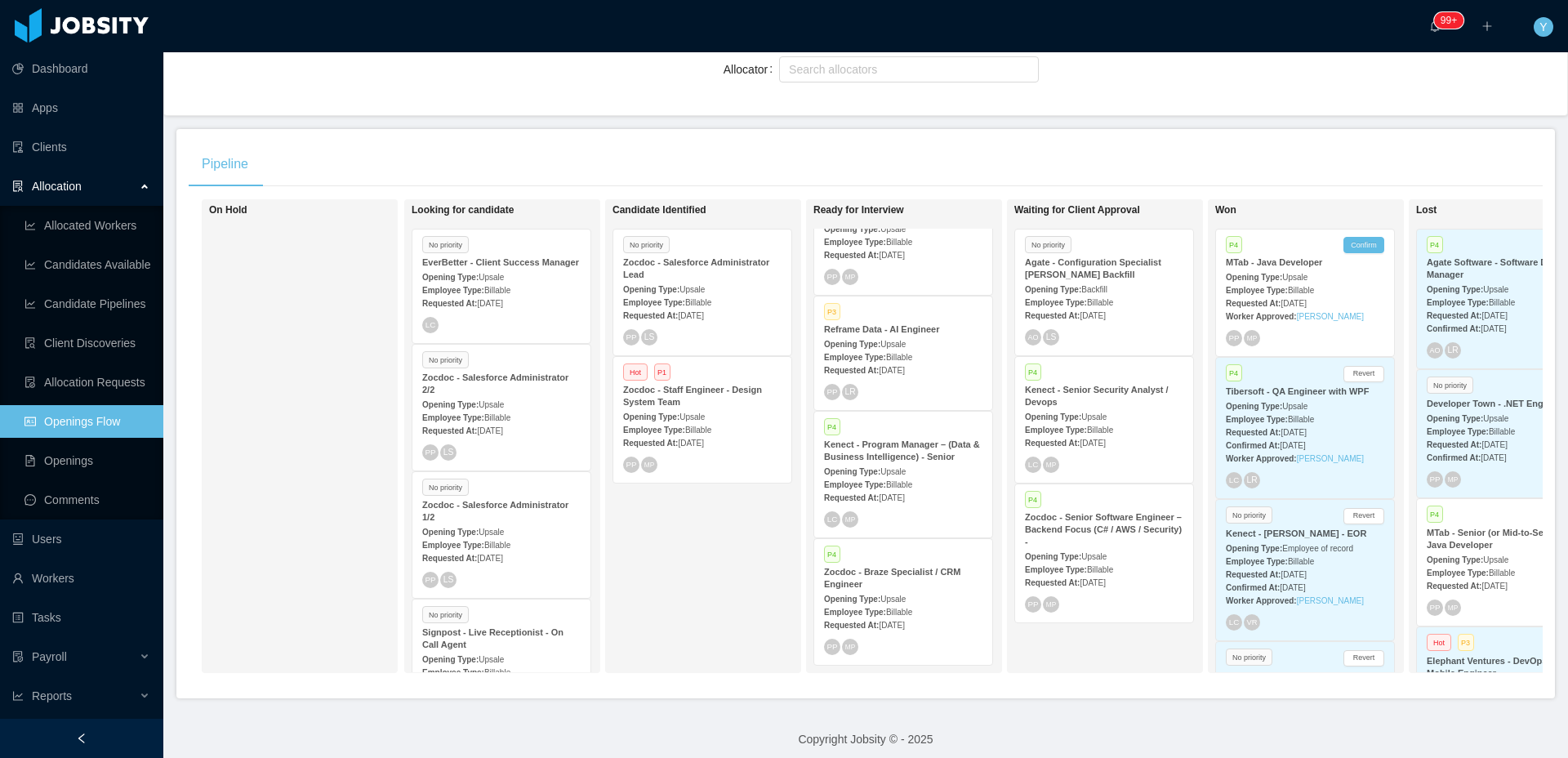
click at [1090, 362] on div "P4 Kenect - Senior Security Analyst / Devops Opening Type: Upsale Employee Type…" at bounding box center [1103, 420] width 178 height 126
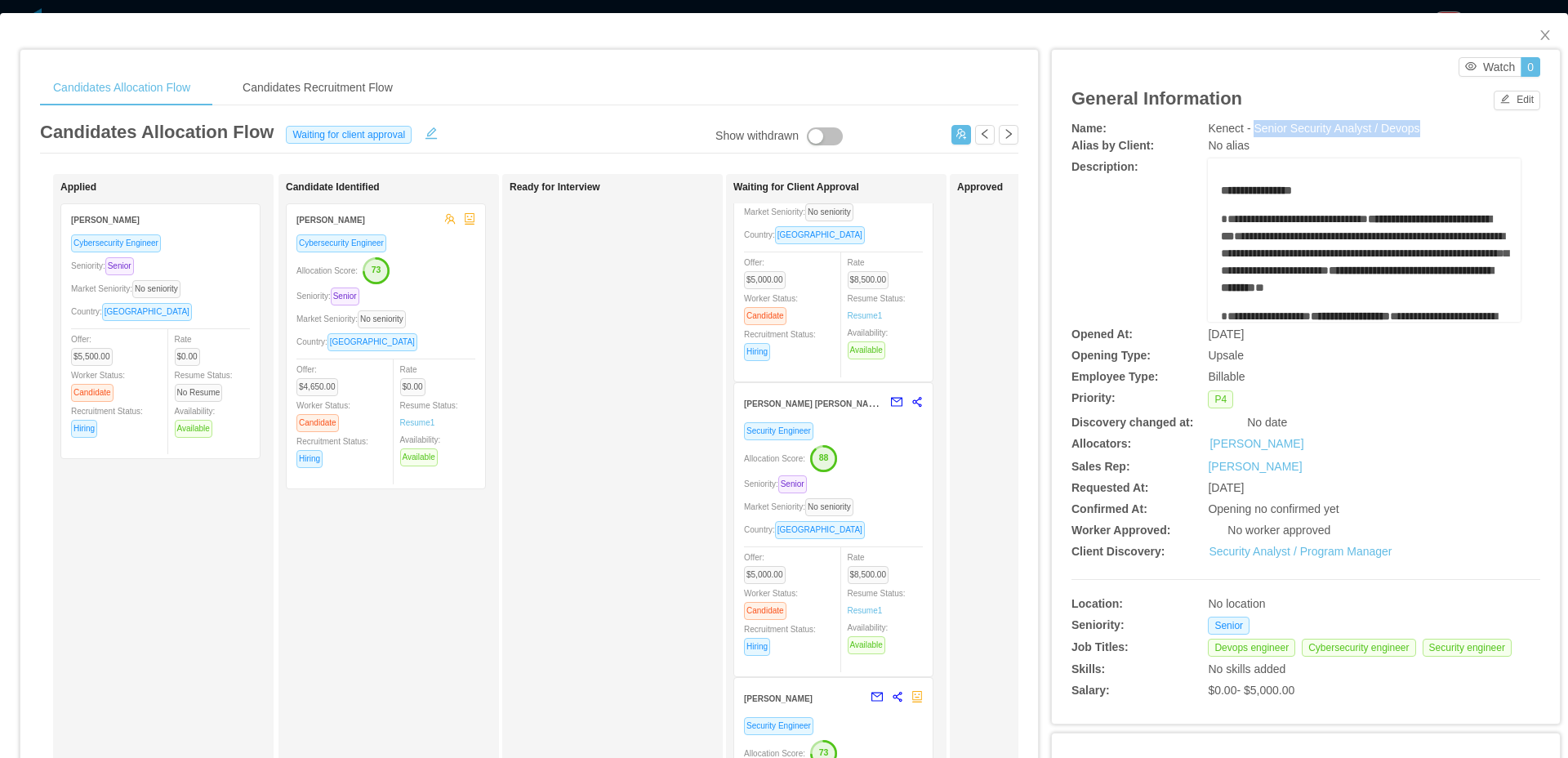
drag, startPoint x: 1248, startPoint y: 127, endPoint x: 1445, endPoint y: 125, distance: 197.0
click at [1445, 125] on div "Kenect - Senior Security Analyst / Devops" at bounding box center [1364, 129] width 313 height 18
copy span "Senior Security Analyst / Devops"
click at [1524, 33] on span "Close" at bounding box center [1545, 36] width 46 height 46
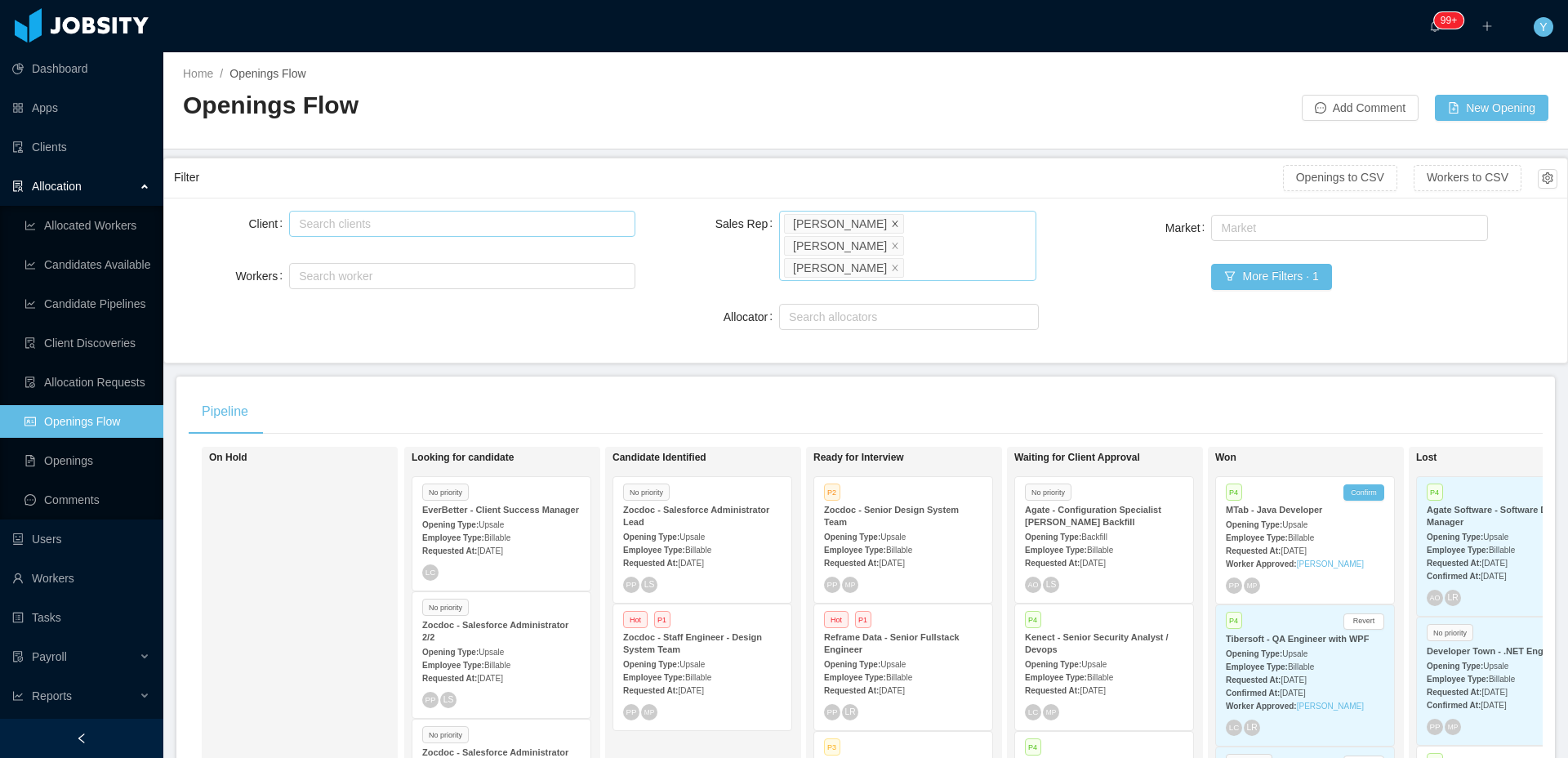
click at [893, 223] on icon "icon: close" at bounding box center [895, 222] width 6 height 6
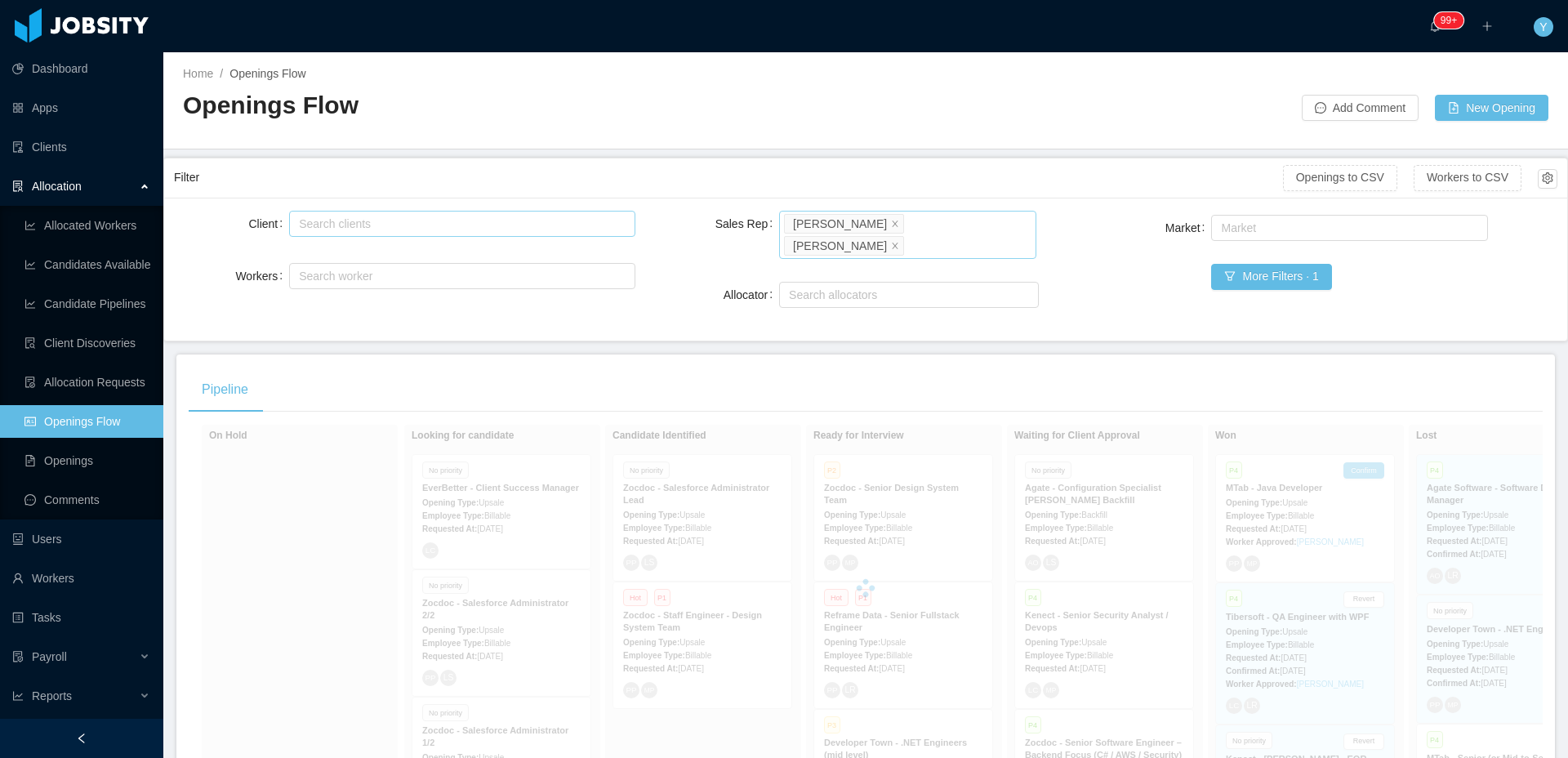
click at [1160, 319] on div "Client Search clients Workers Search worker Sales Rep Select users [PERSON_NAME…" at bounding box center [865, 269] width 1403 height 143
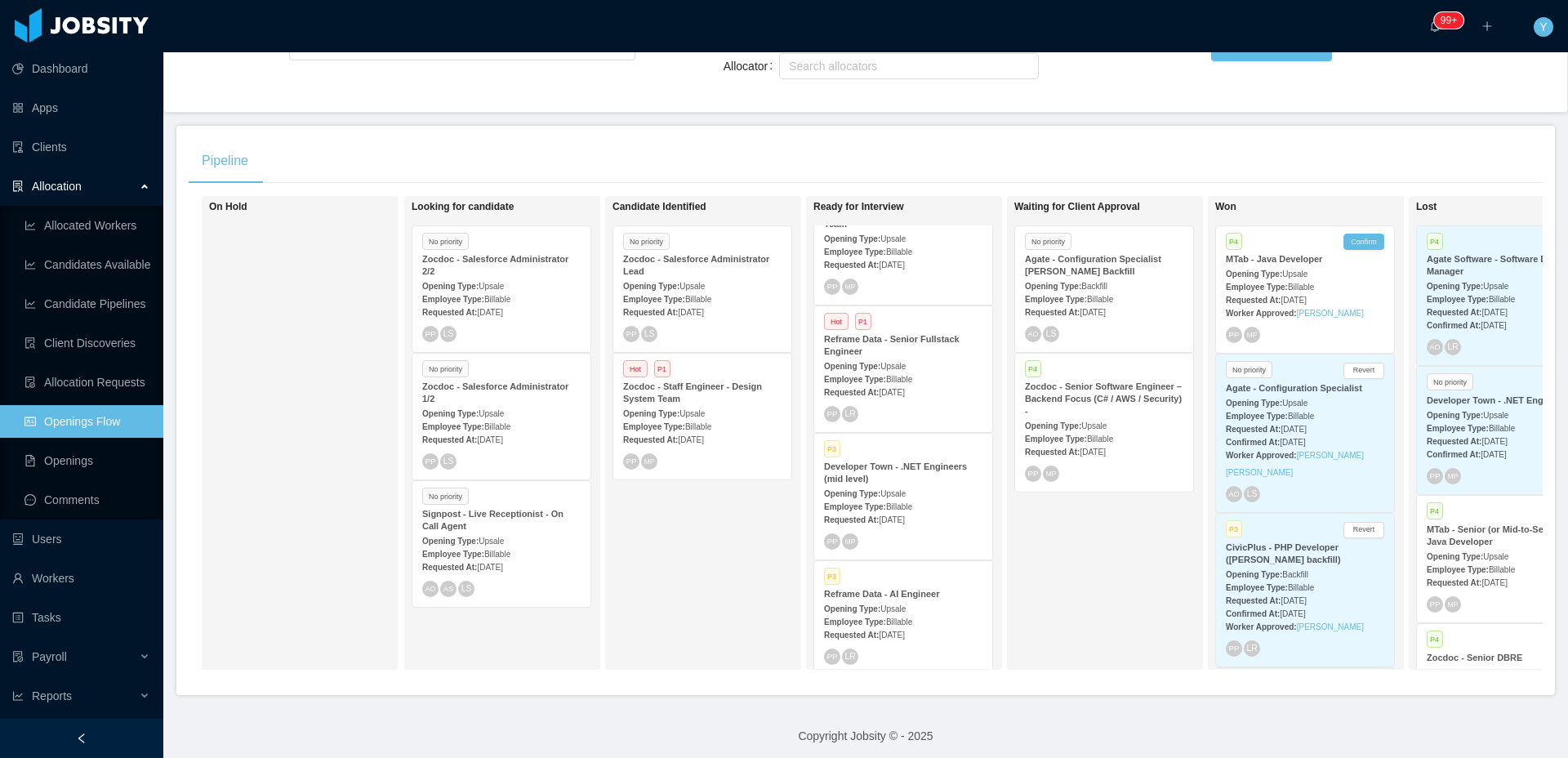
scroll to position [53, 0]
click at [939, 620] on div "Requested At: [DATE]" at bounding box center [903, 629] width 159 height 18
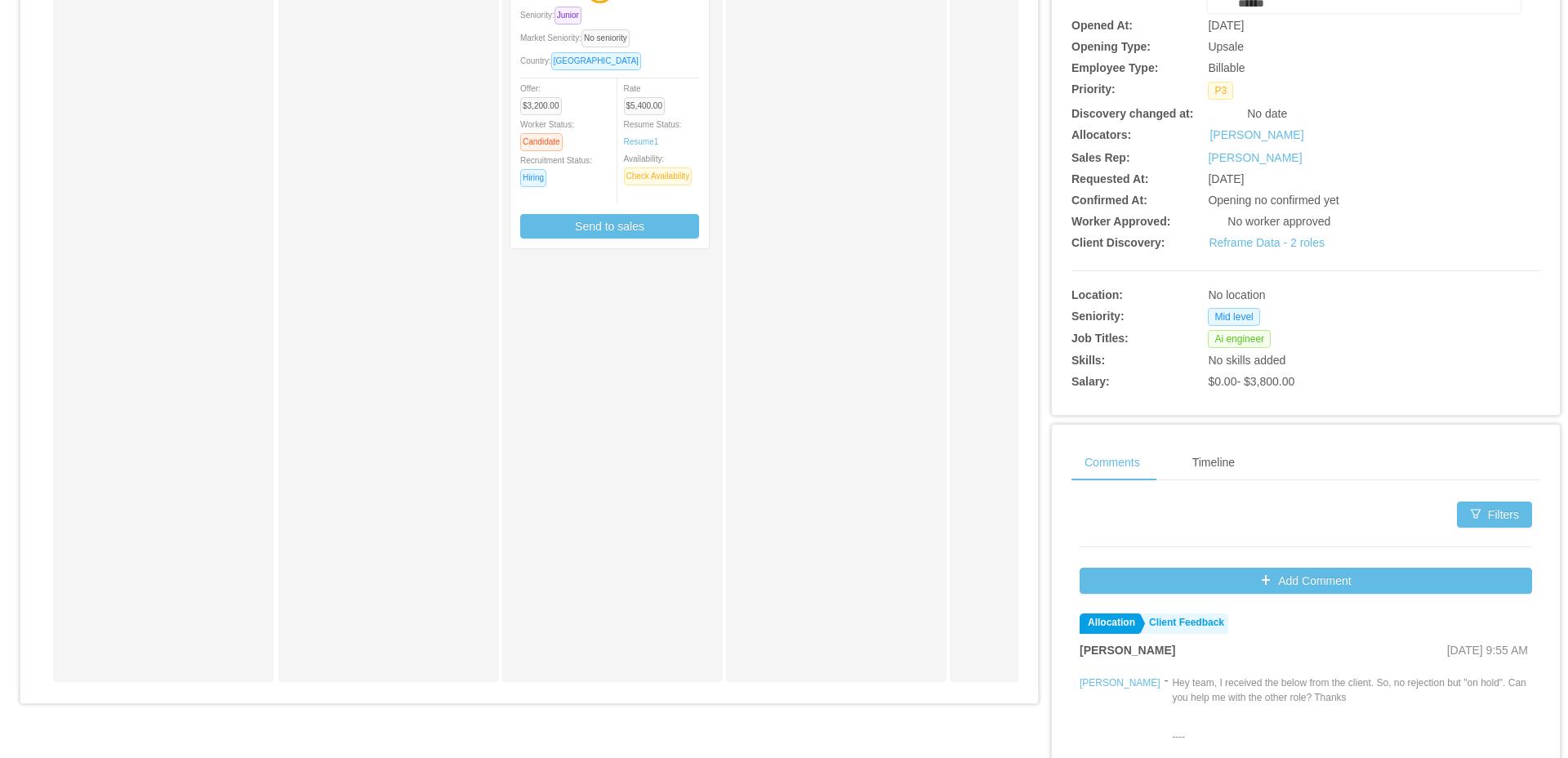
scroll to position [324, 0]
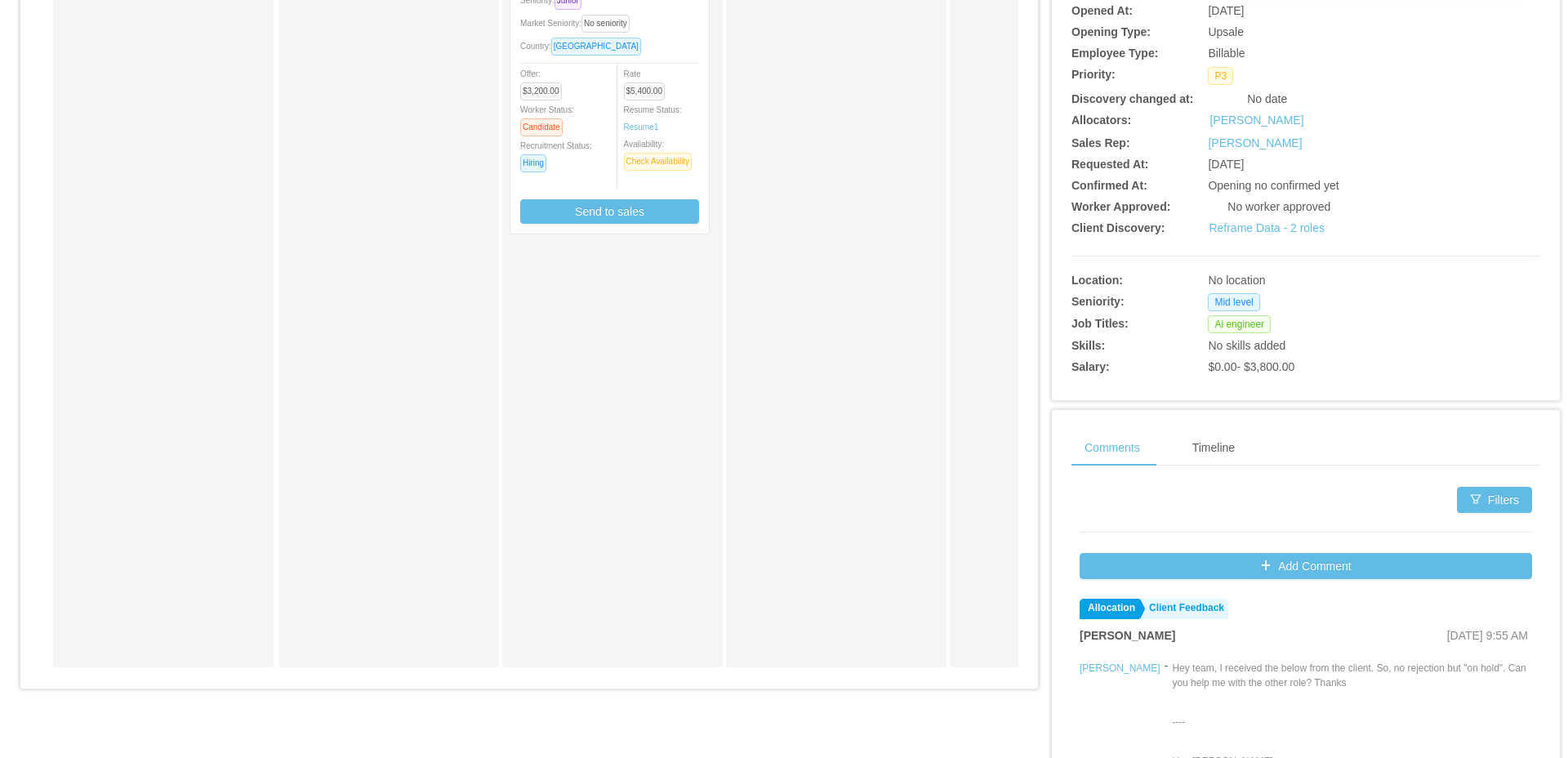
click at [1417, 253] on div "**********" at bounding box center [1306, 88] width 469 height 584
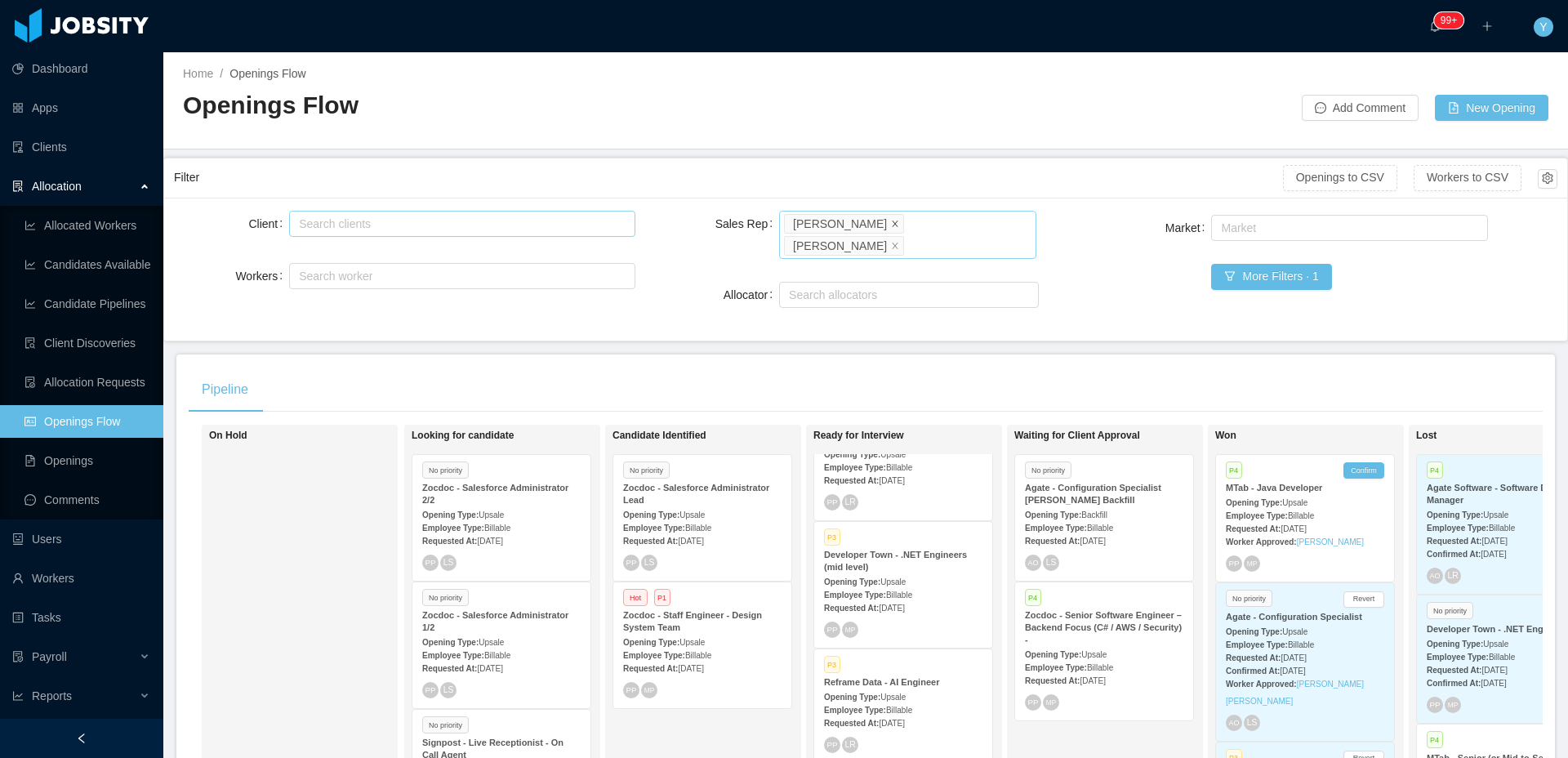
click at [891, 223] on icon "icon: close" at bounding box center [895, 223] width 8 height 8
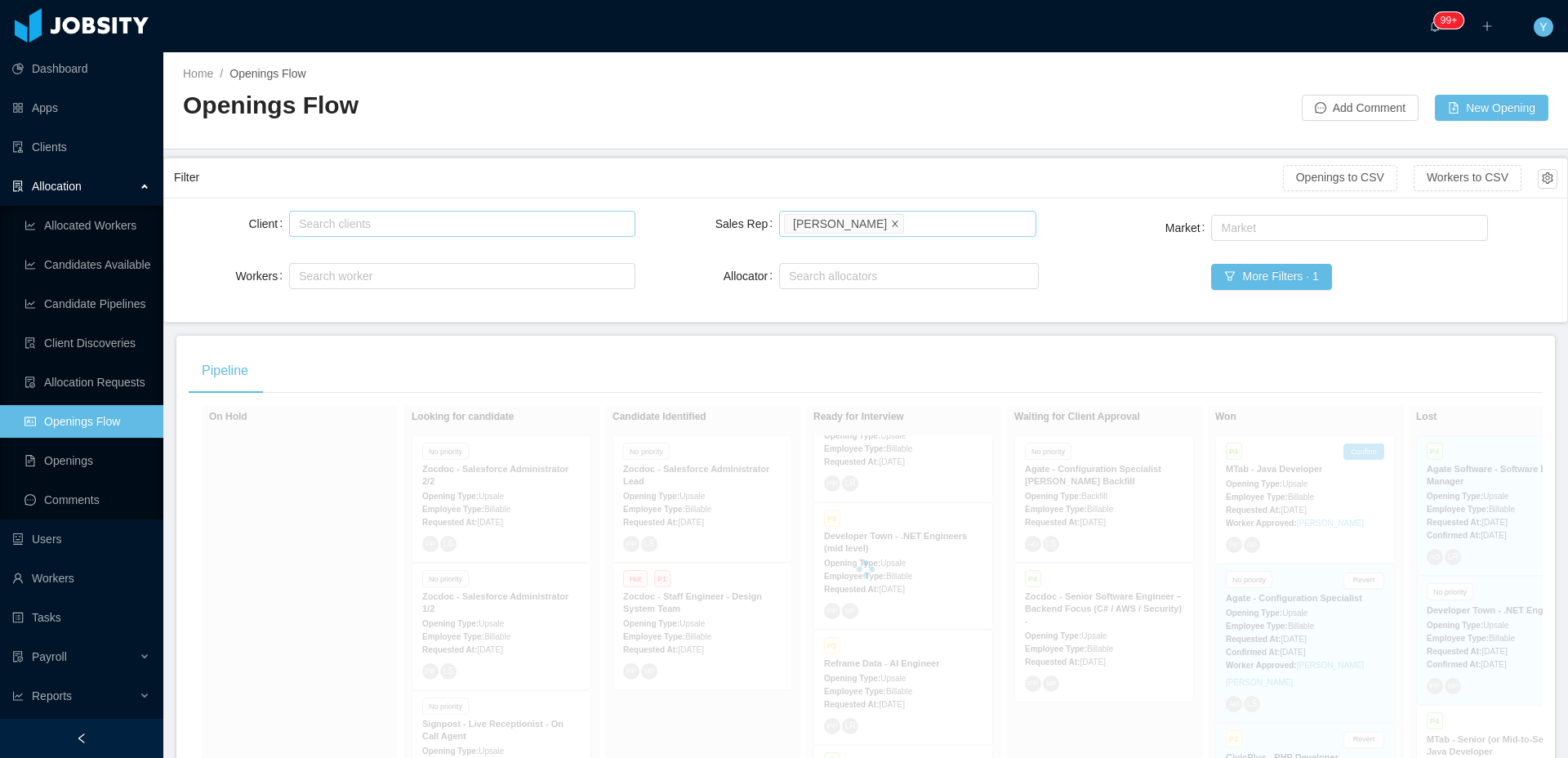
click at [893, 225] on icon "icon: close" at bounding box center [895, 222] width 6 height 6
click at [873, 225] on div "Select users" at bounding box center [903, 224] width 229 height 17
type input "*******"
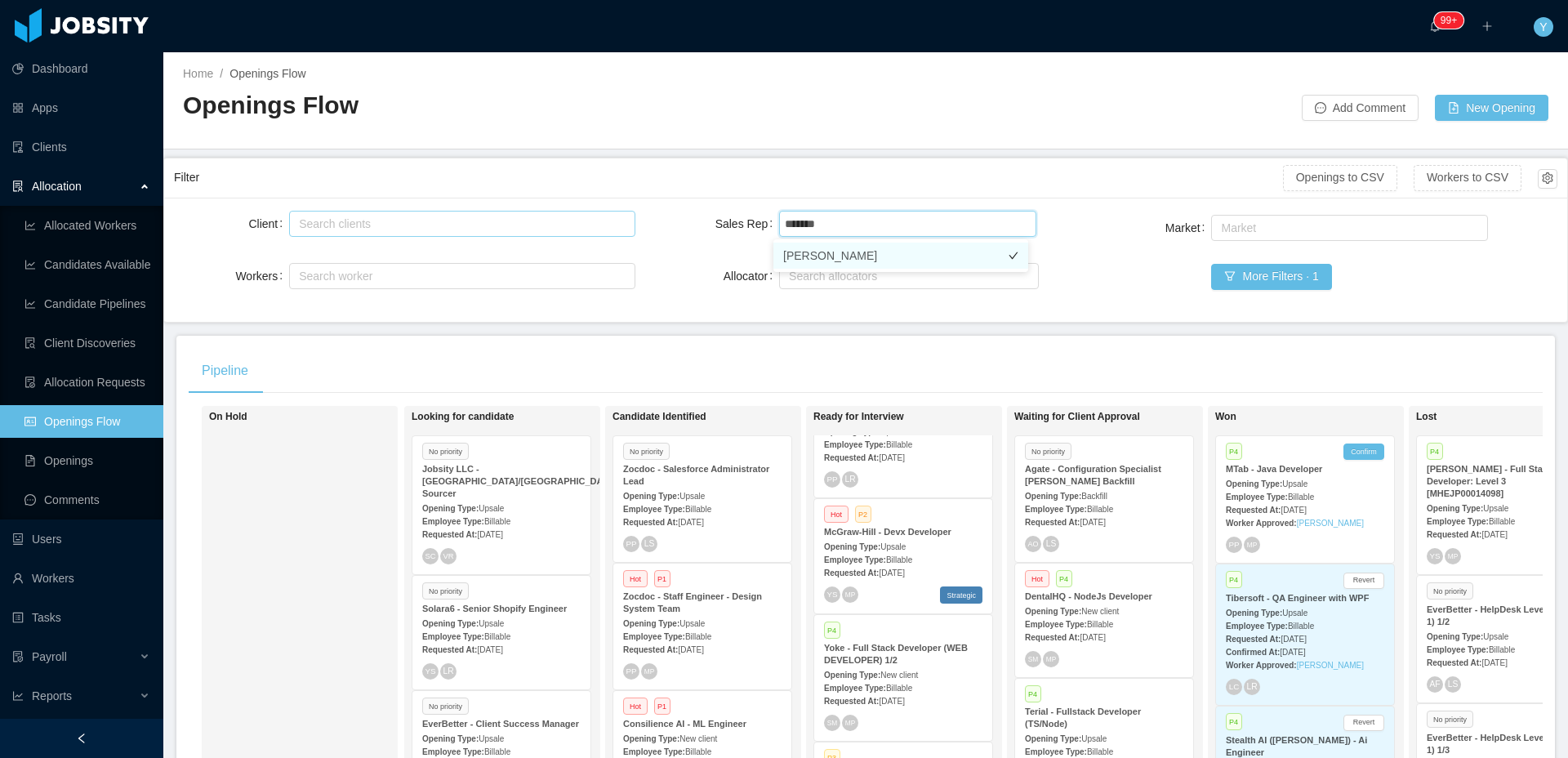
click at [866, 251] on li "[PERSON_NAME]" at bounding box center [900, 255] width 255 height 26
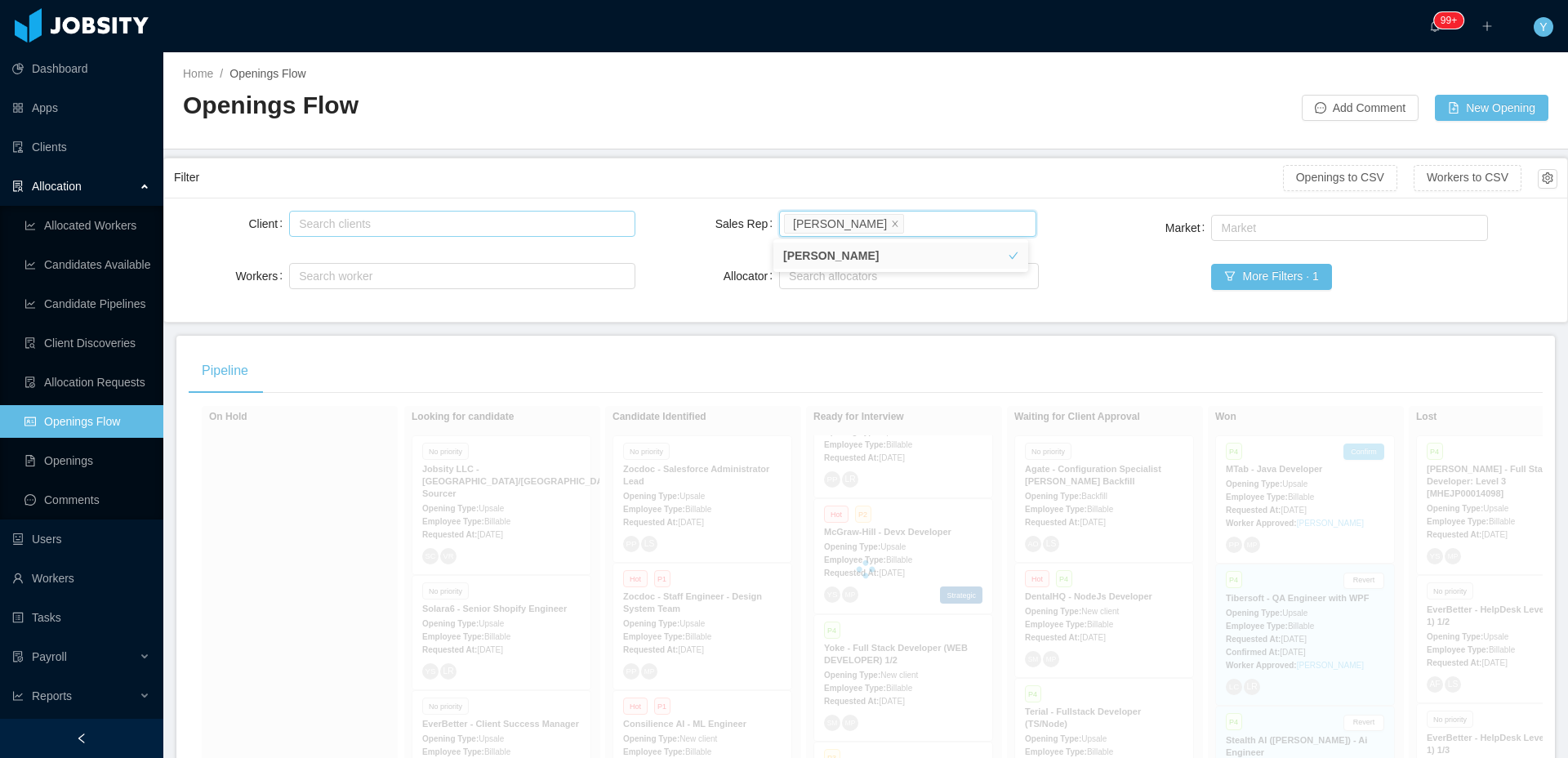
click at [870, 180] on div "Filter" at bounding box center [728, 178] width 1109 height 30
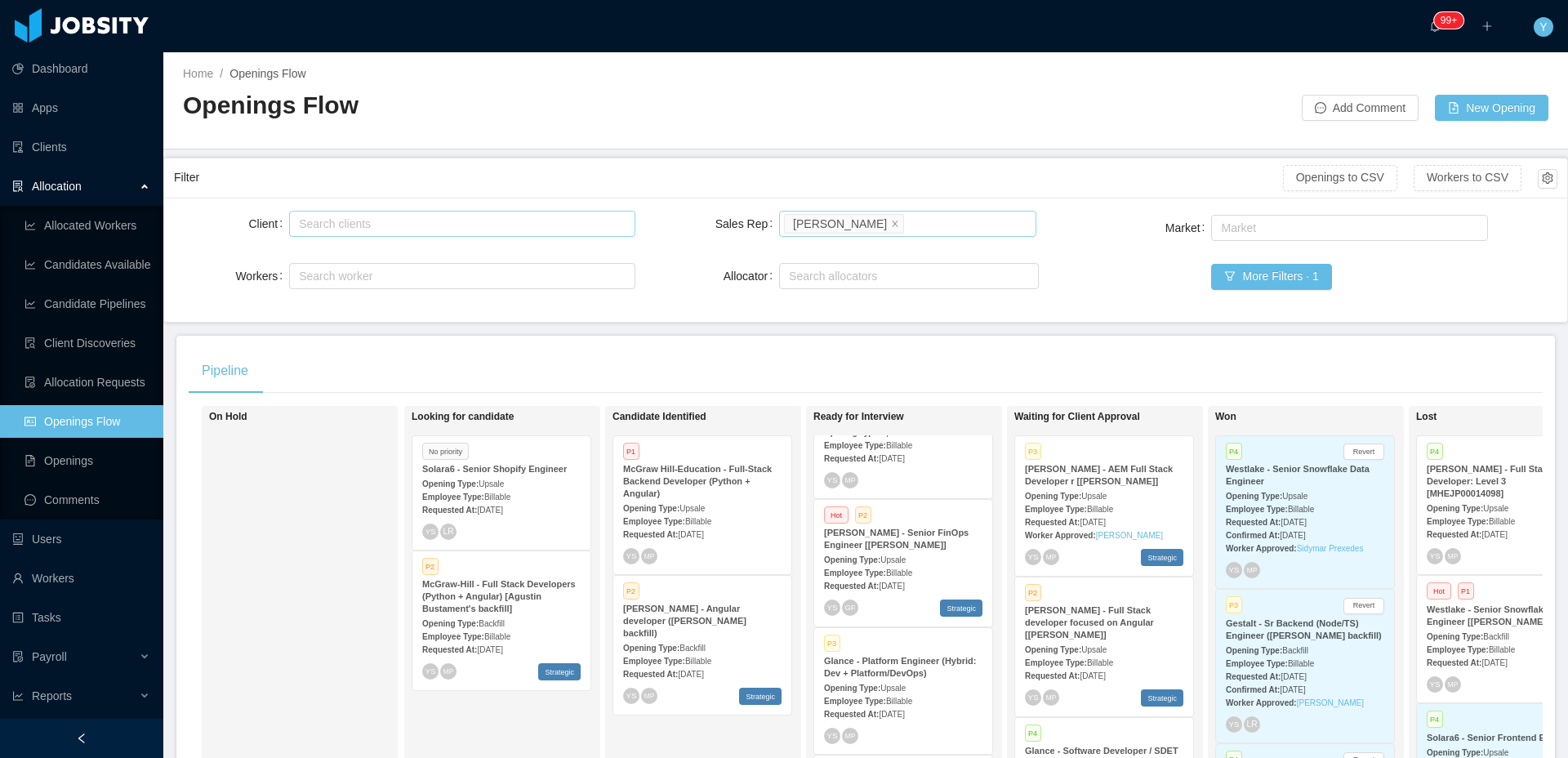
click at [699, 329] on main "Home / Openings Flow / Openings Flow Add Comment New Opening Filter Openings to…" at bounding box center [865, 406] width 1404 height 706
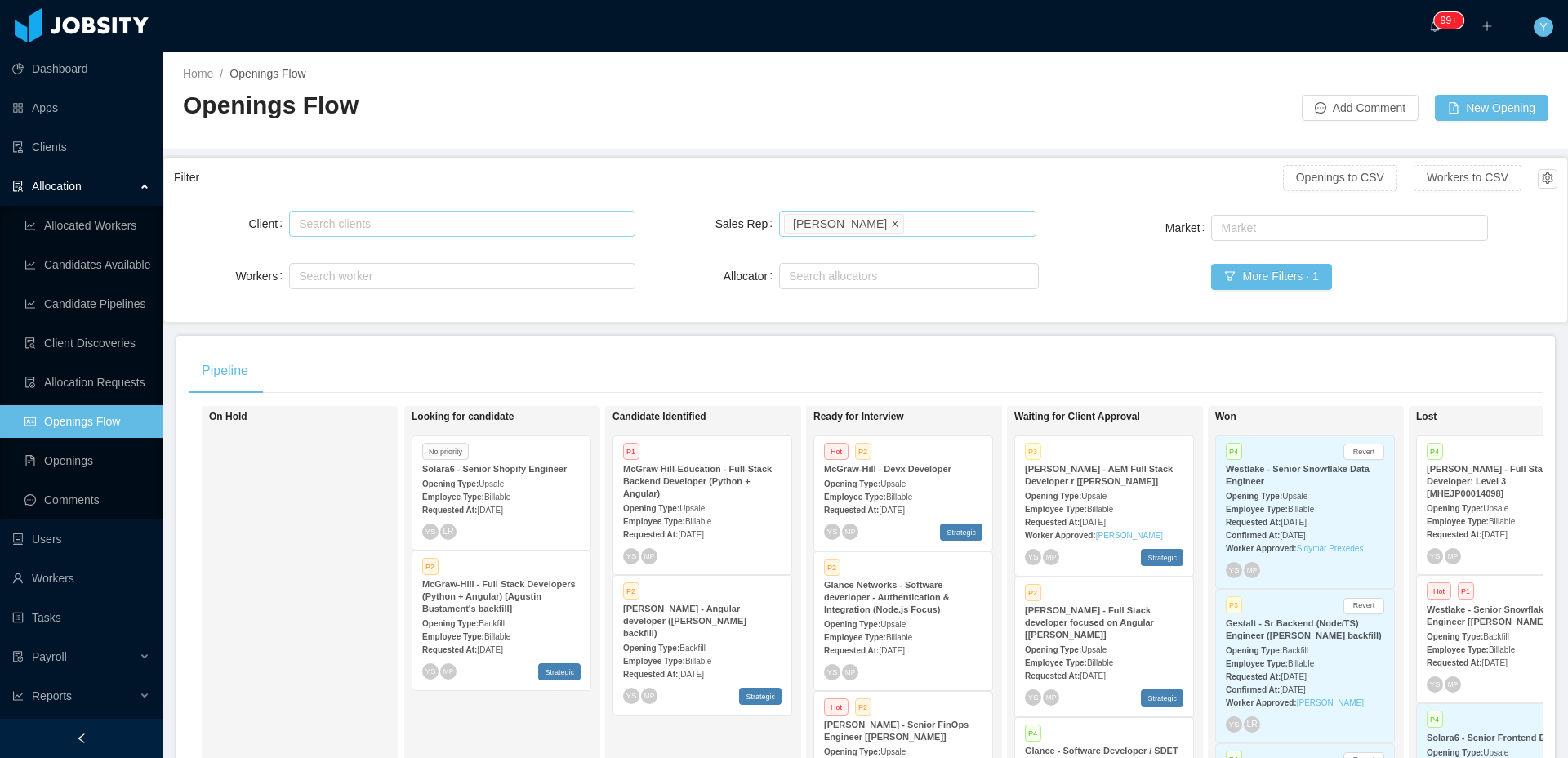
click at [891, 221] on icon "icon: close" at bounding box center [895, 223] width 8 height 8
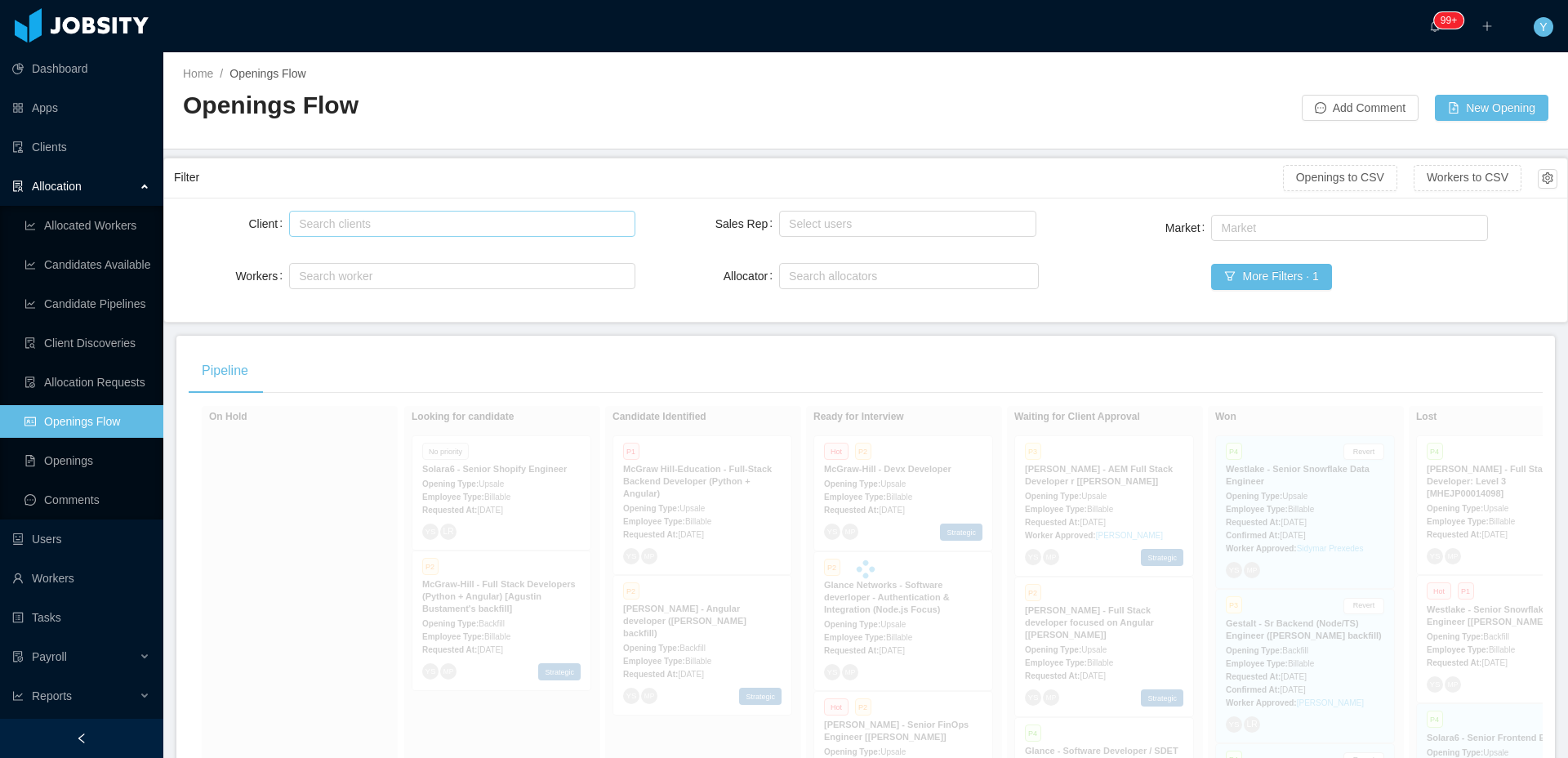
click at [573, 221] on div "Search clients" at bounding box center [458, 224] width 319 height 17
type input "*********"
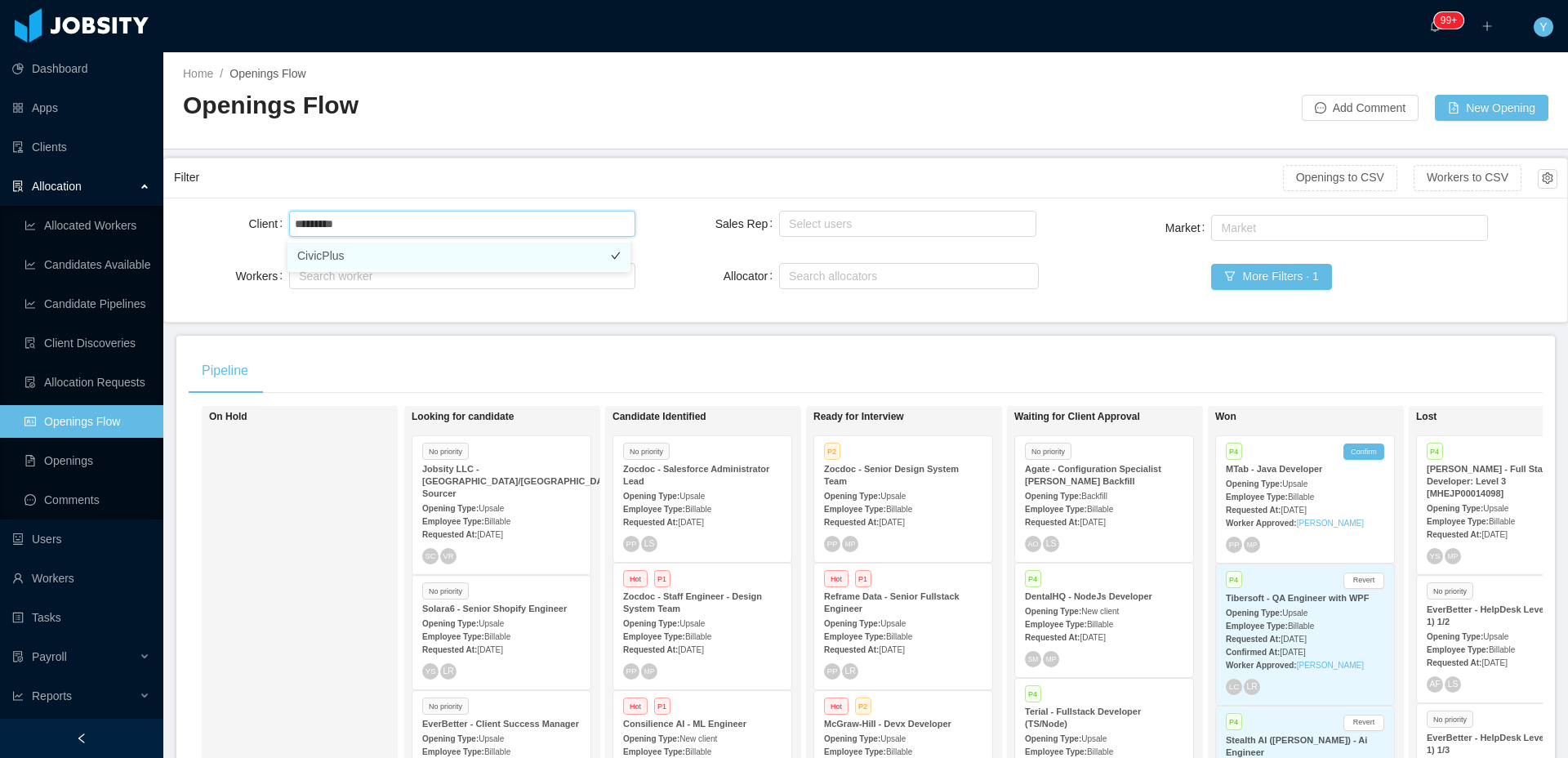
click at [474, 258] on li "CivicPlus" at bounding box center [458, 255] width 343 height 26
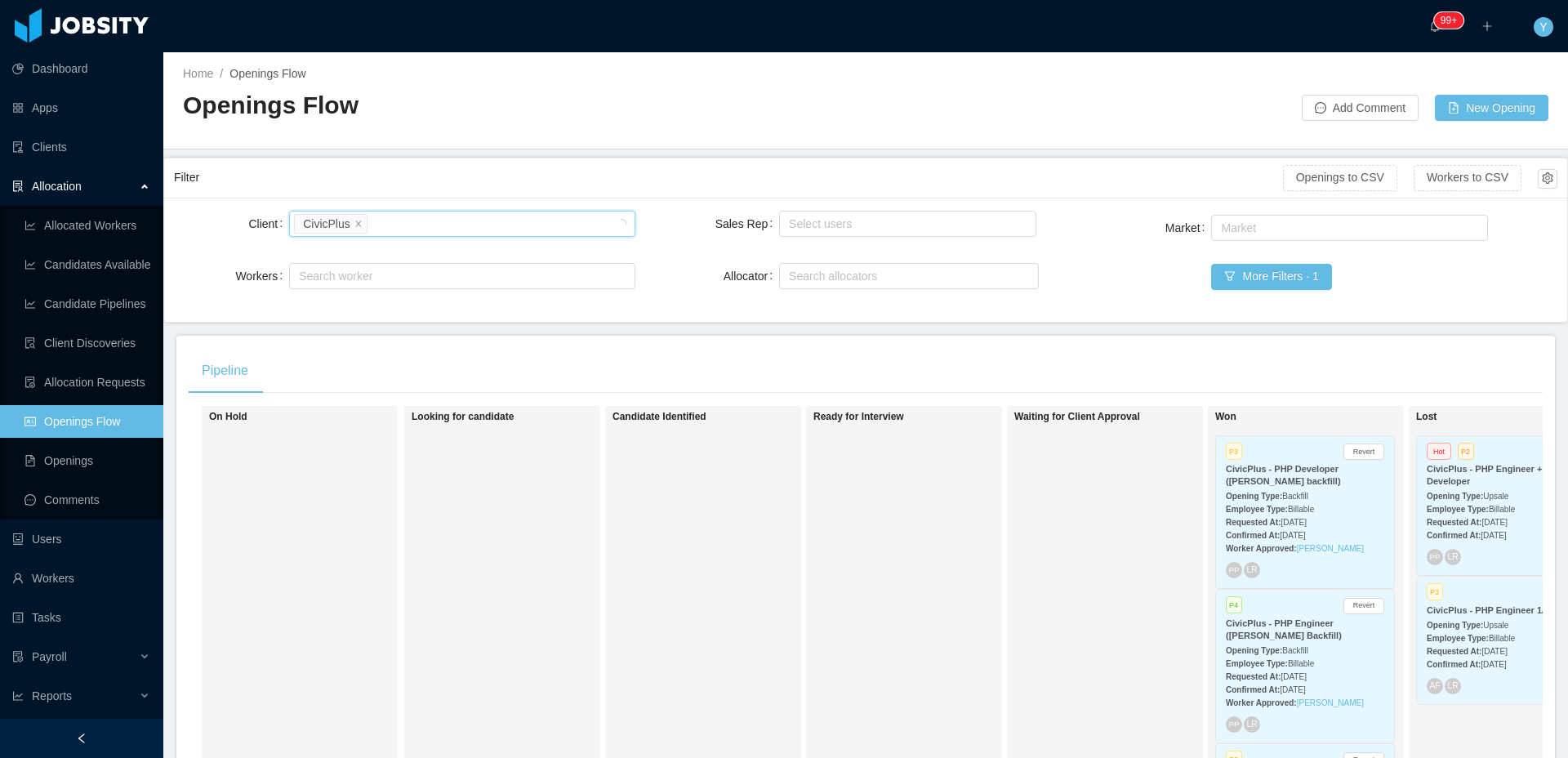
click at [918, 422] on h1 "Ready for Interview" at bounding box center [928, 417] width 229 height 13
click at [359, 230] on span at bounding box center [359, 223] width 8 height 15
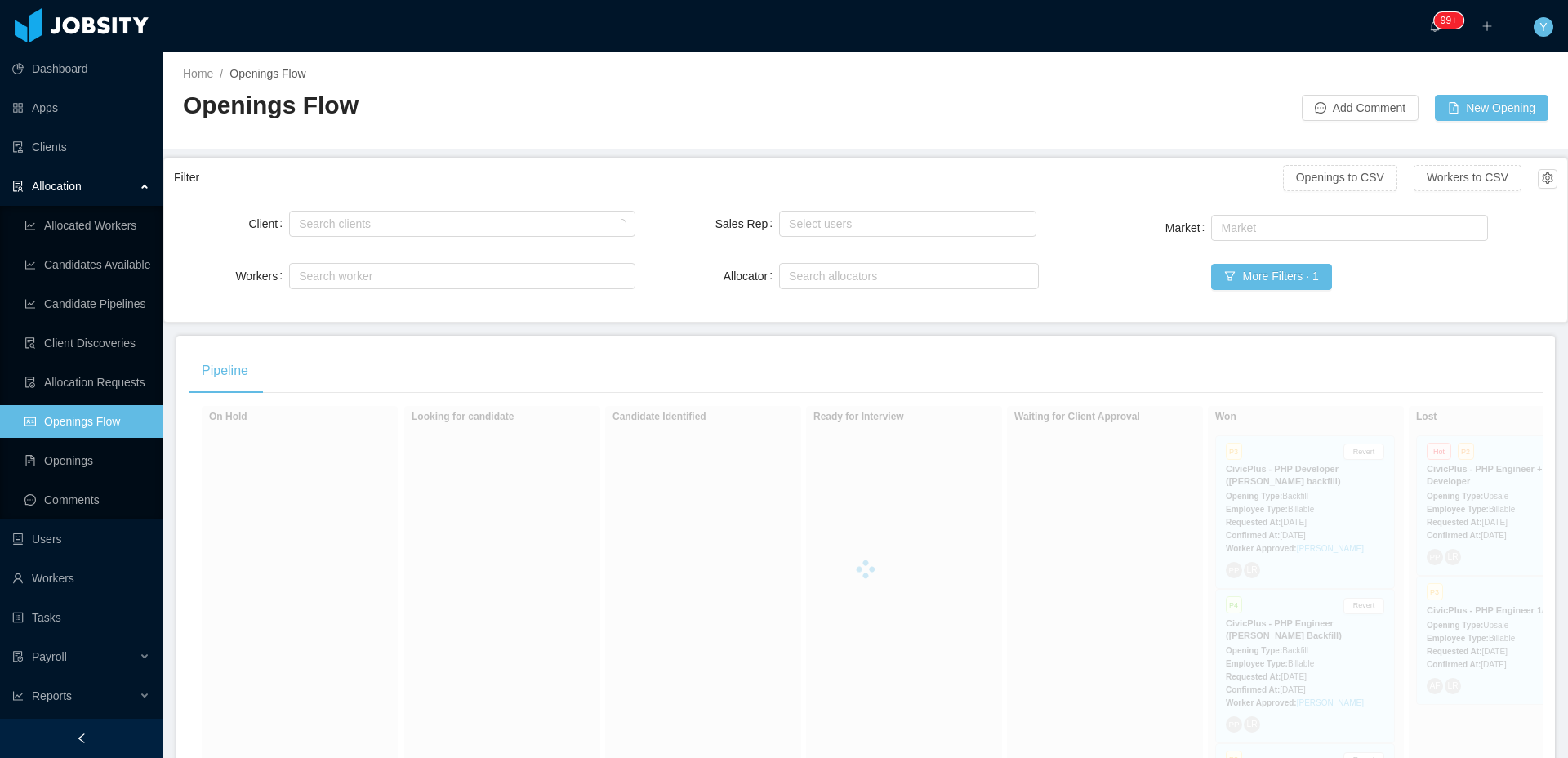
click at [406, 220] on div "Search clients" at bounding box center [458, 224] width 319 height 17
type input "******"
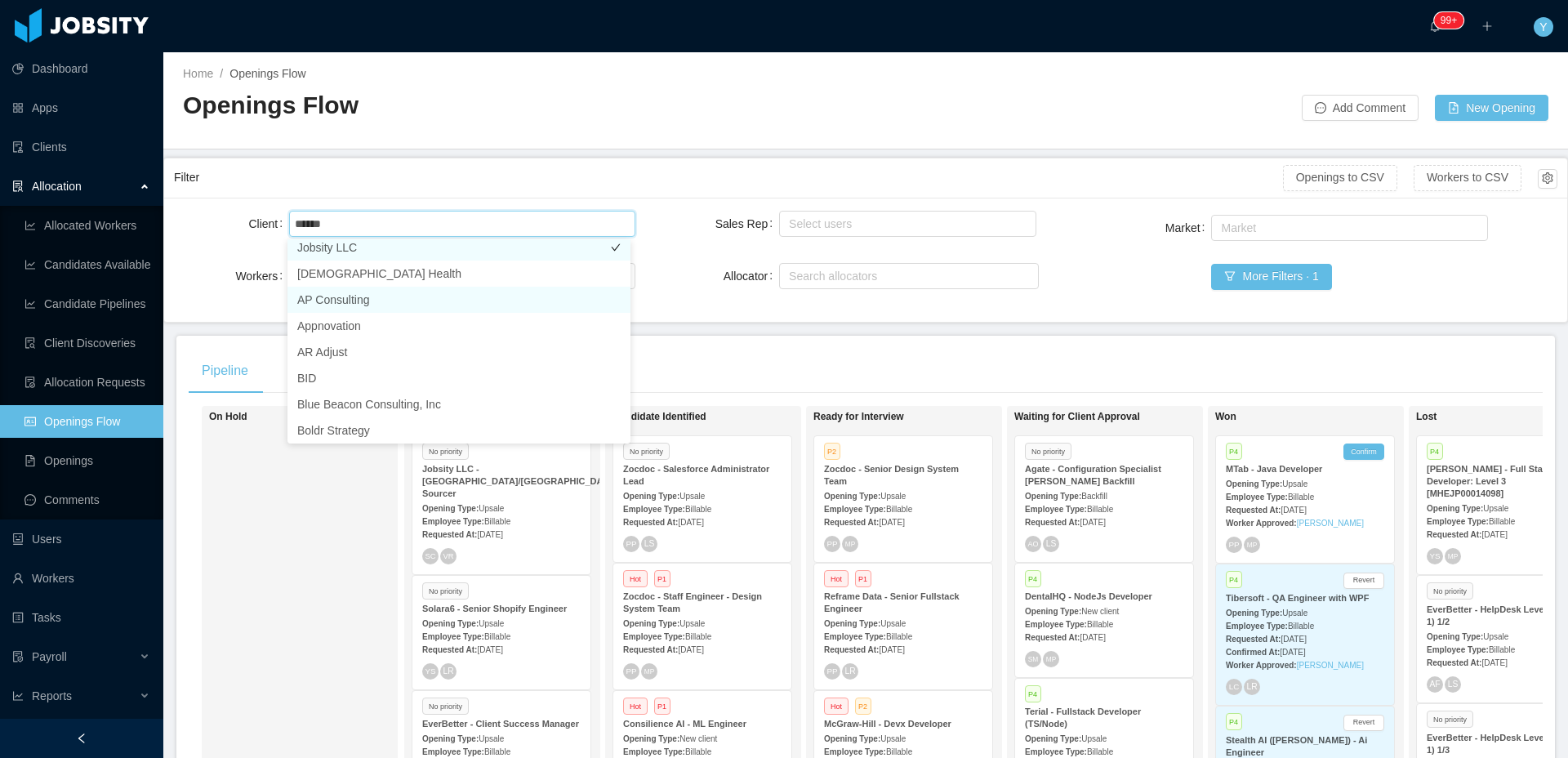
scroll to position [3, 0]
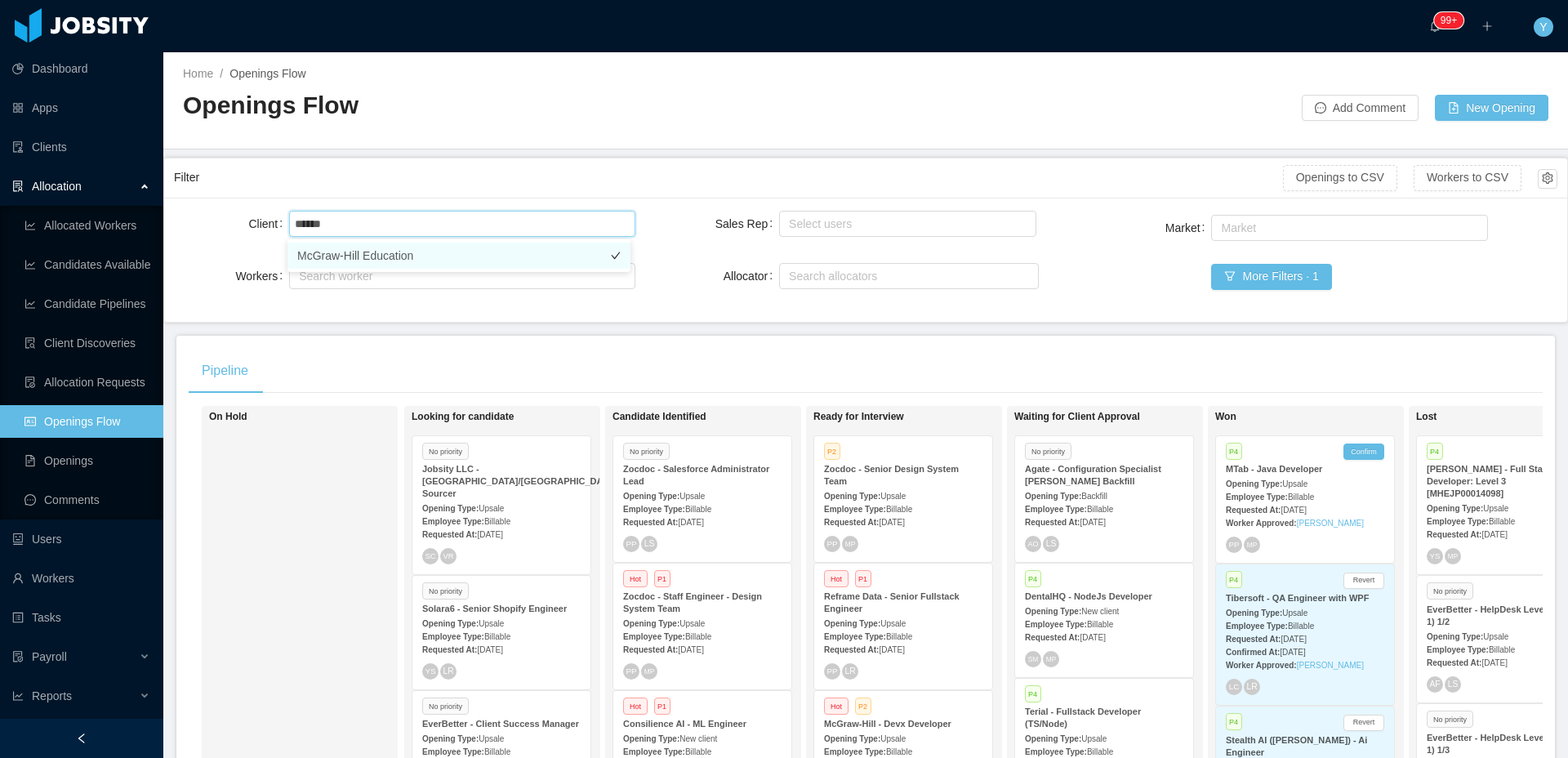
click at [436, 268] on li "McGraw-Hill Education" at bounding box center [458, 255] width 343 height 26
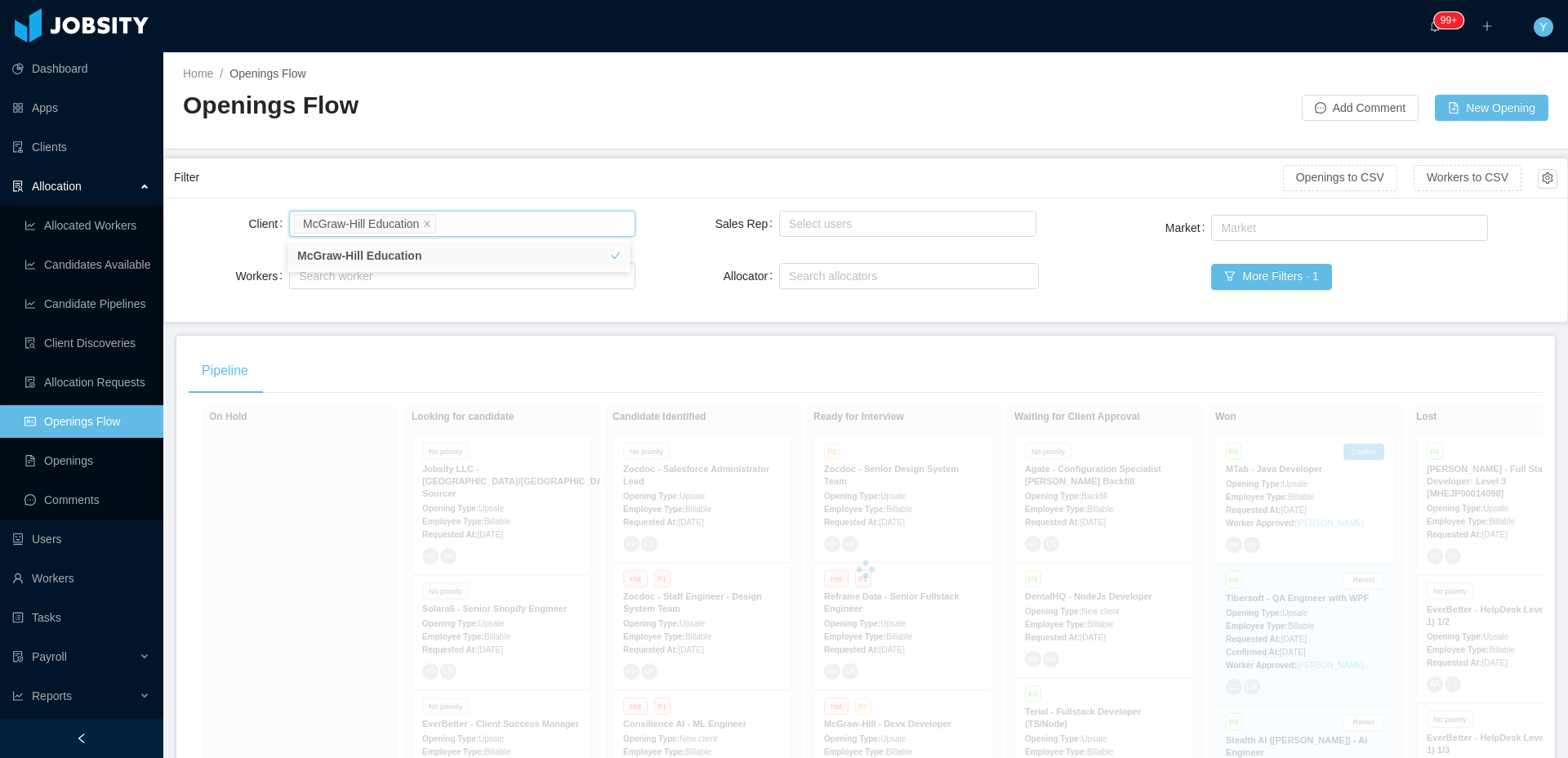
click at [628, 129] on div "Openings Flow" at bounding box center [524, 112] width 683 height 46
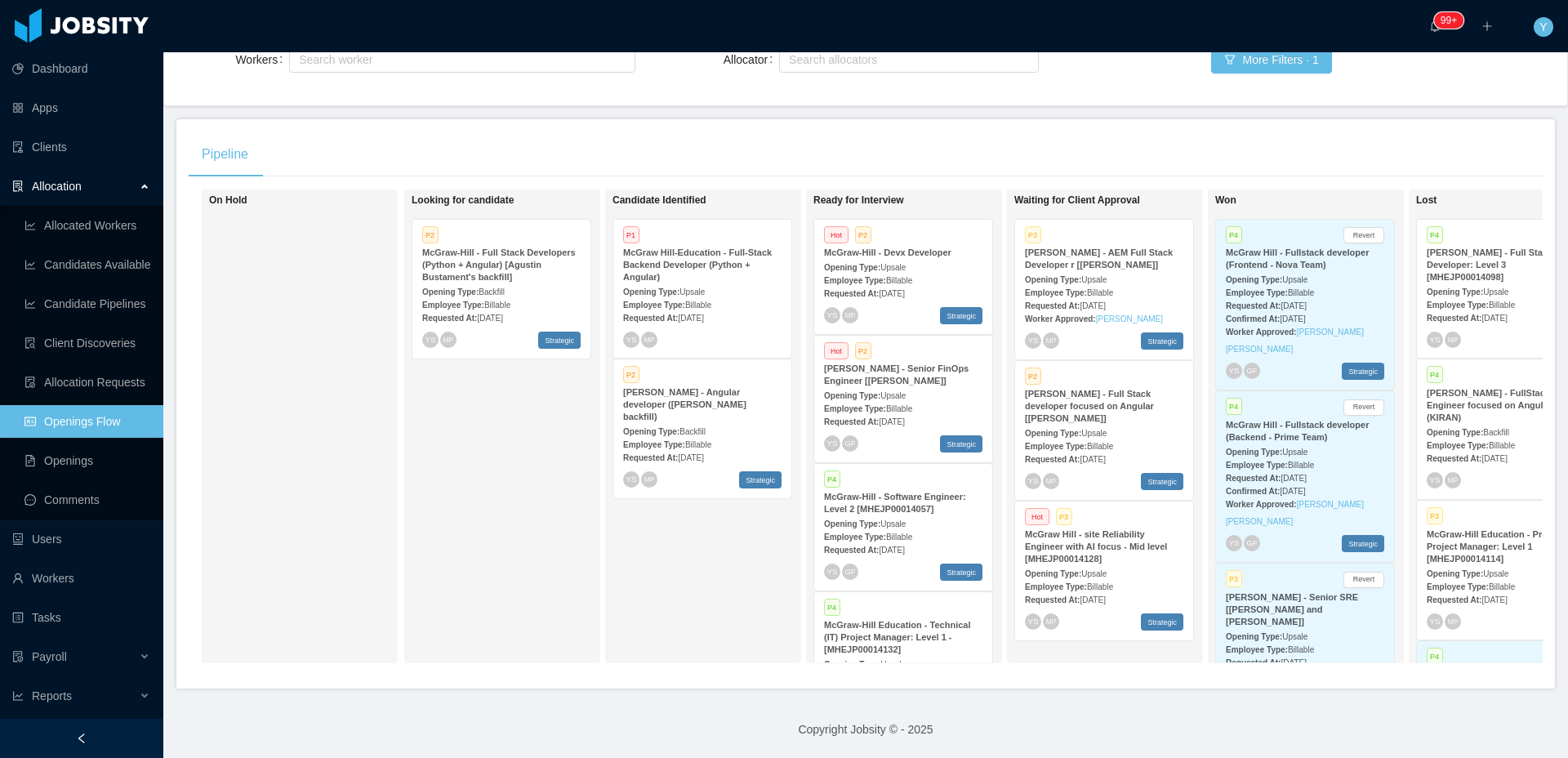
scroll to position [0, 100]
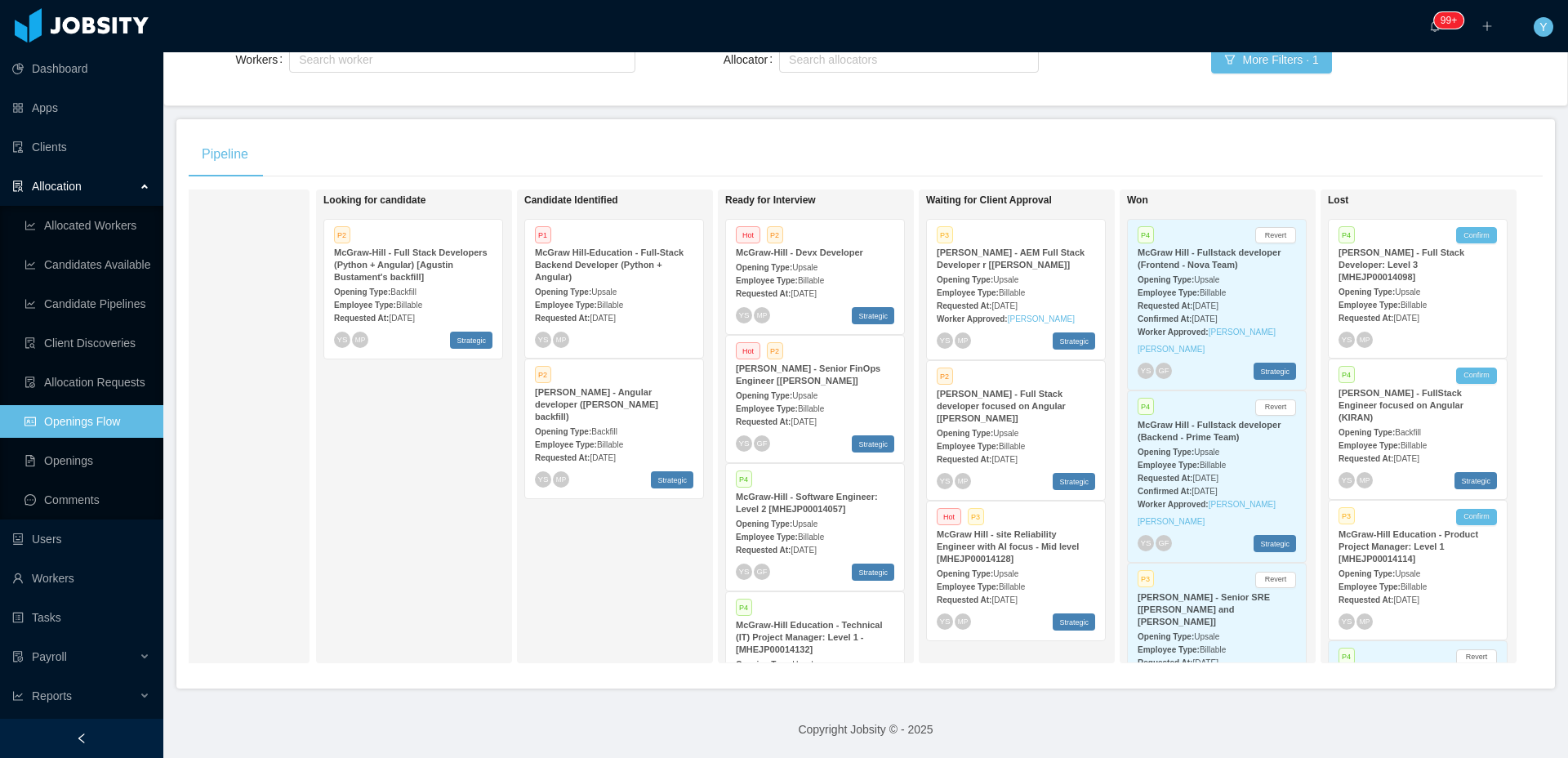
click at [1242, 284] on div "Employee Type: Billable" at bounding box center [1217, 292] width 159 height 18
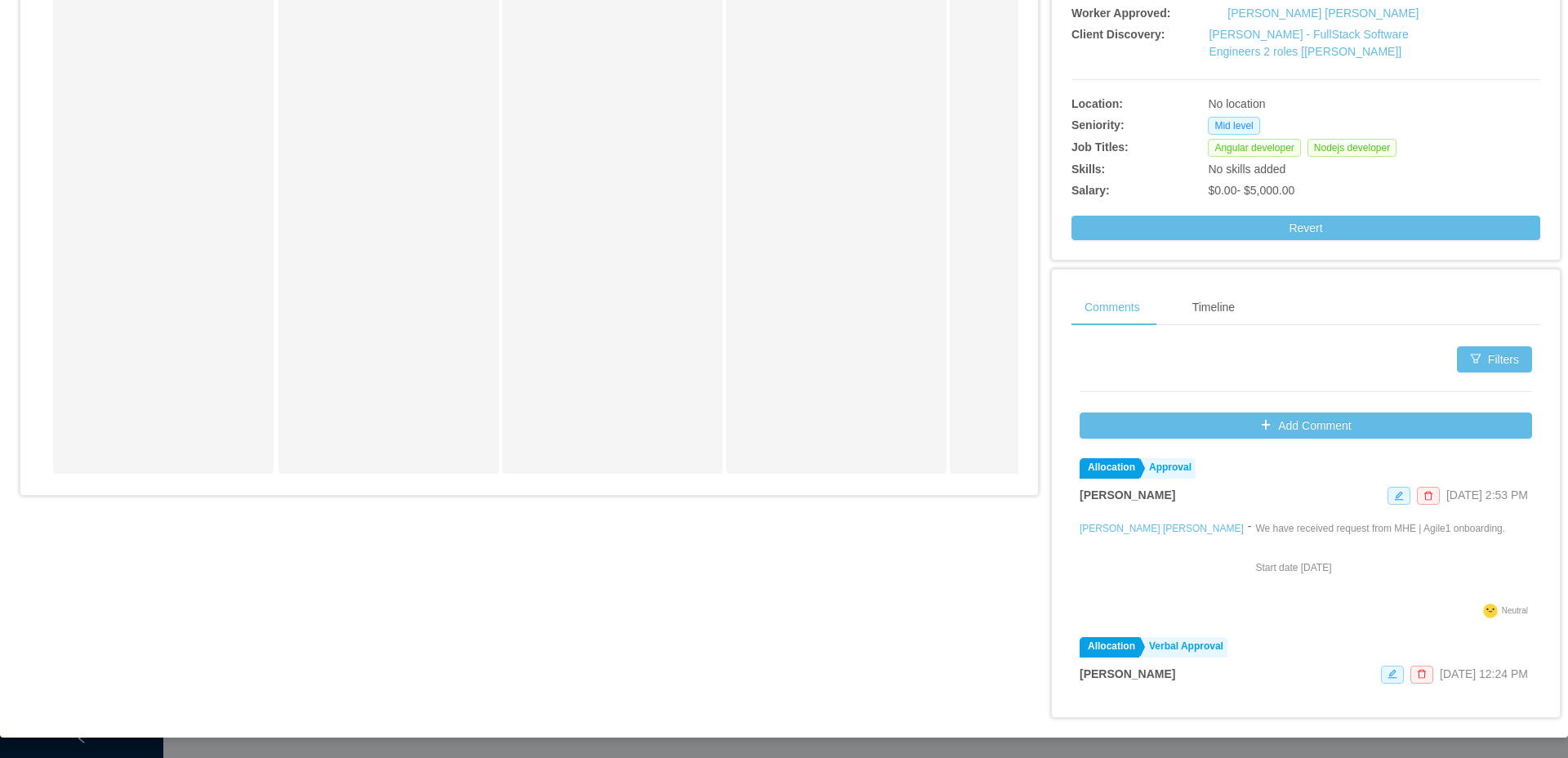
click at [1255, 528] on p "We have received request from MHE | Agile1 onboarding." at bounding box center [1379, 528] width 250 height 15
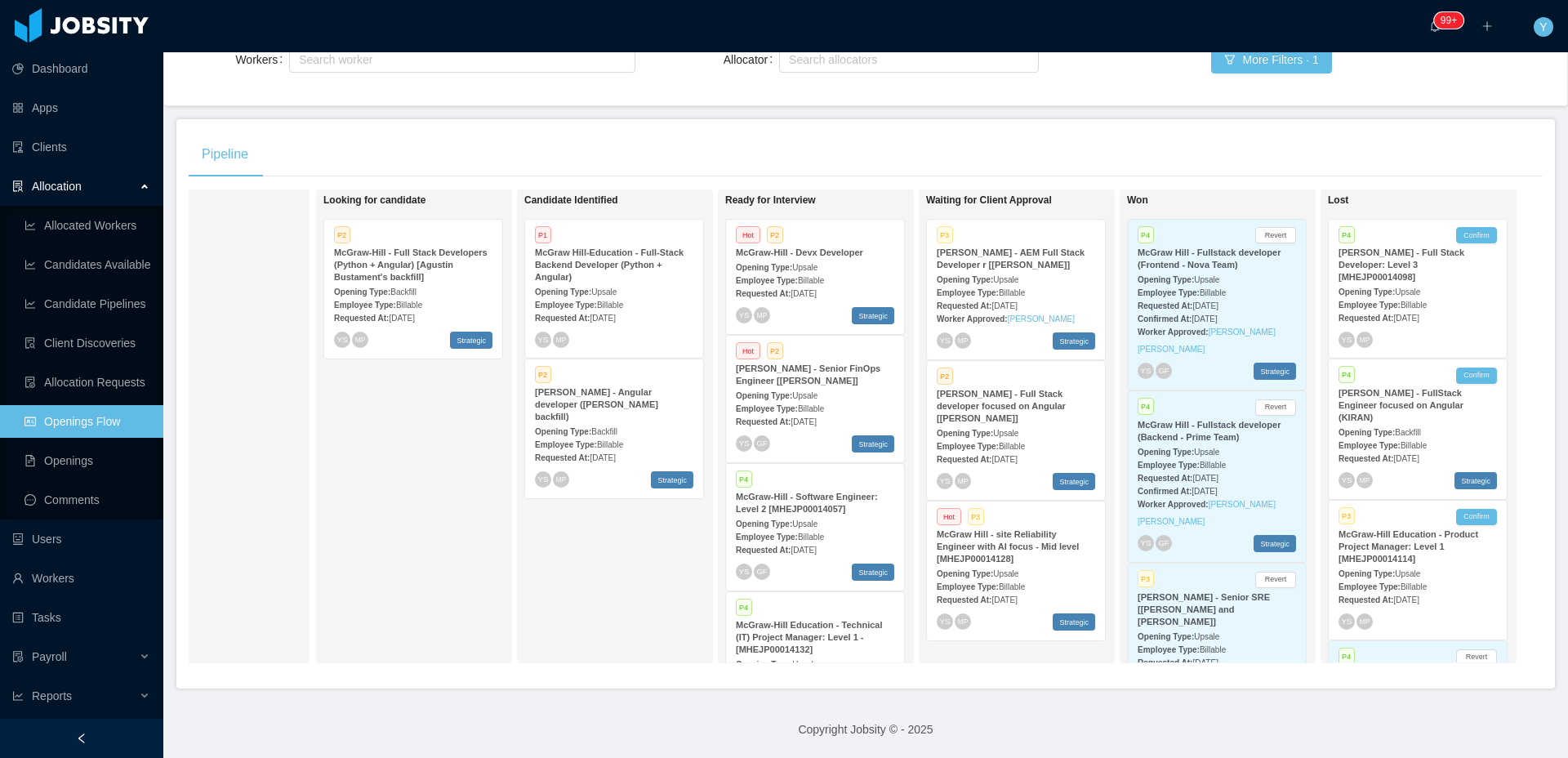
click at [1196, 429] on strong "McGraw Hill - Fullstack developer (Backend - Prime Team)" at bounding box center [1208, 431] width 143 height 22
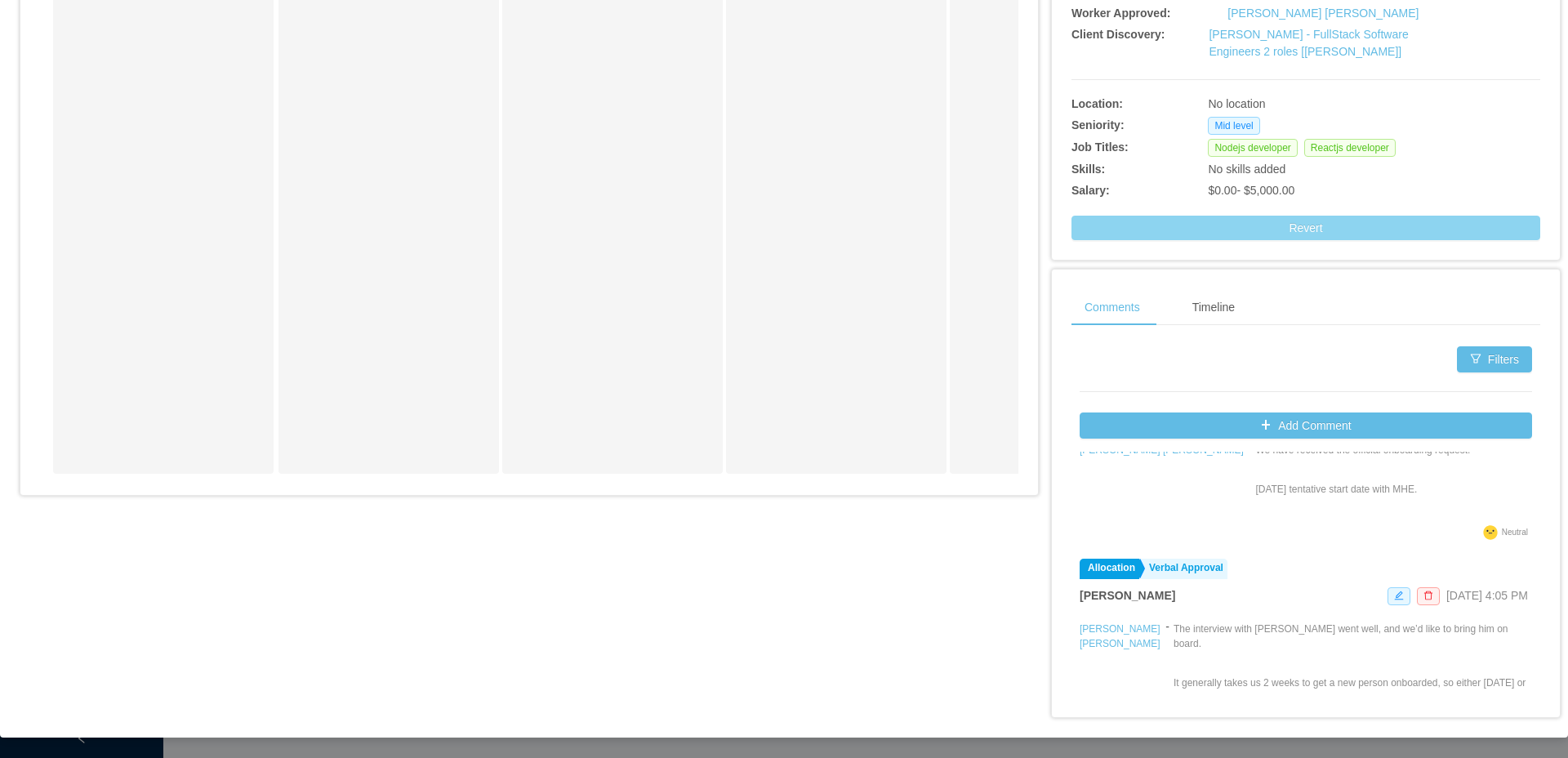
scroll to position [95, 0]
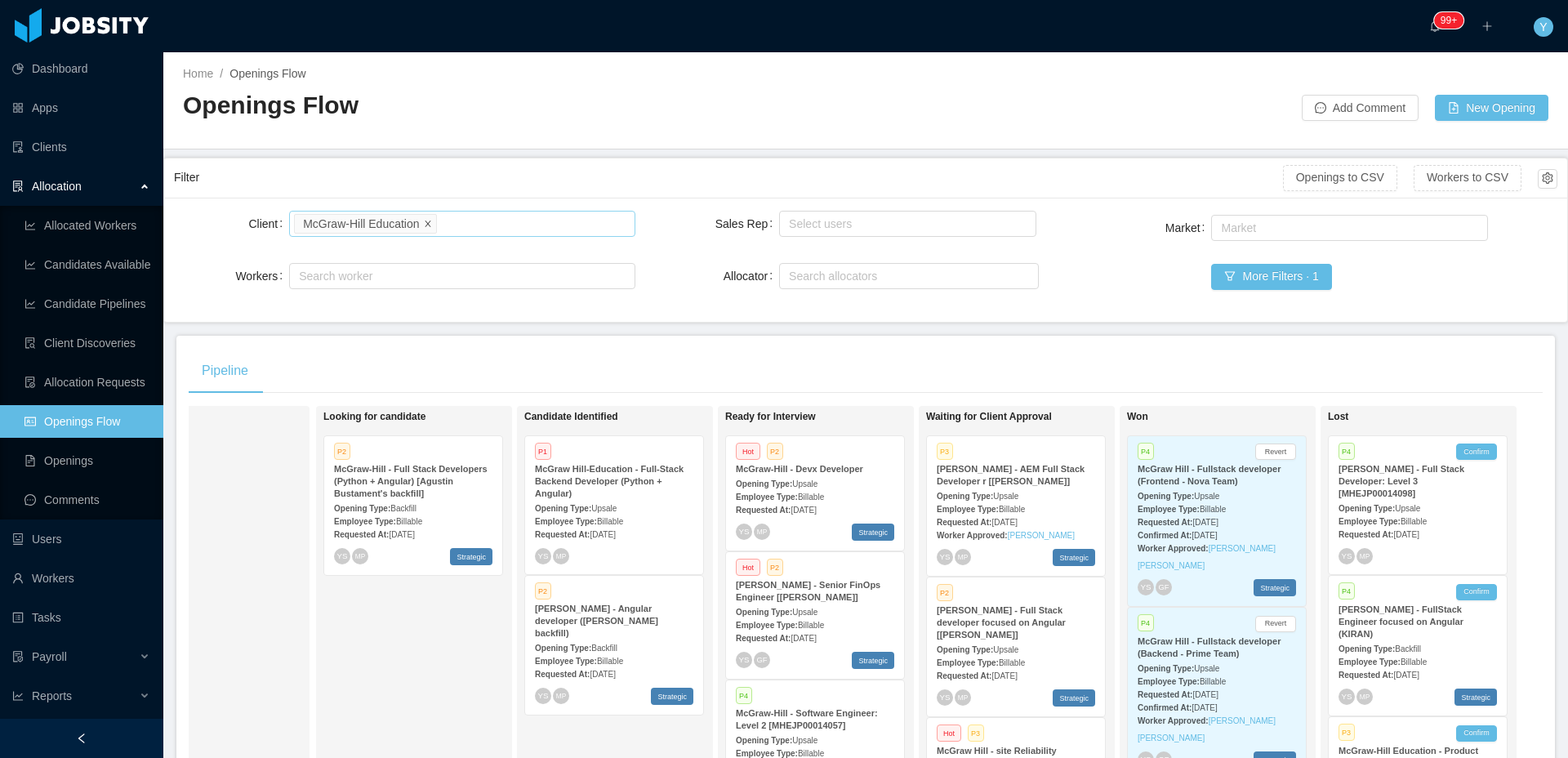
click at [429, 220] on icon "icon: close" at bounding box center [427, 222] width 6 height 6
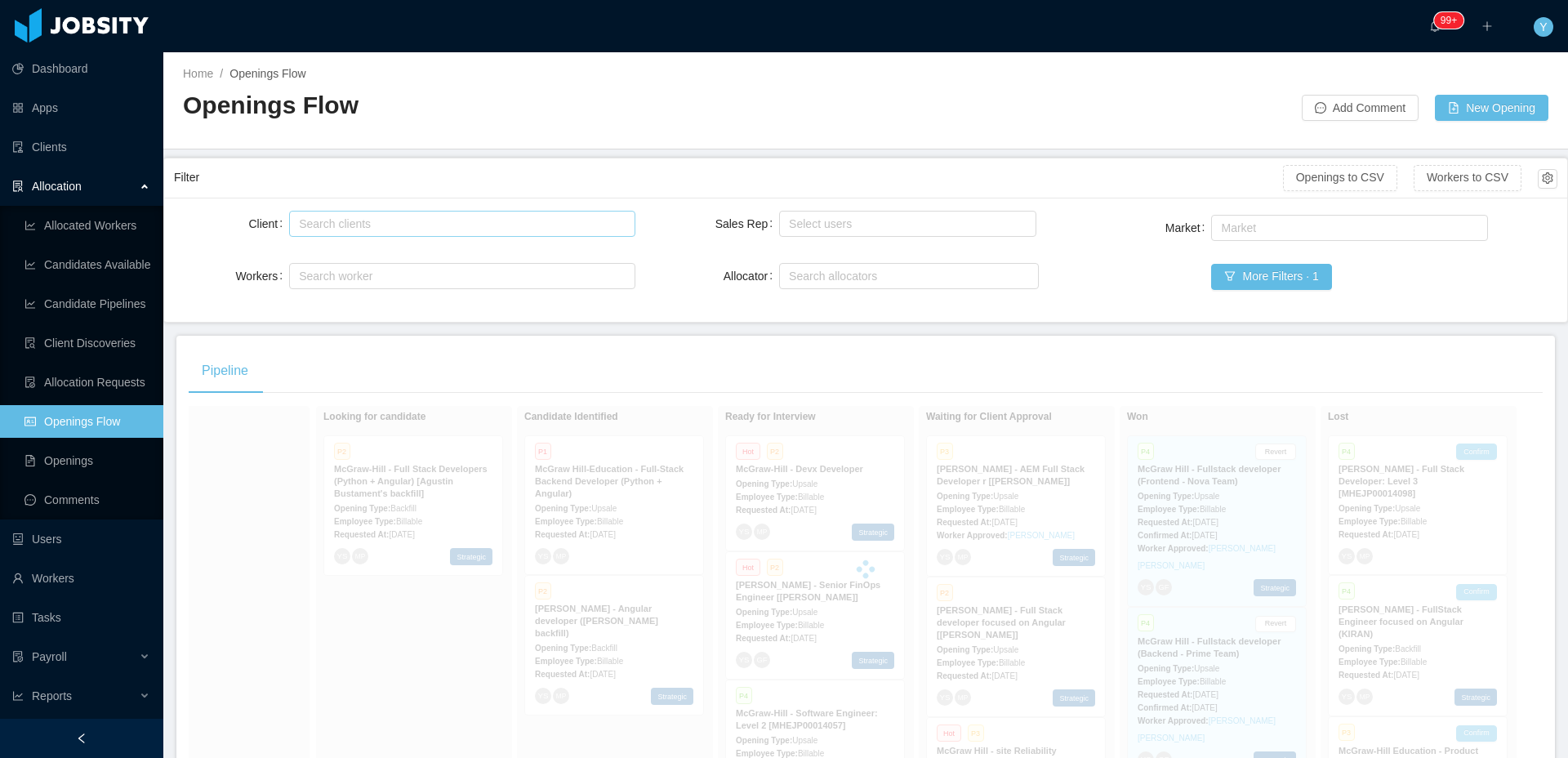
click at [428, 220] on div "Search clients" at bounding box center [458, 224] width 319 height 17
type input "*"
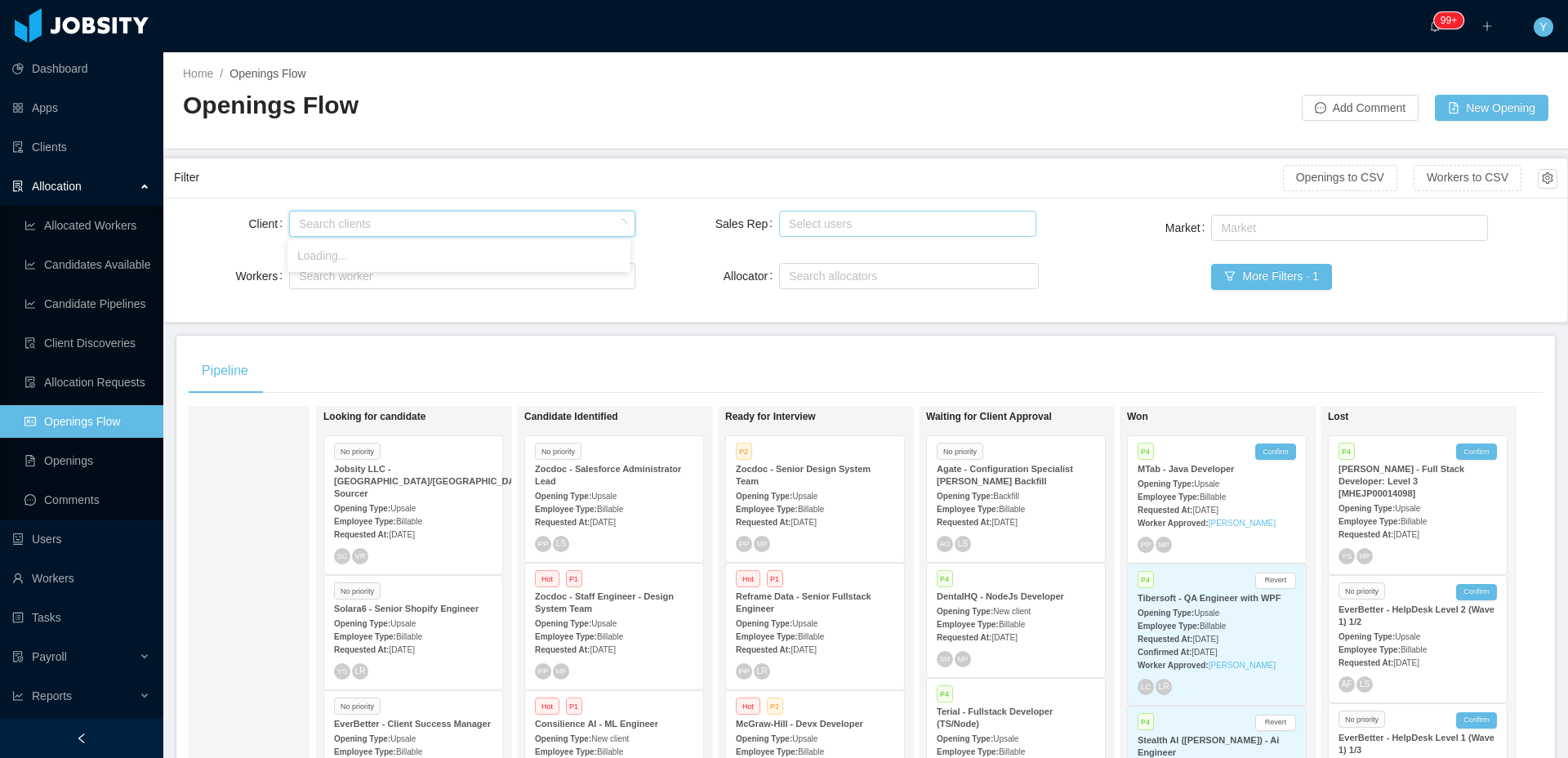
click at [897, 220] on div "Select users" at bounding box center [903, 224] width 229 height 17
type input "*****"
click at [881, 250] on li "[PERSON_NAME]" at bounding box center [900, 255] width 255 height 26
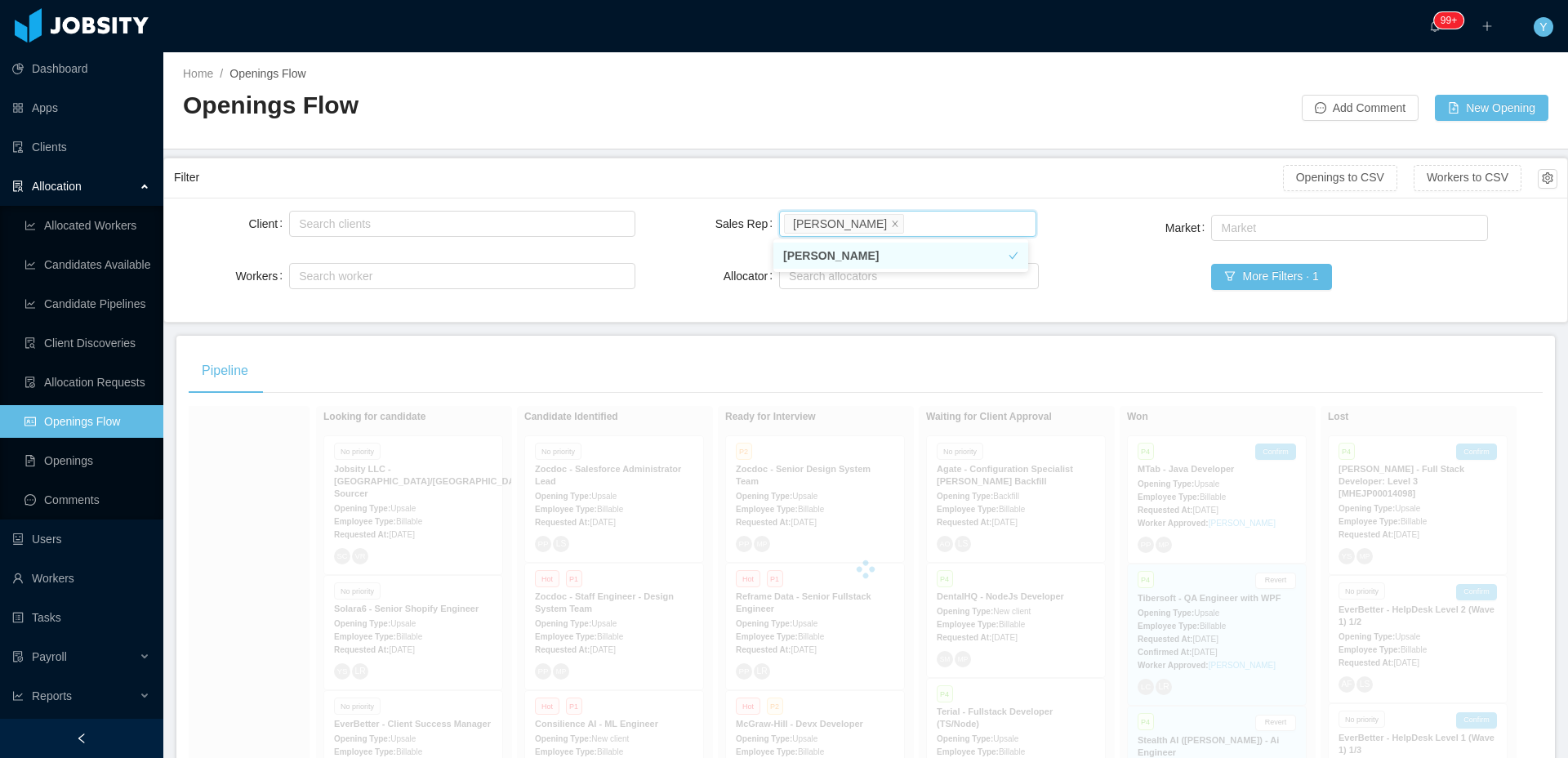
click at [971, 185] on div "Filter" at bounding box center [728, 178] width 1109 height 30
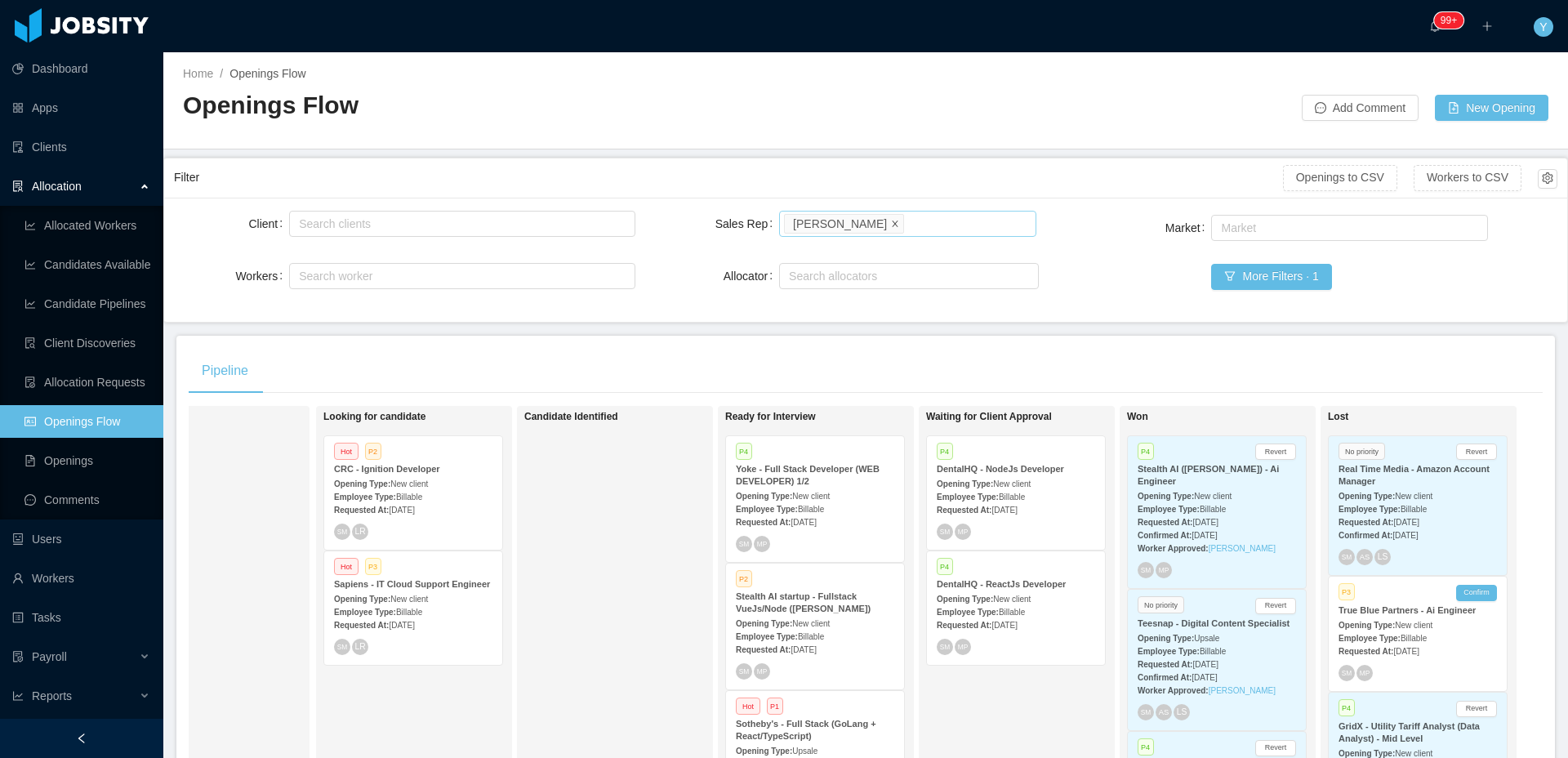
click at [893, 222] on icon "icon: close" at bounding box center [895, 222] width 6 height 6
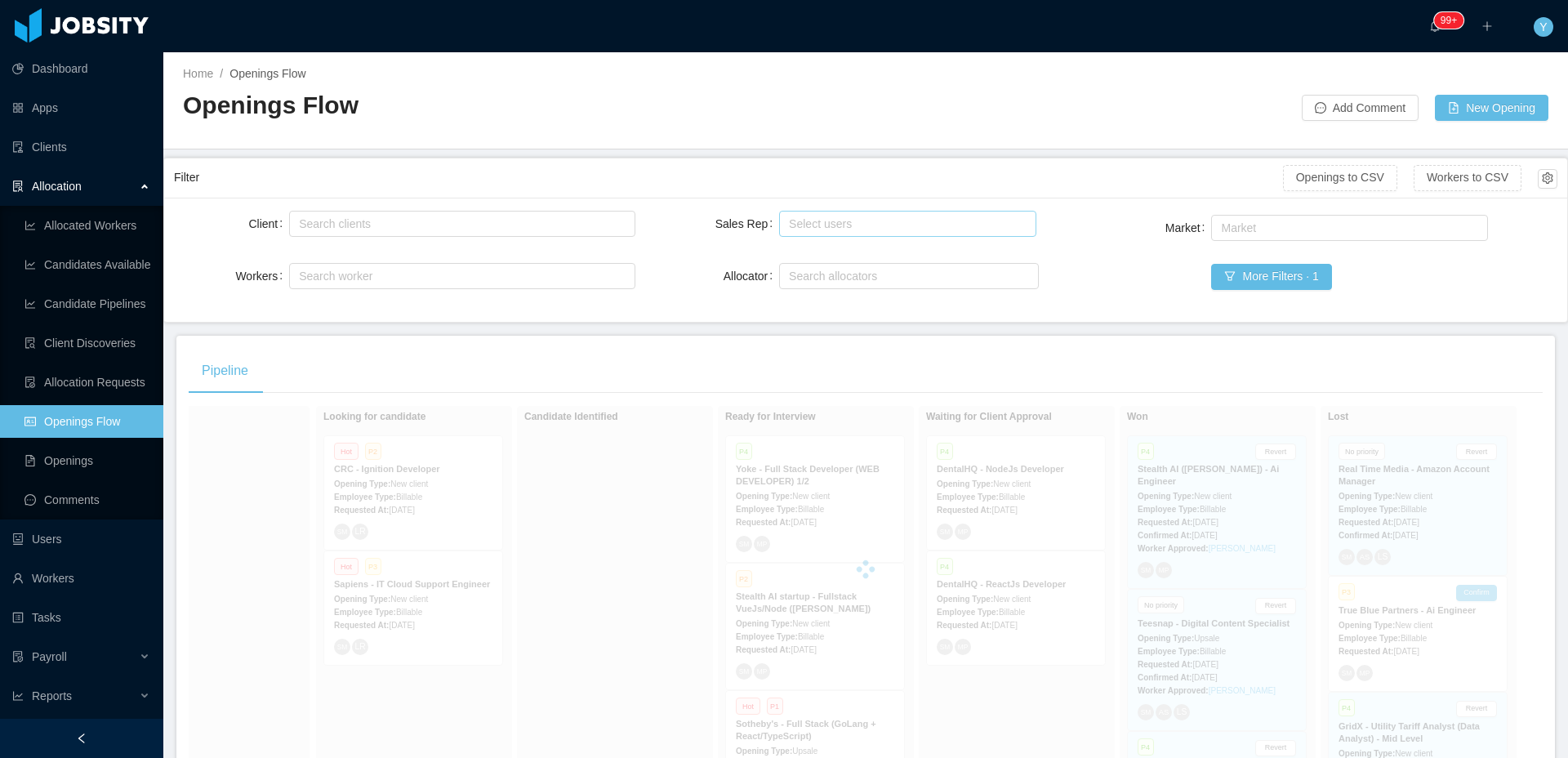
click at [870, 222] on div "Select users" at bounding box center [903, 224] width 229 height 17
type input "***"
click at [864, 245] on li "[PERSON_NAME]" at bounding box center [900, 255] width 255 height 26
click at [1062, 220] on div "Client Search clients Workers Search worker Sales Rep Select users [PERSON_NAME…" at bounding box center [865, 260] width 1384 height 104
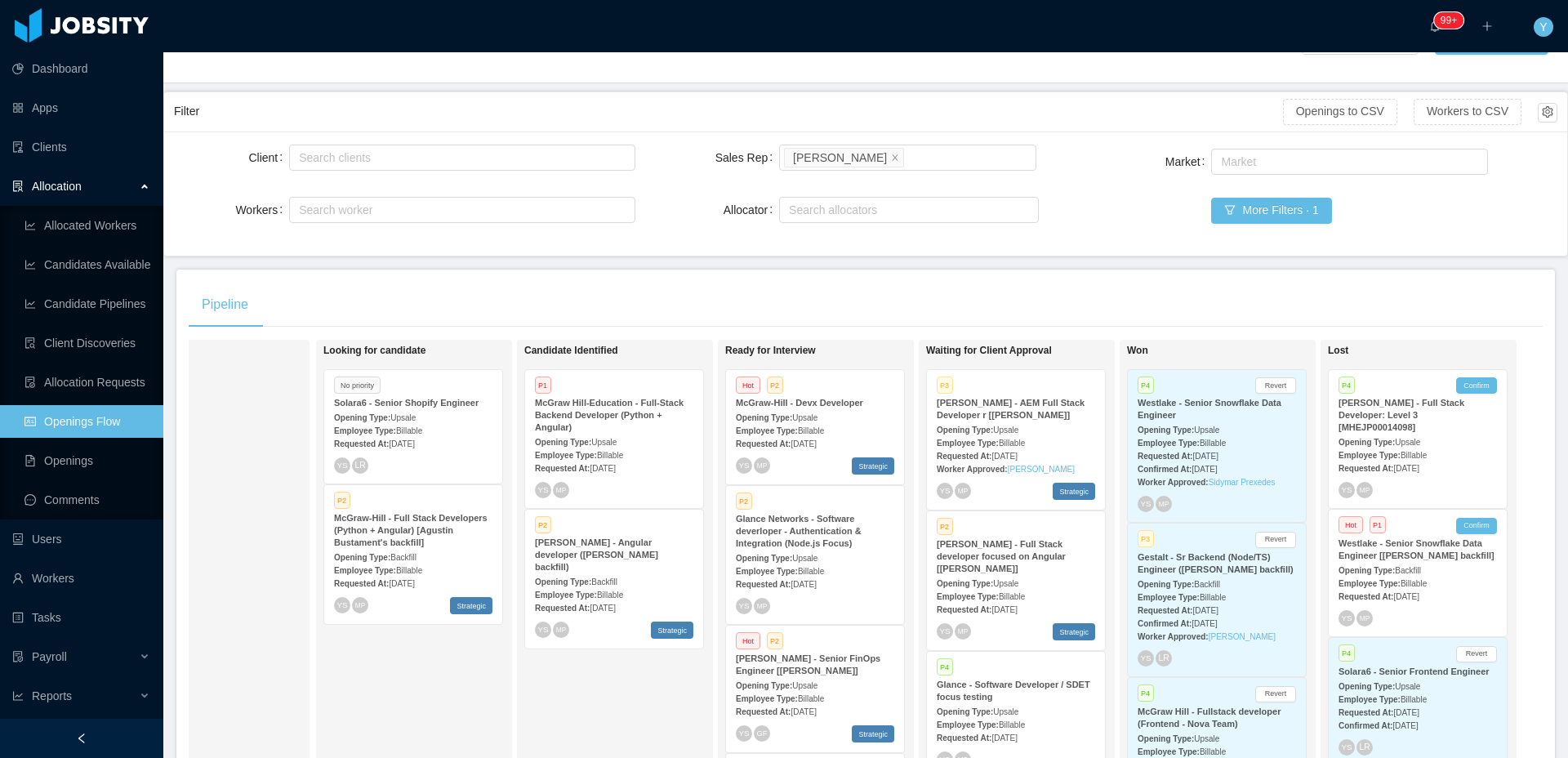
scroll to position [229, 0]
